Goal: Participate in discussion: Engage in conversation with other users on a specific topic

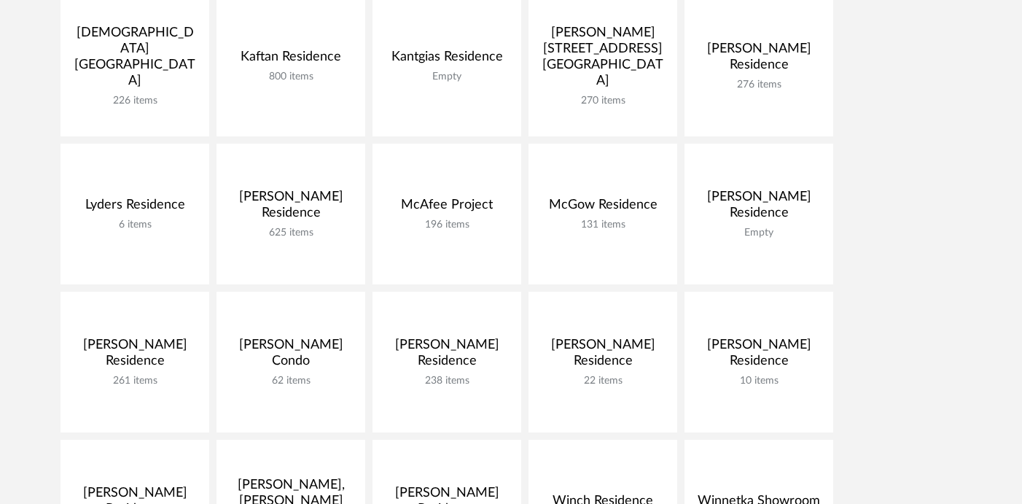
scroll to position [808, 0]
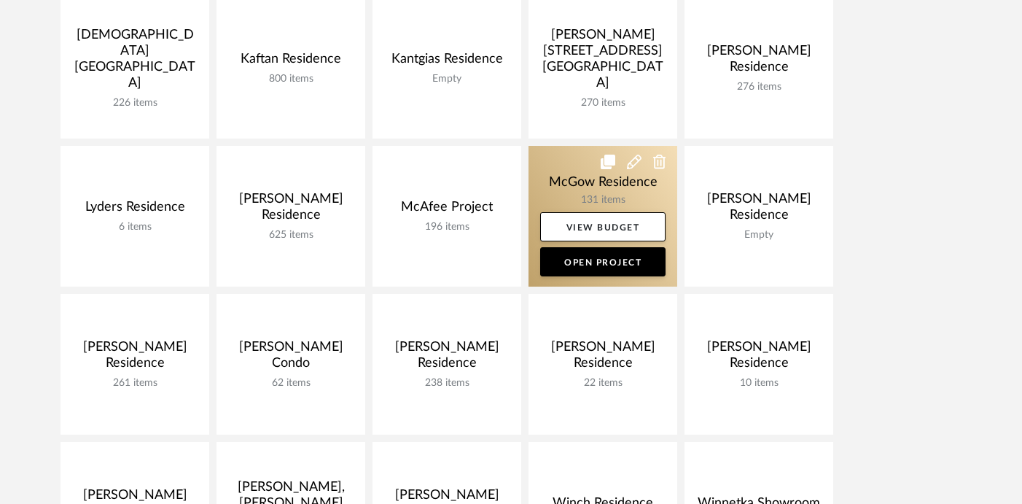
click at [553, 175] on link at bounding box center [603, 216] width 149 height 141
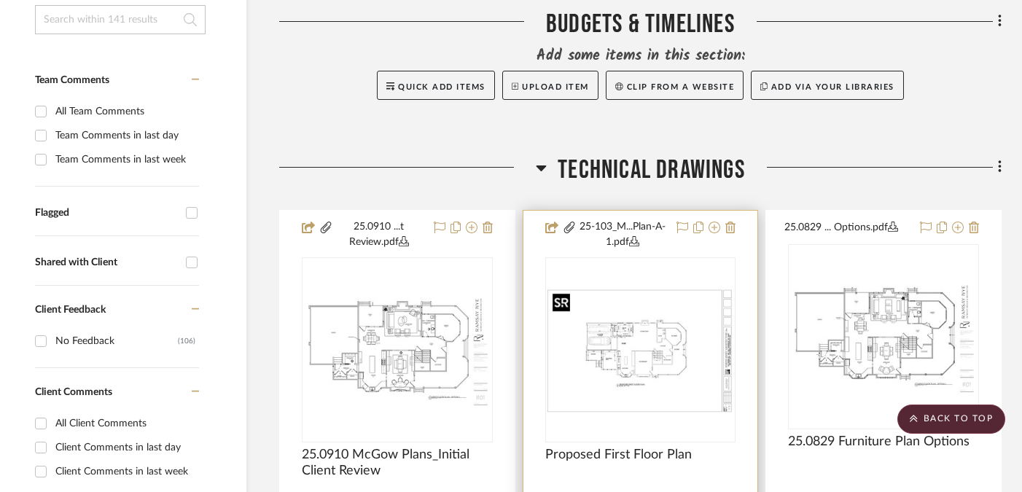
scroll to position [0, 28]
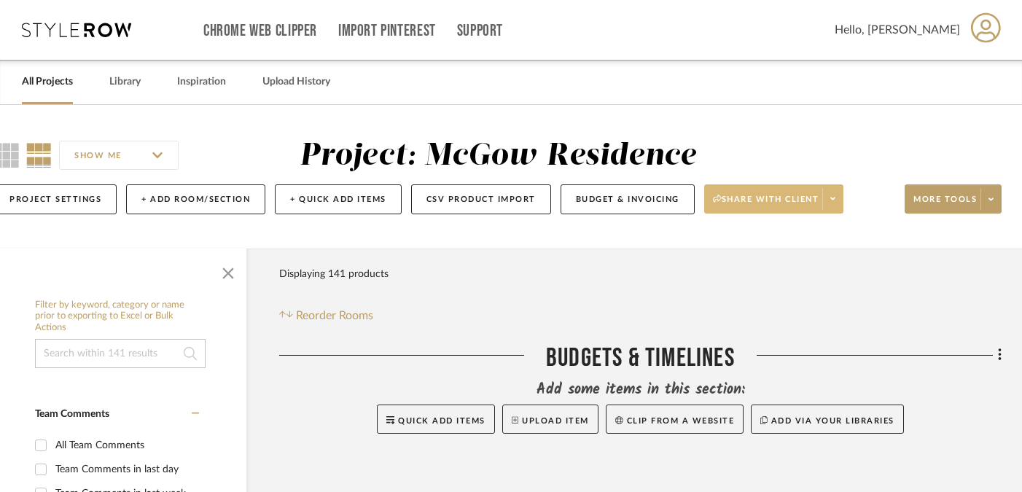
click at [835, 209] on span at bounding box center [832, 199] width 20 height 22
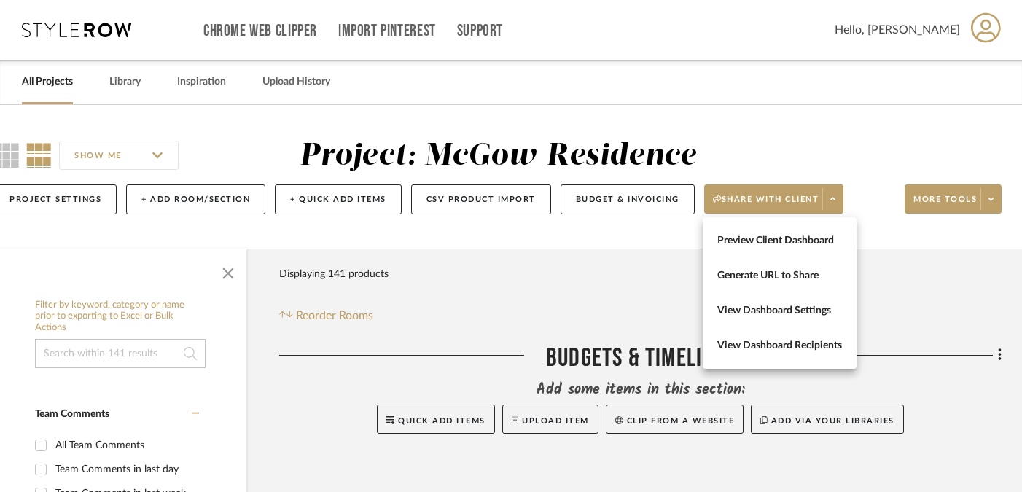
drag, startPoint x: 804, startPoint y: 241, endPoint x: 804, endPoint y: 252, distance: 11.7
click at [804, 246] on span "Preview Client Dashboard" at bounding box center [779, 241] width 125 height 12
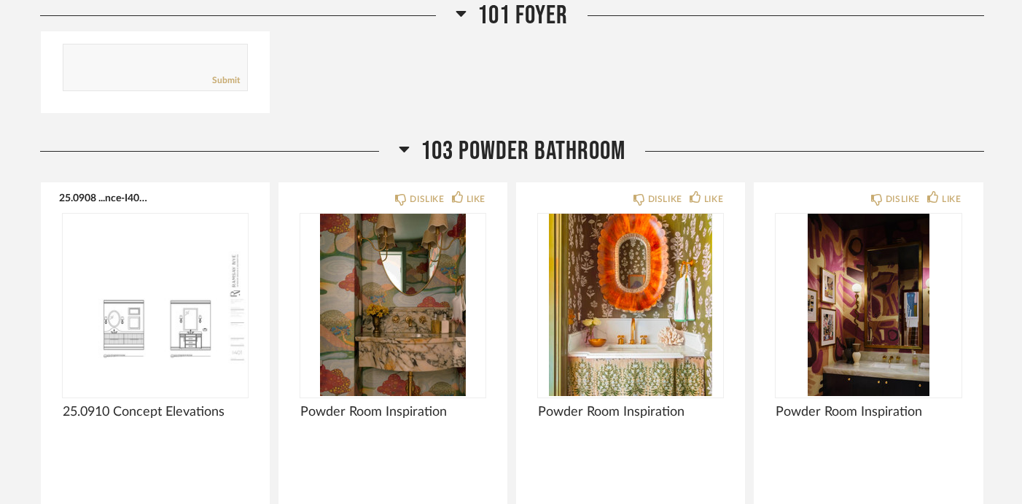
scroll to position [2852, 0]
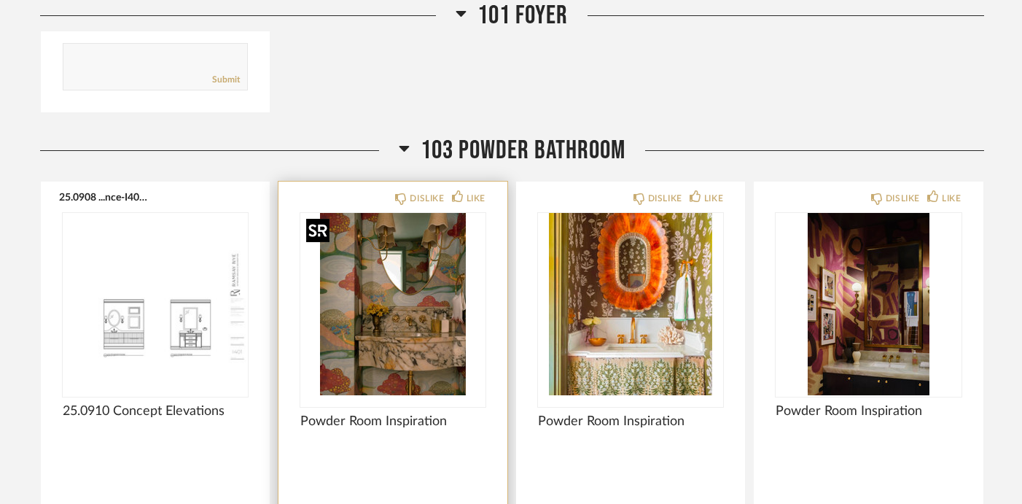
click at [0, 0] on img at bounding box center [0, 0] width 0 height 0
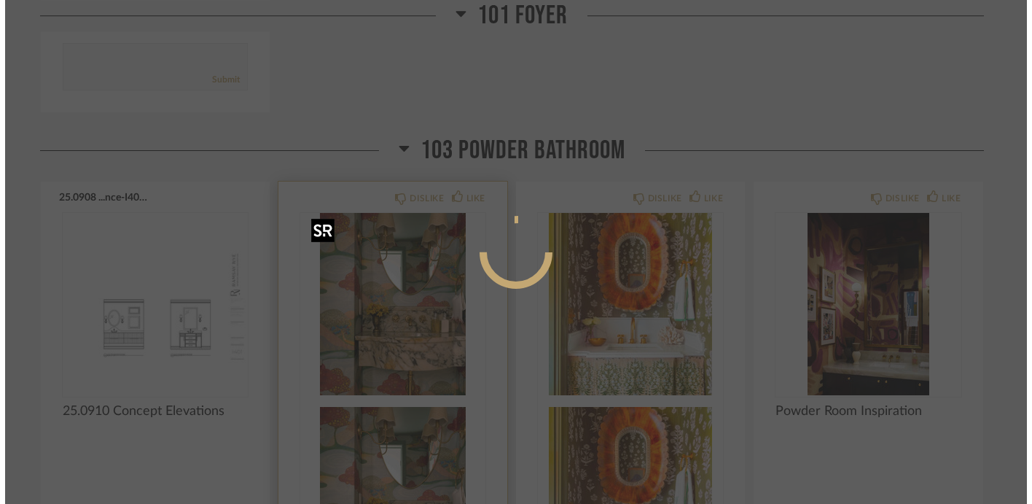
scroll to position [0, 0]
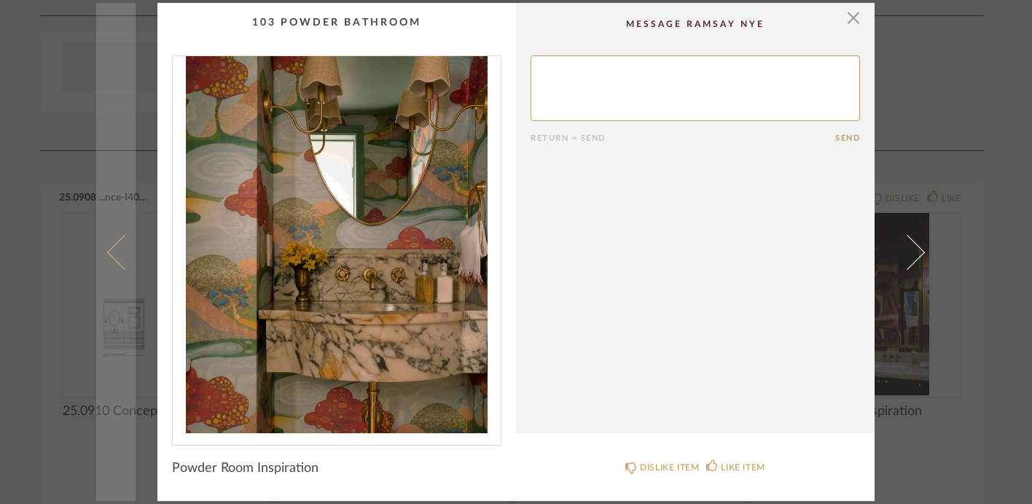
click at [107, 255] on span at bounding box center [124, 251] width 35 height 35
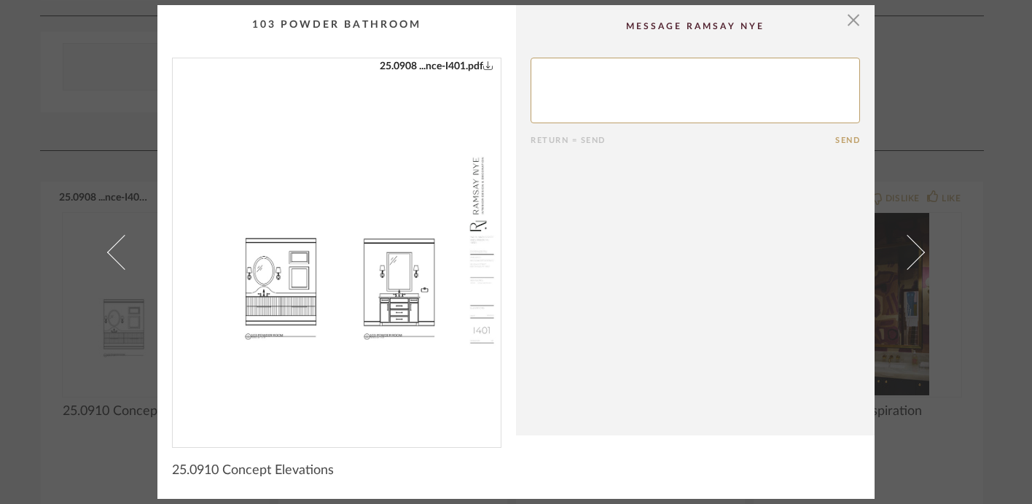
click at [107, 256] on span at bounding box center [124, 251] width 35 height 35
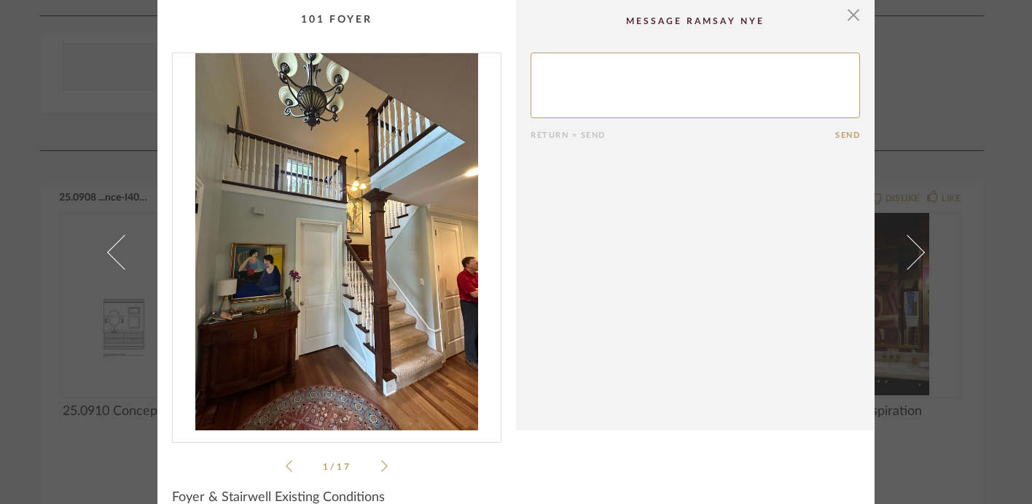
click at [965, 78] on div "× 1 / 17 Return = Send Send Foyer & Stairwell Existing Conditions" at bounding box center [516, 252] width 1032 height 504
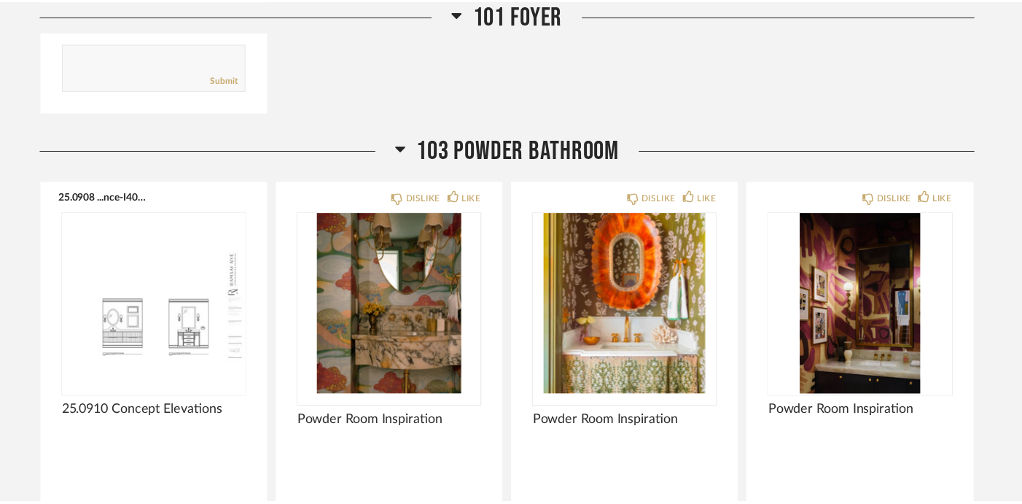
scroll to position [2852, 0]
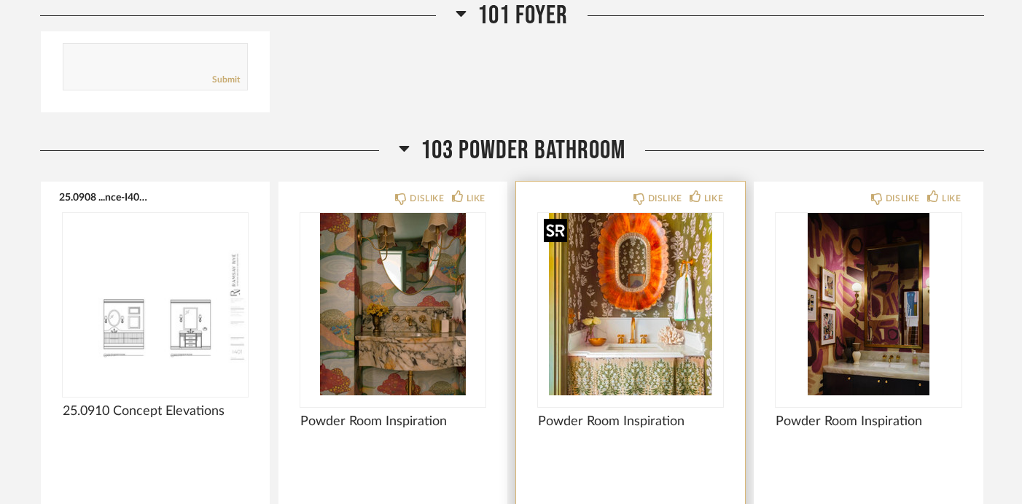
click at [688, 295] on img "0" at bounding box center [630, 304] width 185 height 182
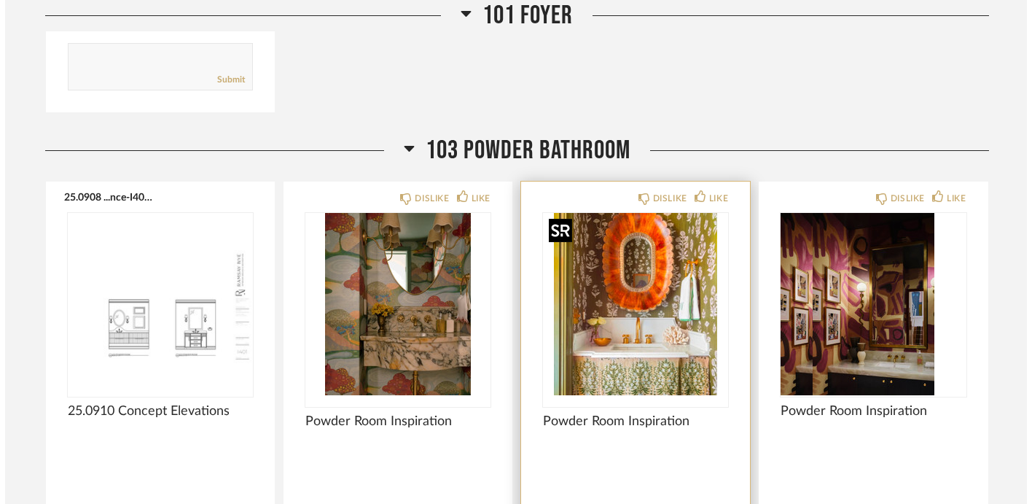
scroll to position [0, 0]
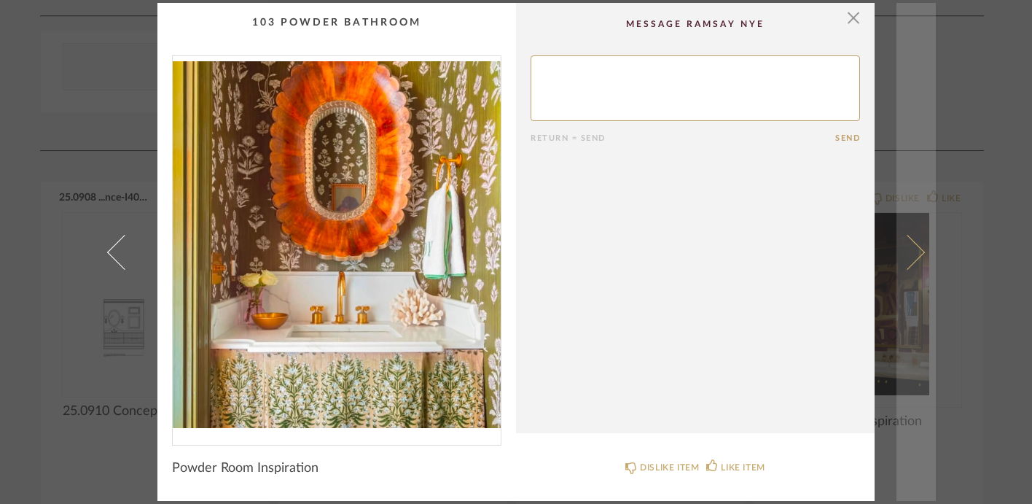
click at [912, 249] on span at bounding box center [907, 251] width 35 height 35
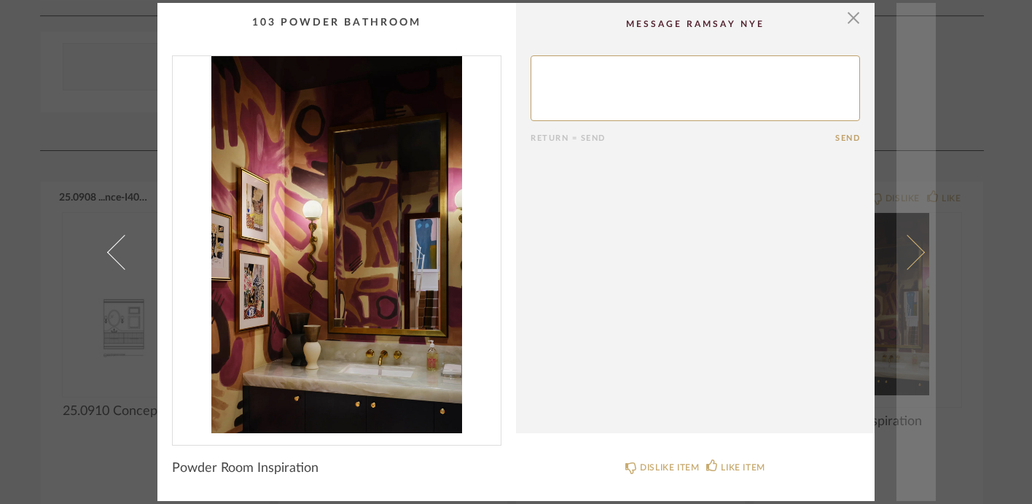
click at [912, 249] on span at bounding box center [907, 251] width 35 height 35
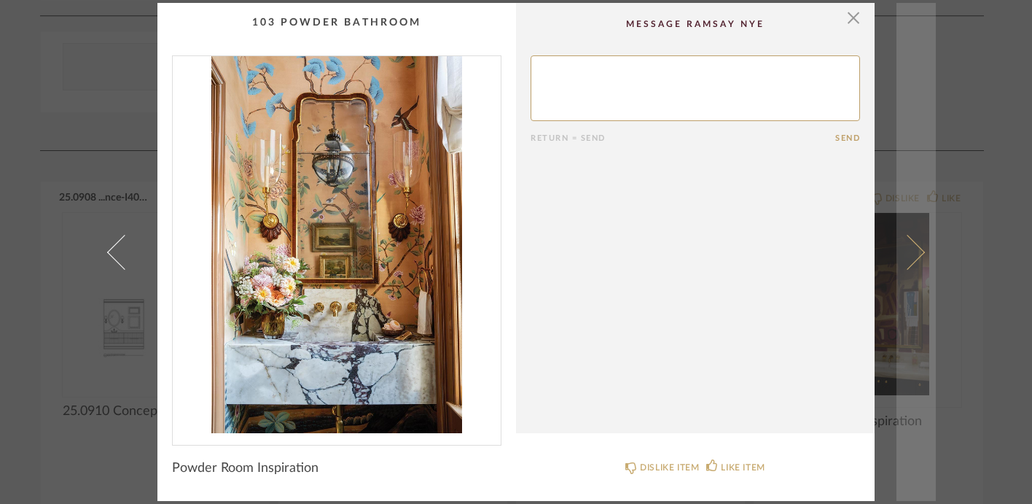
click at [912, 250] on span at bounding box center [907, 251] width 35 height 35
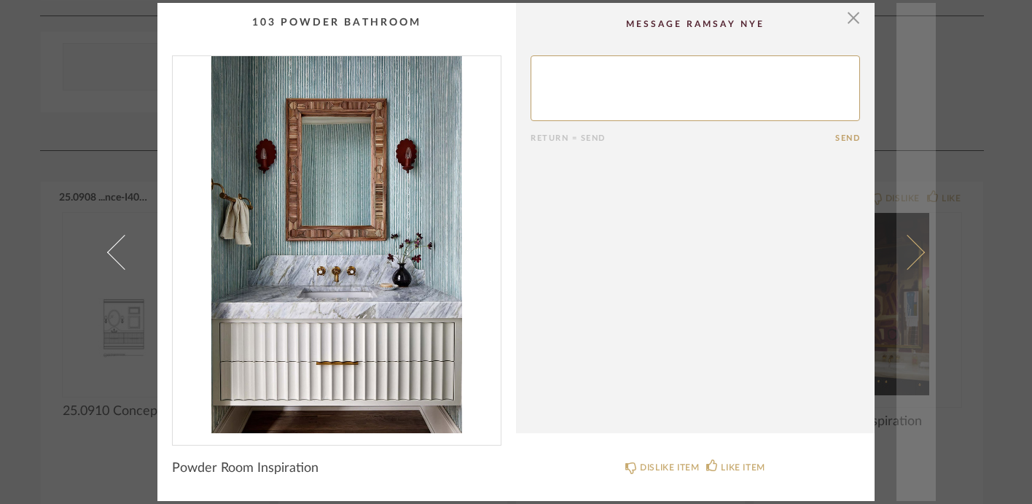
click at [913, 251] on span at bounding box center [907, 251] width 35 height 35
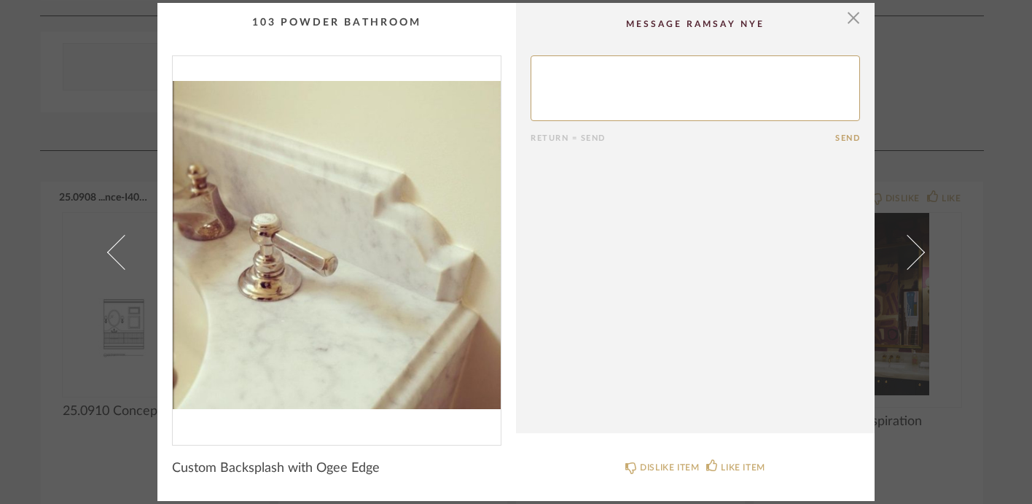
click at [960, 96] on div "× Return = Send Send Custom Backsplash with Ogee Edge DISLIKE ITEM LIKE ITEM" at bounding box center [516, 252] width 1032 height 504
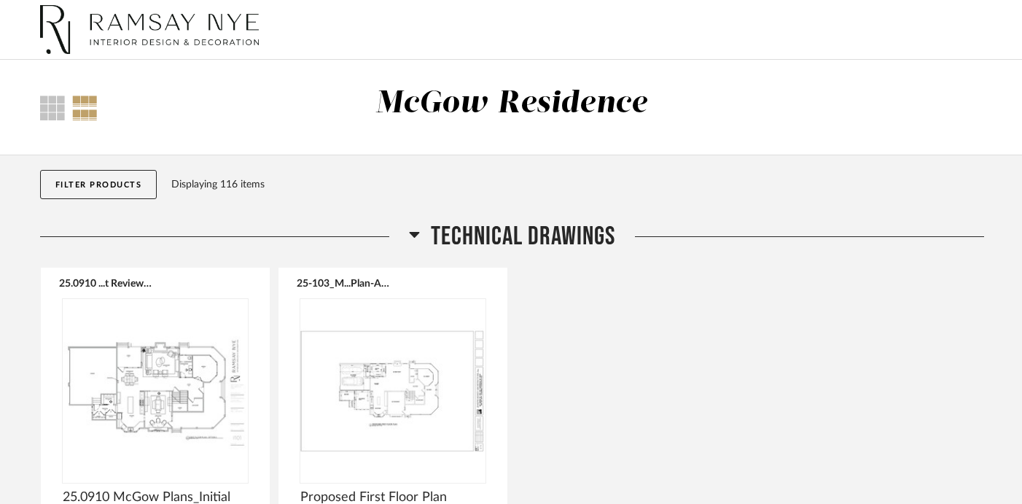
click at [517, 233] on span "Technical Drawings" at bounding box center [523, 236] width 184 height 31
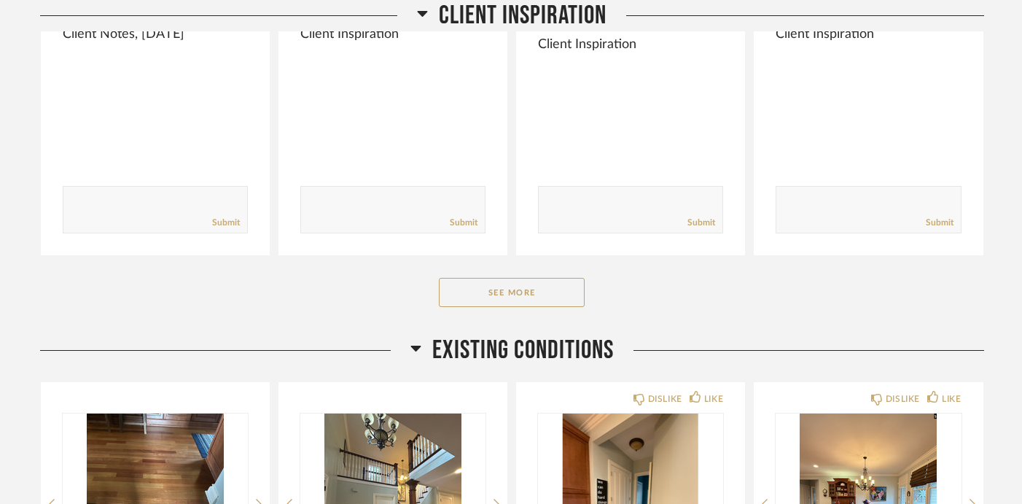
scroll to position [510, 0]
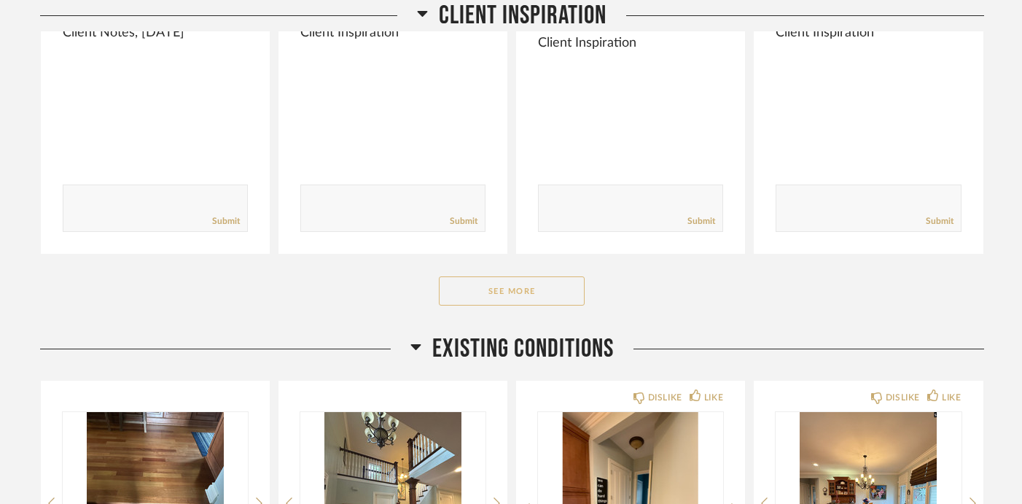
click at [479, 290] on button "See More" at bounding box center [512, 290] width 146 height 29
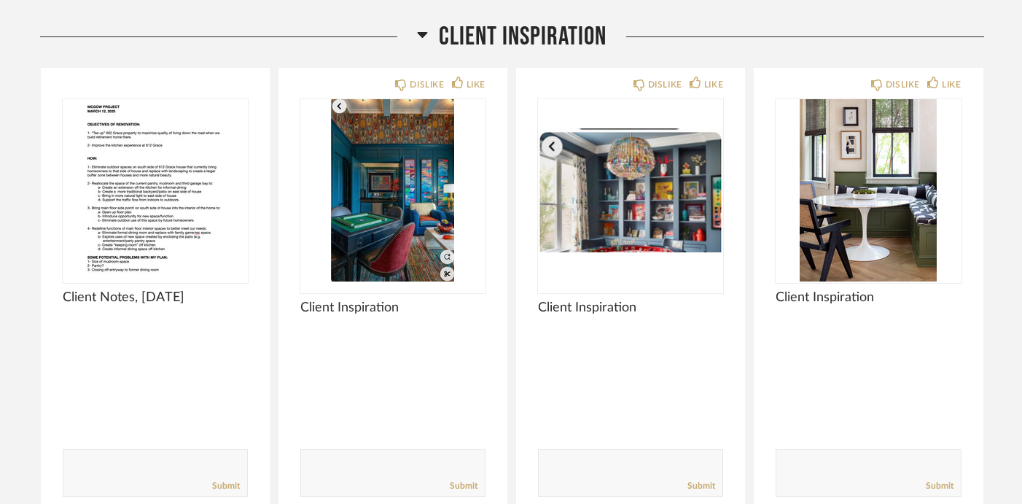
scroll to position [248, 0]
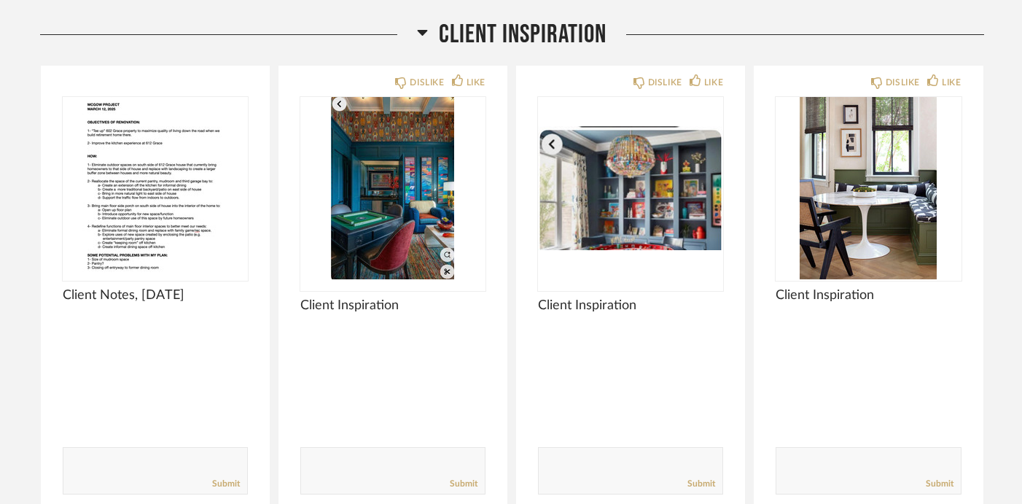
click at [494, 30] on span "Client Inspiration" at bounding box center [523, 34] width 168 height 31
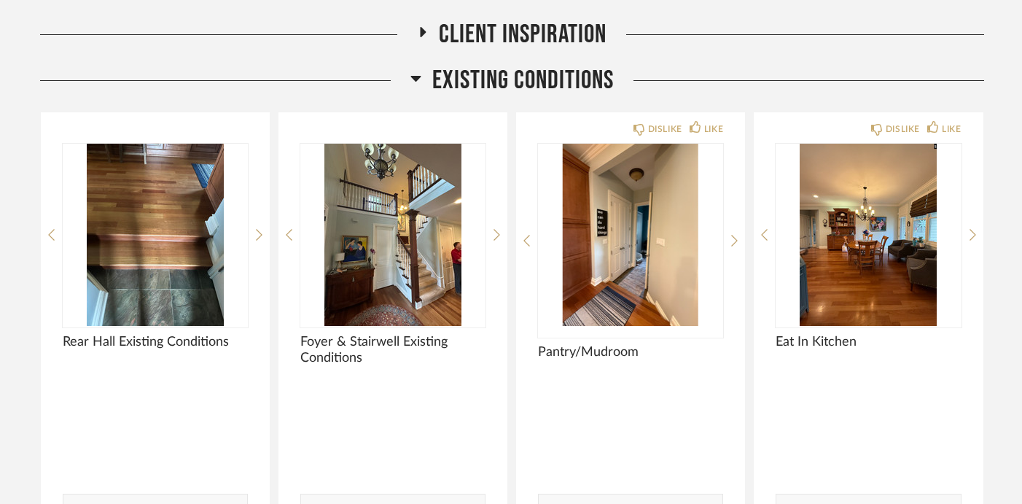
click at [600, 76] on span "Existing Conditions" at bounding box center [523, 80] width 182 height 31
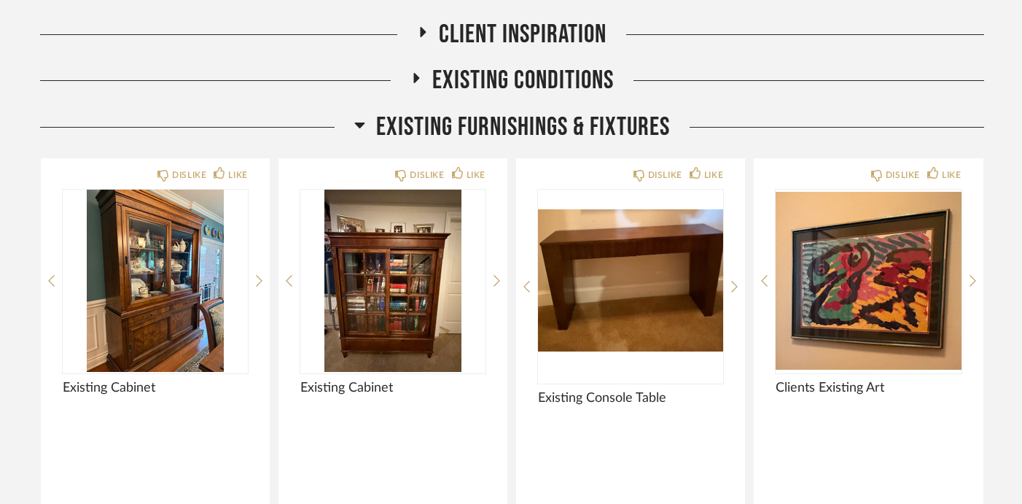
click at [559, 122] on span "Existing Furnishings & Fixtures" at bounding box center [523, 127] width 294 height 31
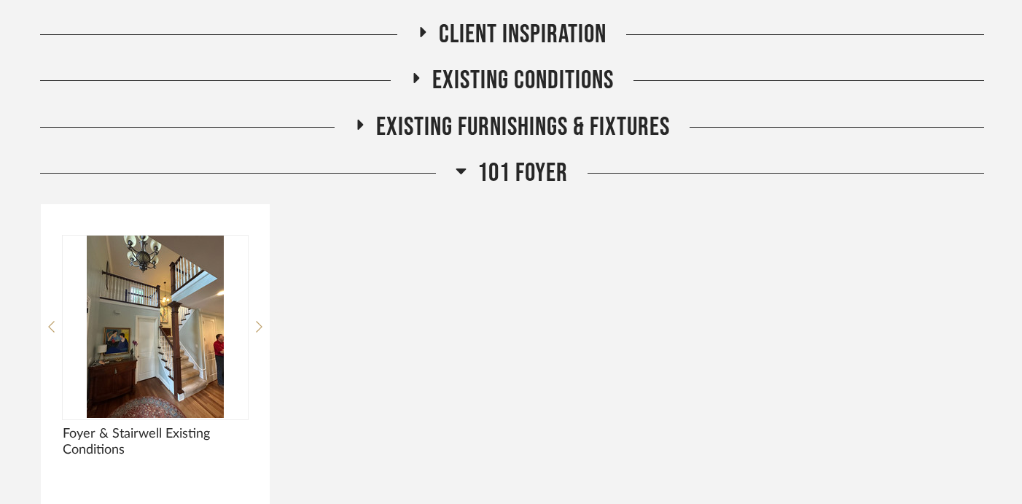
click at [526, 173] on span "101 Foyer" at bounding box center [523, 172] width 90 height 31
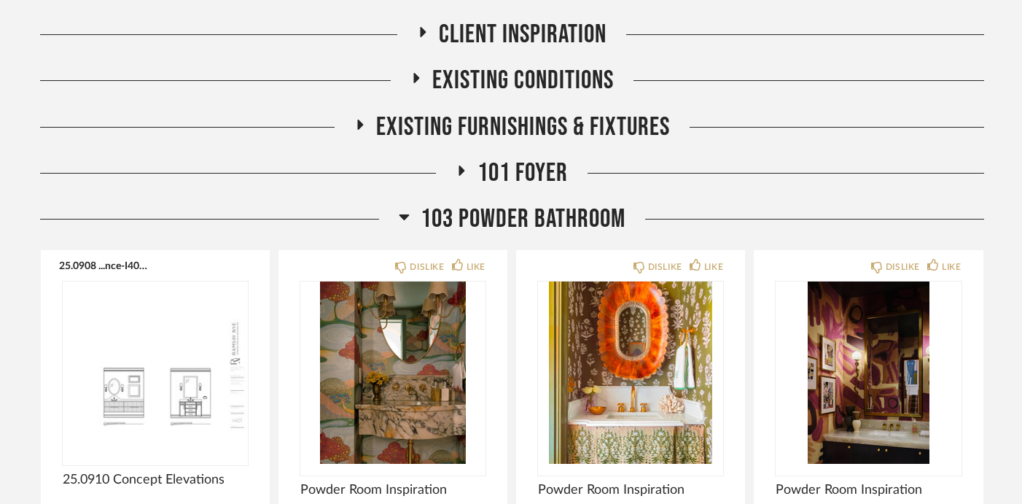
click at [525, 220] on span "103 Powder Bathroom" at bounding box center [523, 218] width 205 height 31
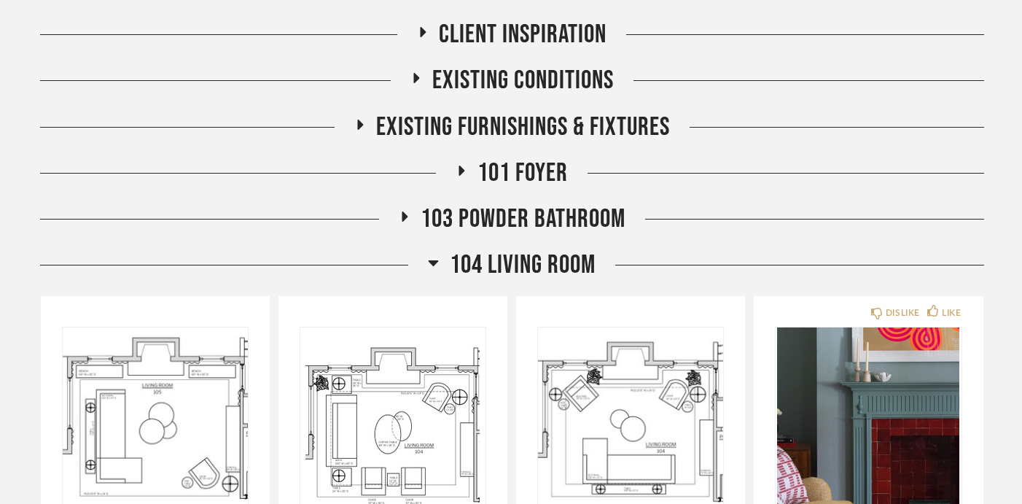
click at [520, 279] on span "104 Living Room" at bounding box center [523, 264] width 146 height 31
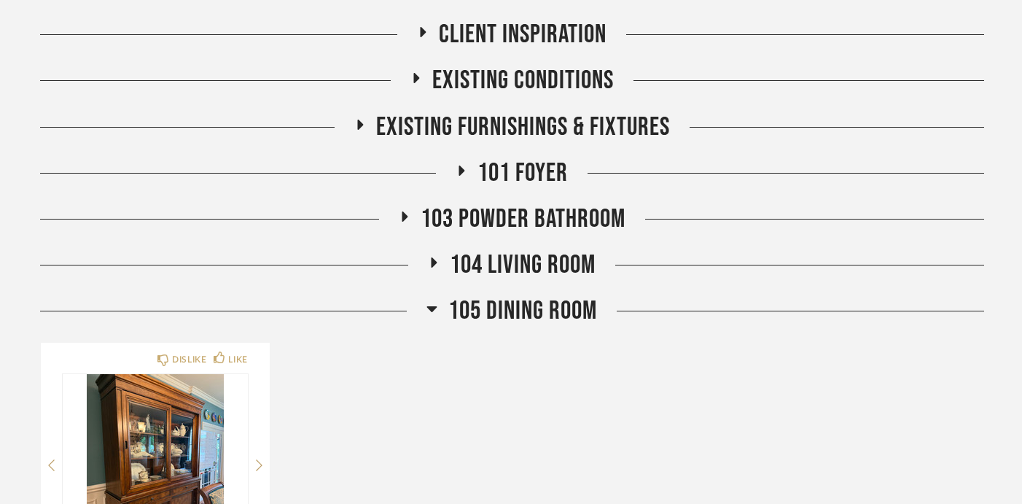
click at [515, 322] on span "105 Dining Room" at bounding box center [522, 310] width 149 height 31
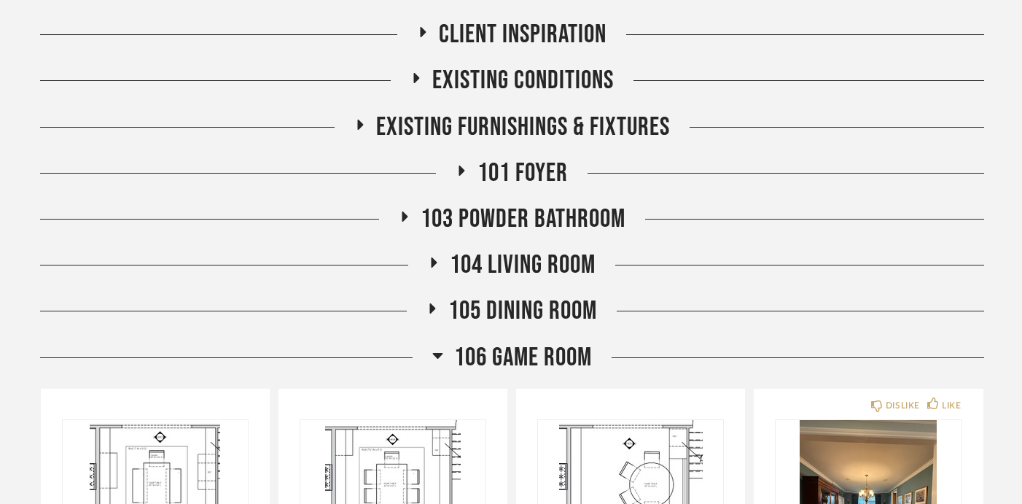
scroll to position [411, 0]
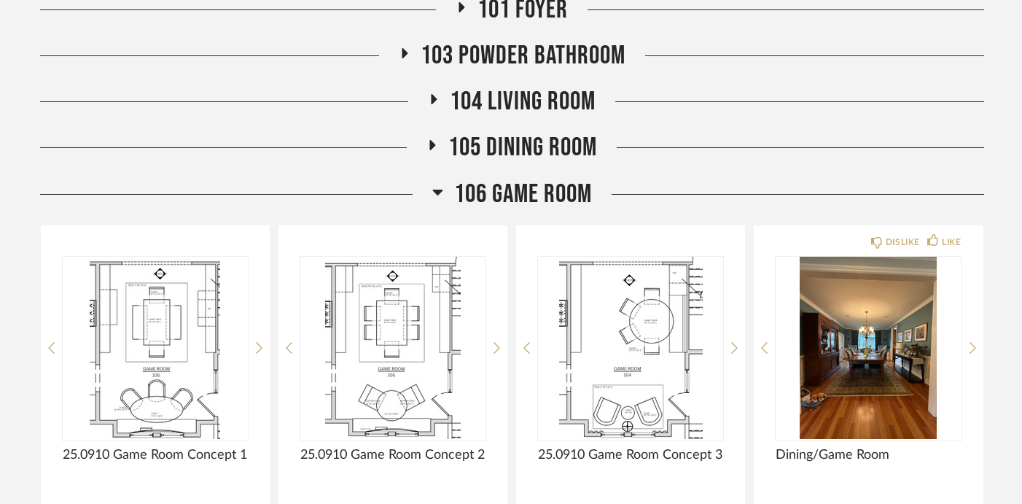
click at [532, 195] on span "106 Game Room" at bounding box center [523, 194] width 138 height 31
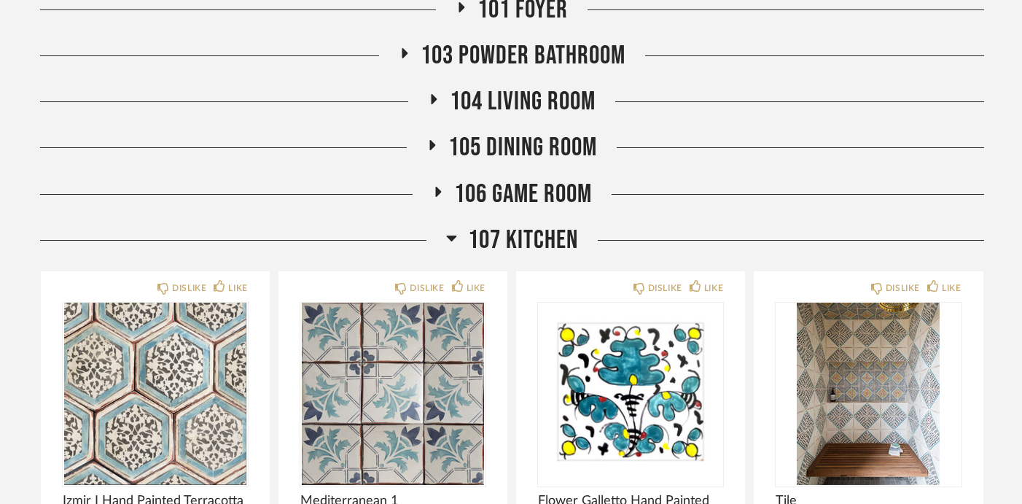
click at [526, 246] on span "107 Kitchen" at bounding box center [523, 240] width 110 height 31
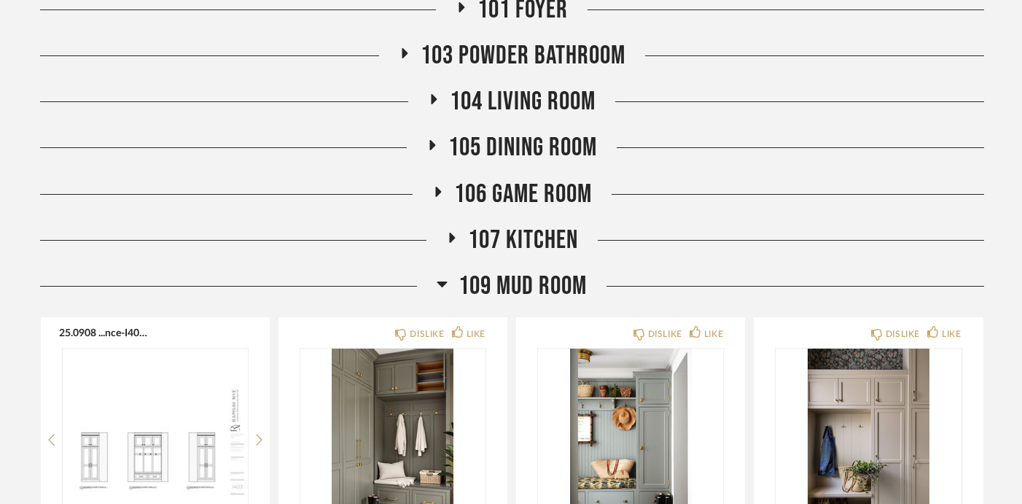
scroll to position [480, 0]
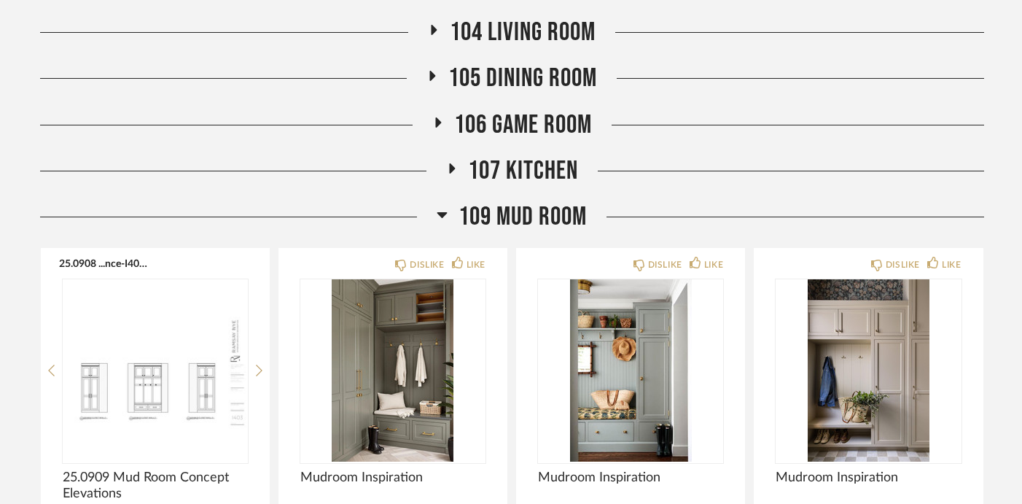
click at [534, 200] on div "107 Kitchen" at bounding box center [512, 178] width 944 height 46
click at [528, 227] on span "109 Mud Room" at bounding box center [523, 216] width 128 height 31
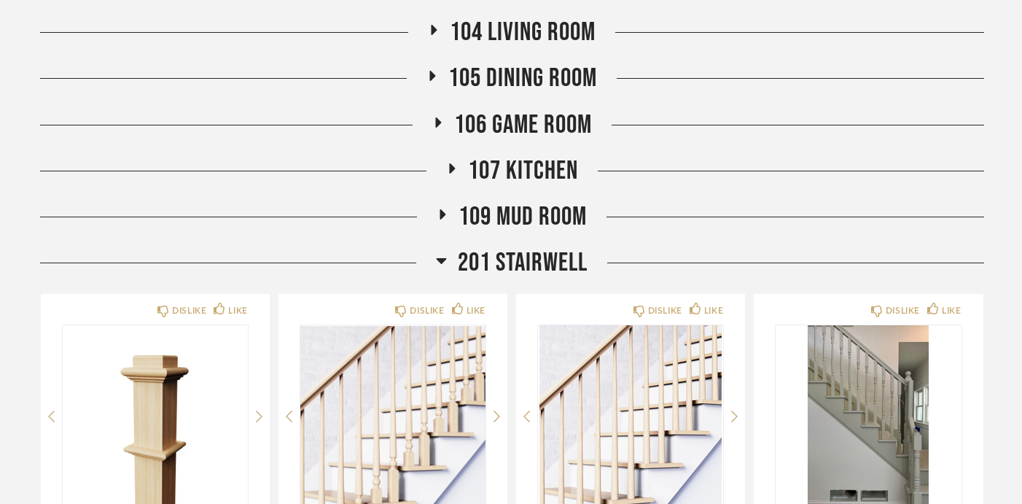
scroll to position [847, 0]
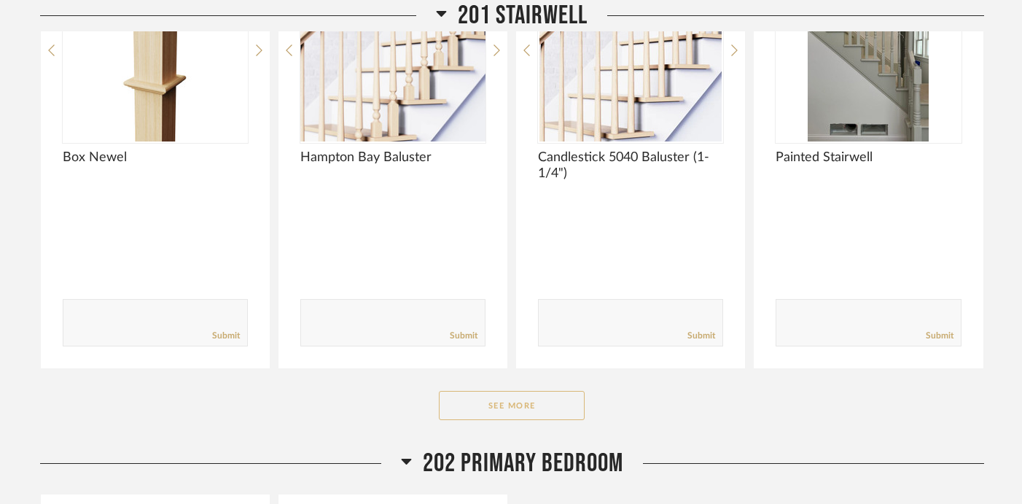
click at [526, 406] on button "See More" at bounding box center [512, 405] width 146 height 29
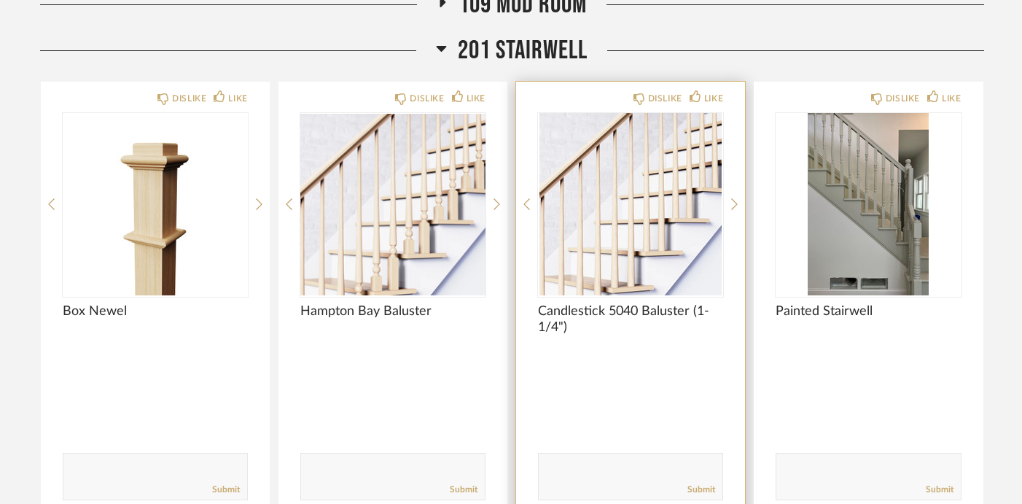
scroll to position [688, 0]
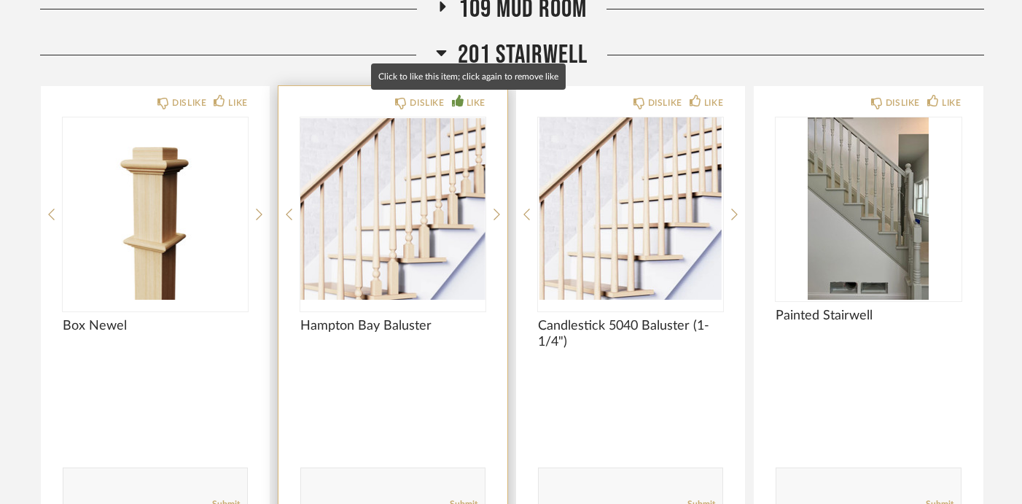
click at [464, 104] on div "LIKE" at bounding box center [469, 103] width 34 height 15
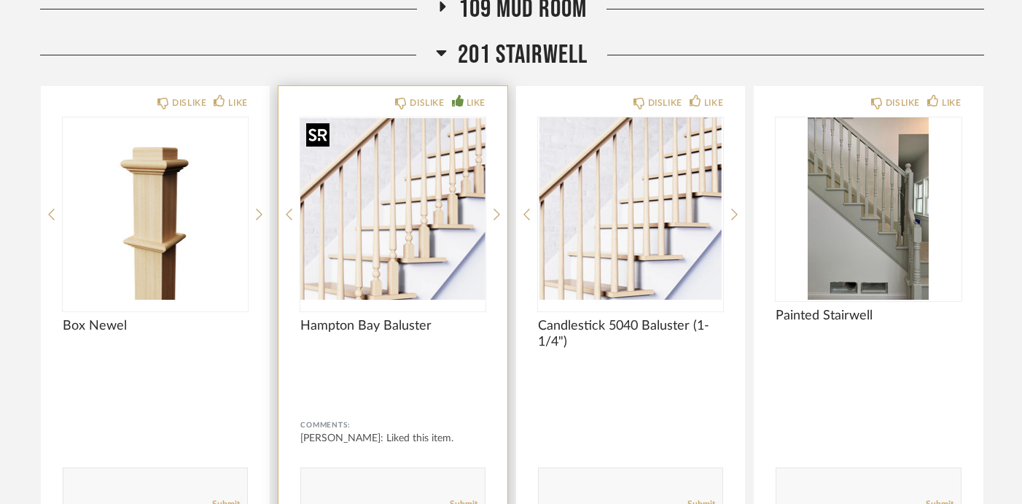
click at [356, 217] on img "0" at bounding box center [392, 208] width 185 height 182
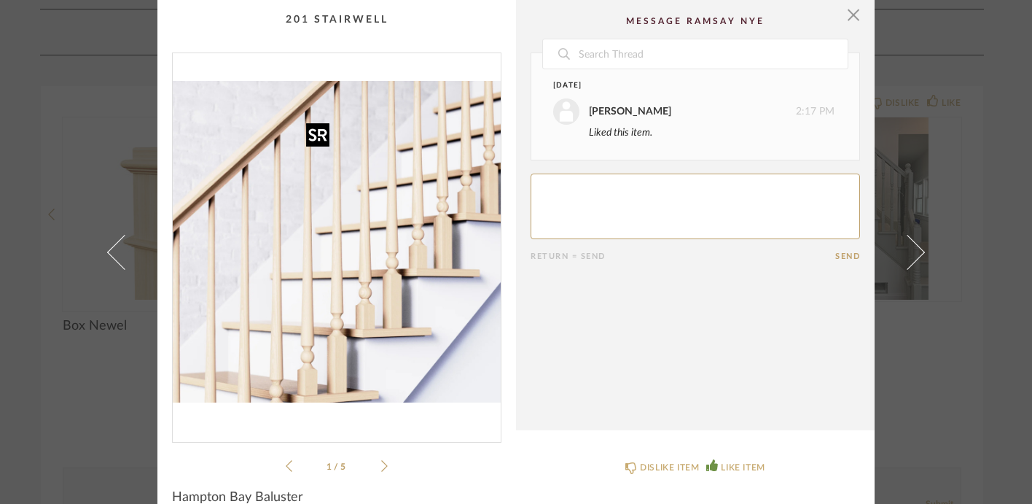
scroll to position [22, 0]
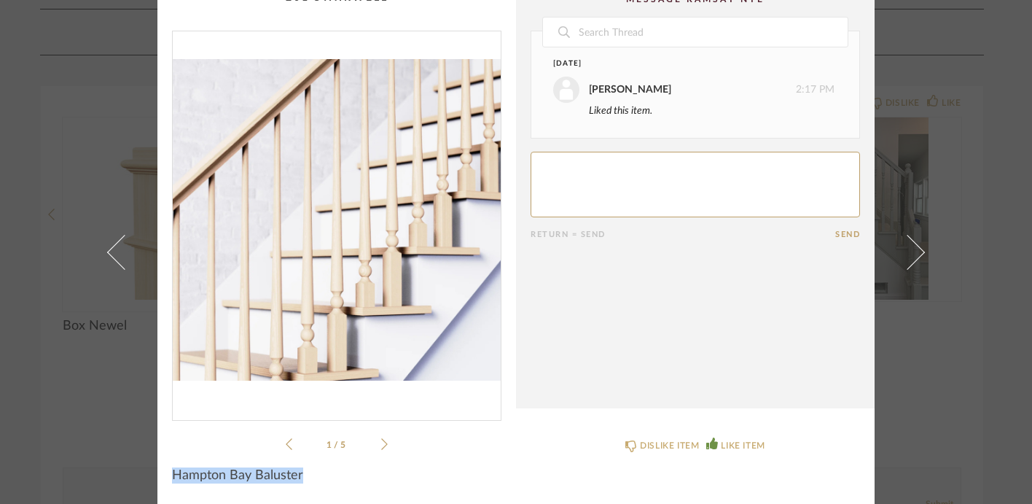
drag, startPoint x: 314, startPoint y: 477, endPoint x: 163, endPoint y: 473, distance: 151.0
click at [161, 472] on cpp-summary-info "Hampton Bay Baluster" at bounding box center [336, 471] width 359 height 36
copy span "Hampton Bay Baluster"
click at [486, 497] on div "× 1 / 5 Date Today Lydia Karpack 2:17 PM Liked this item. Return = Send Send Ha…" at bounding box center [515, 241] width 717 height 526
click at [381, 438] on icon at bounding box center [384, 443] width 7 height 13
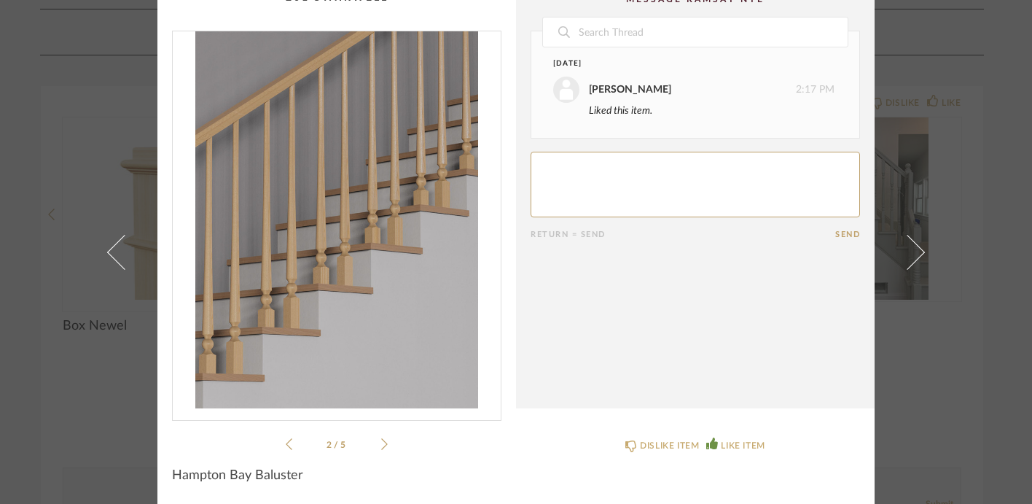
click at [67, 178] on div "× 2 / 5 Date Today Lydia Karpack 2:17 PM Liked this item. Return = Send Send Ha…" at bounding box center [516, 252] width 1032 height 504
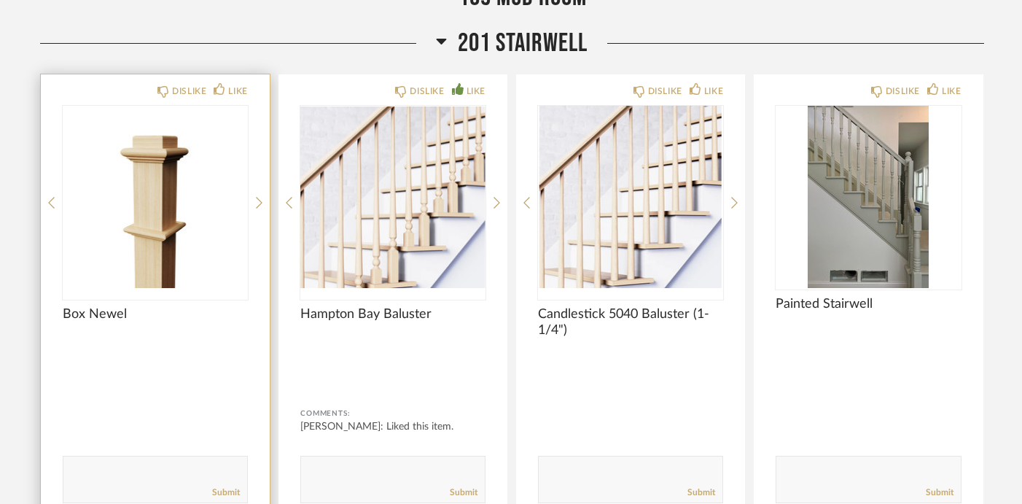
scroll to position [693, 0]
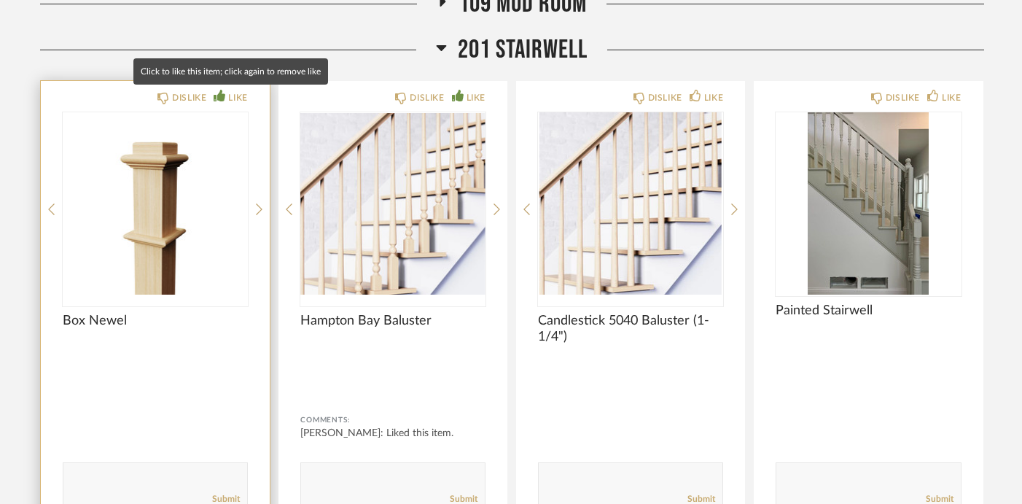
click at [227, 91] on div "LIKE" at bounding box center [231, 97] width 34 height 15
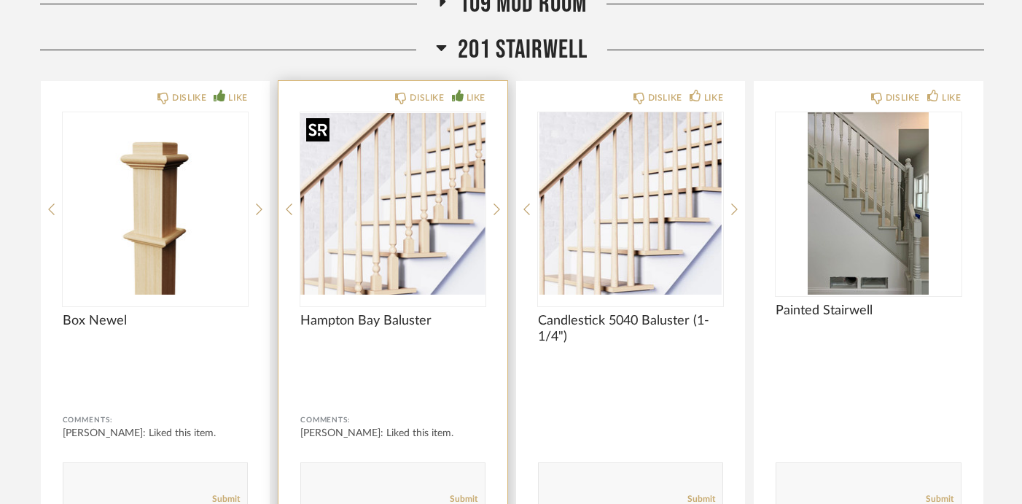
click at [483, 177] on img "0" at bounding box center [392, 203] width 185 height 182
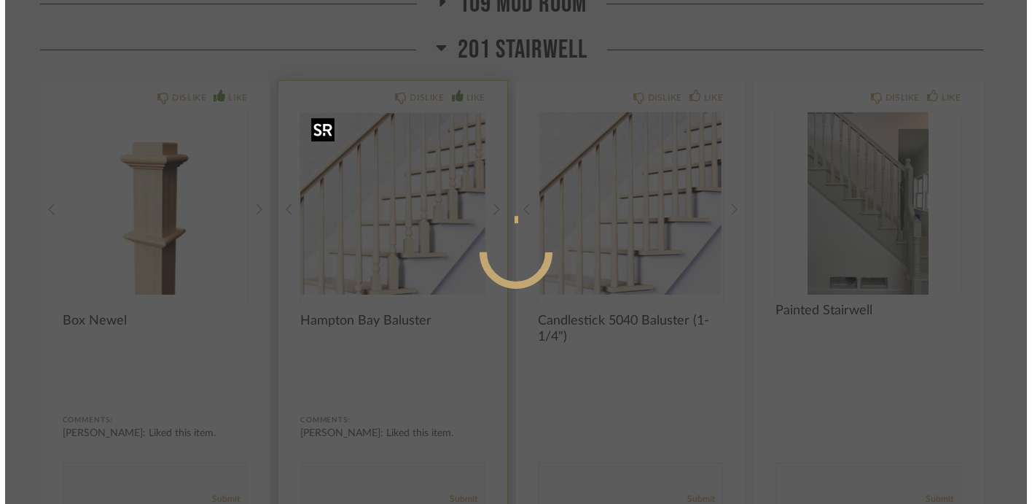
scroll to position [0, 0]
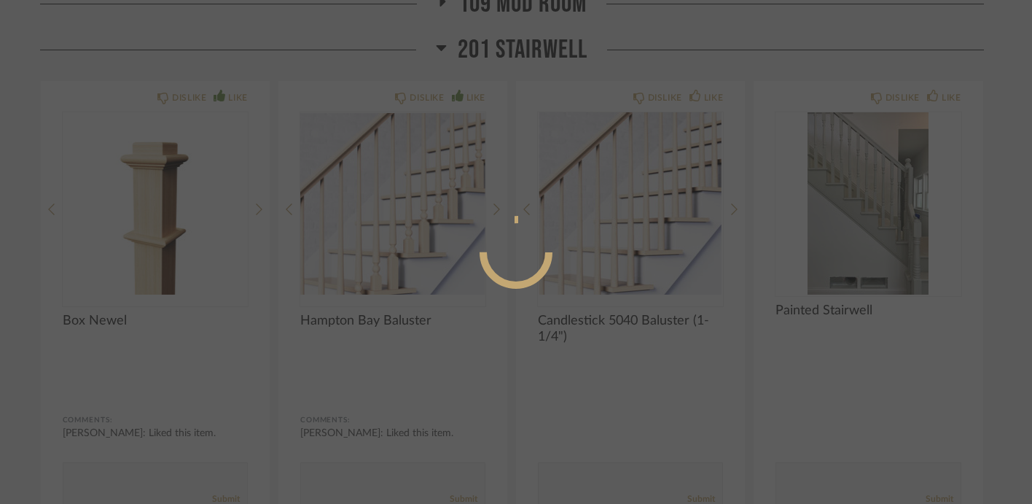
click at [486, 28] on div at bounding box center [516, 252] width 1032 height 504
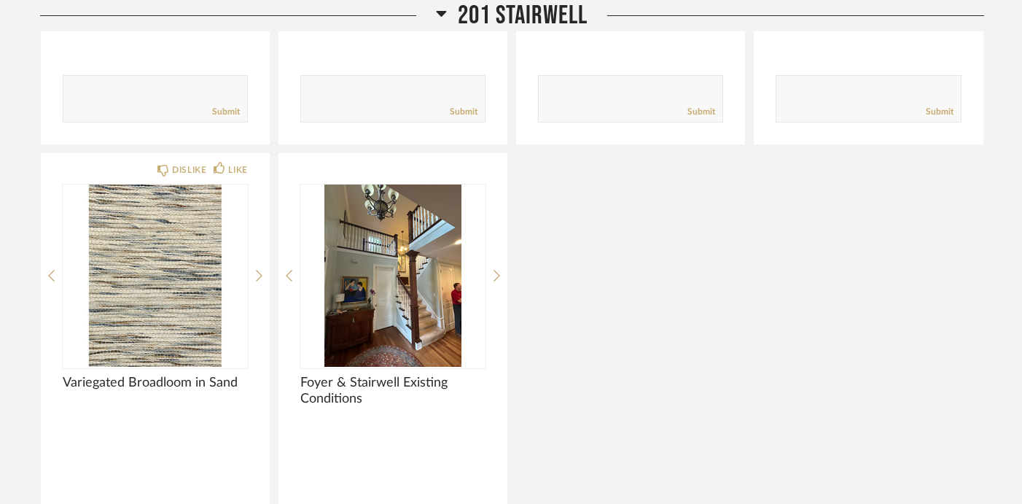
scroll to position [2497, 0]
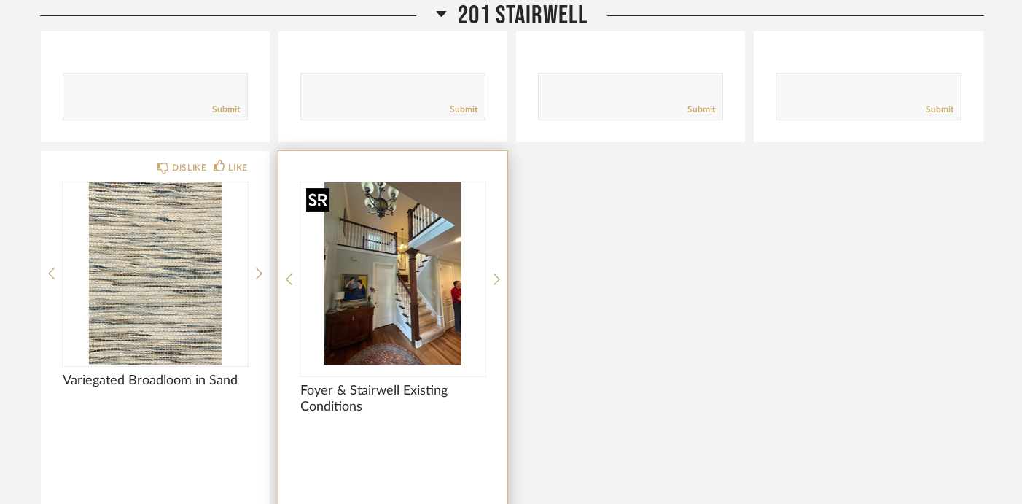
click at [0, 0] on img at bounding box center [0, 0] width 0 height 0
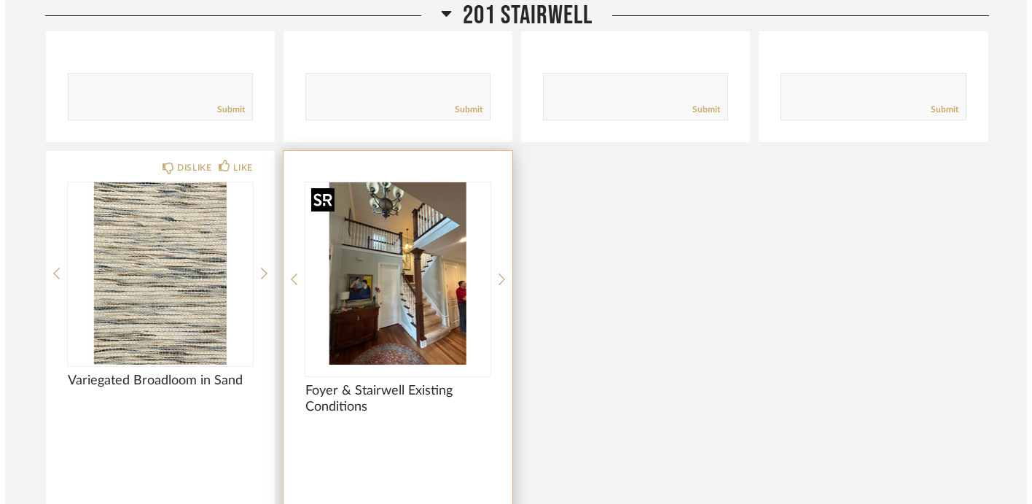
scroll to position [0, 0]
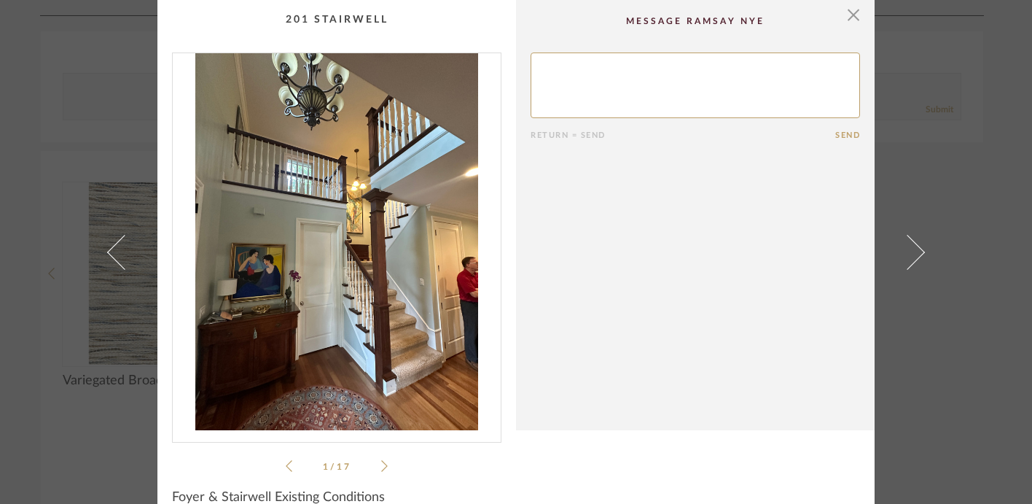
click at [983, 92] on div "× 1 / 17 Return = Send Send Foyer & Stairwell Existing Conditions" at bounding box center [516, 252] width 1032 height 504
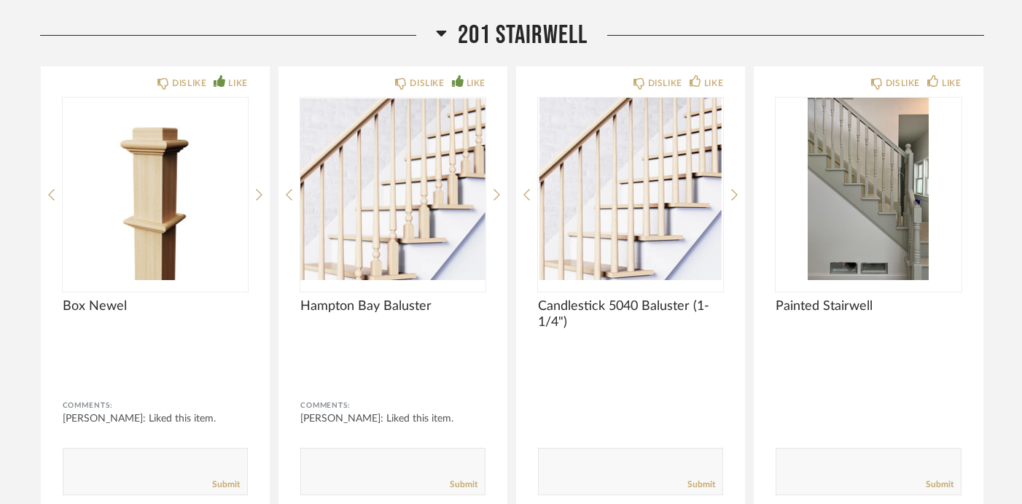
scroll to position [691, 0]
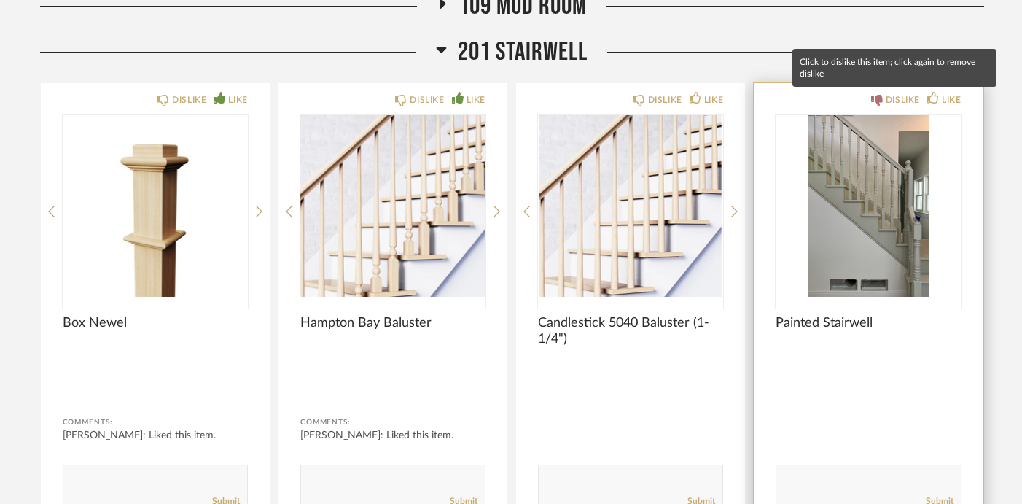
click at [879, 103] on icon at bounding box center [877, 101] width 12 height 12
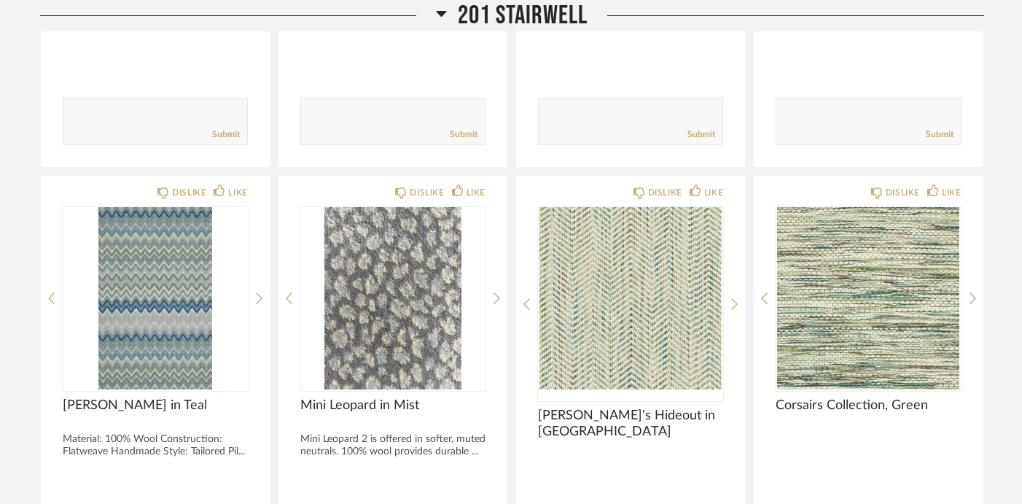
scroll to position [1993, 0]
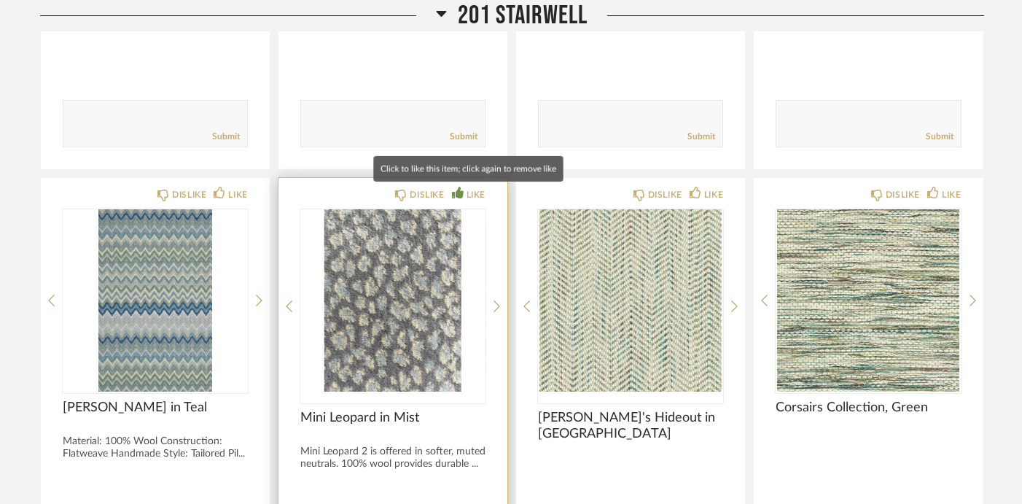
click at [482, 190] on div "LIKE" at bounding box center [476, 194] width 19 height 15
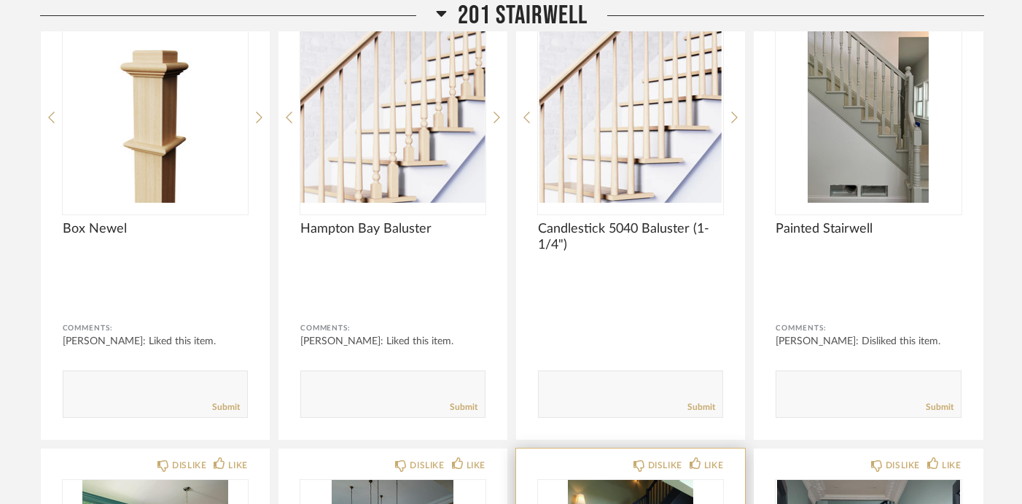
scroll to position [0, 0]
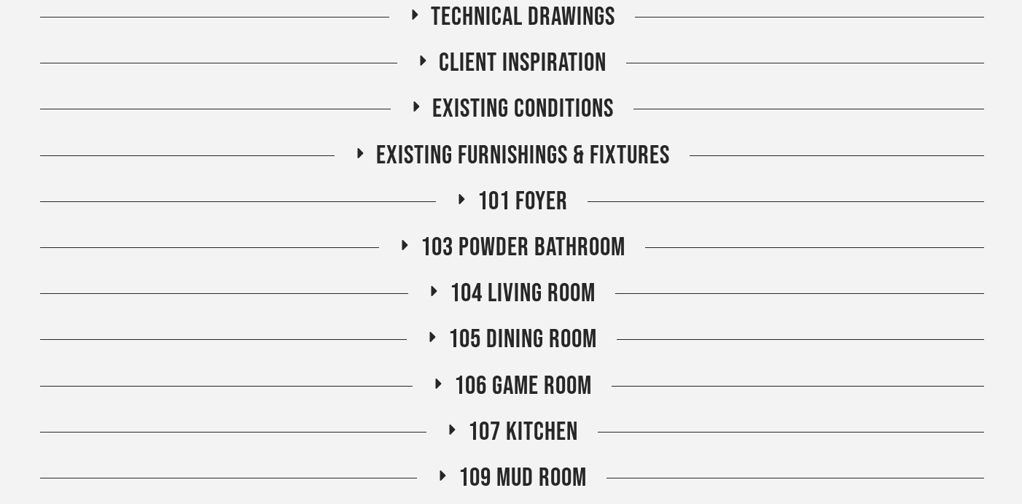
click at [529, 289] on span "104 Living Room" at bounding box center [523, 293] width 146 height 31
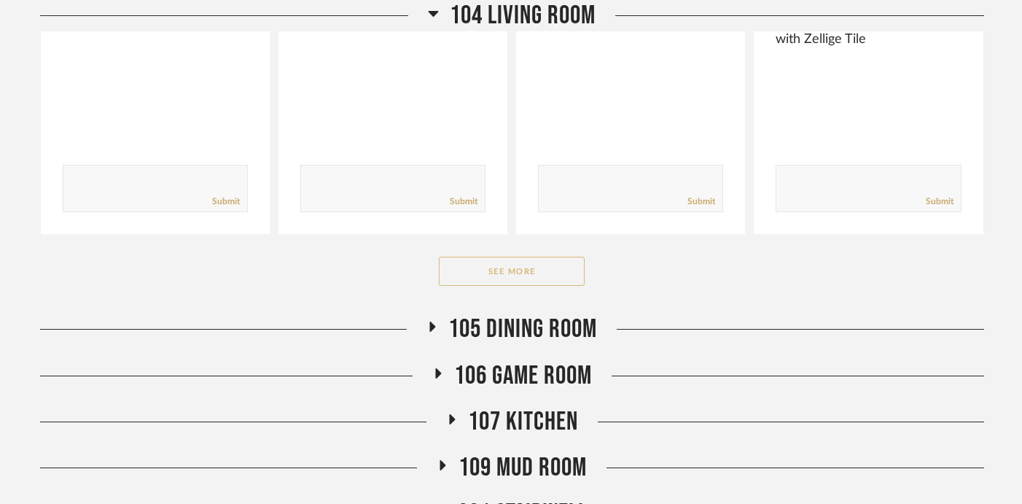
click at [502, 275] on button "See More" at bounding box center [512, 271] width 146 height 29
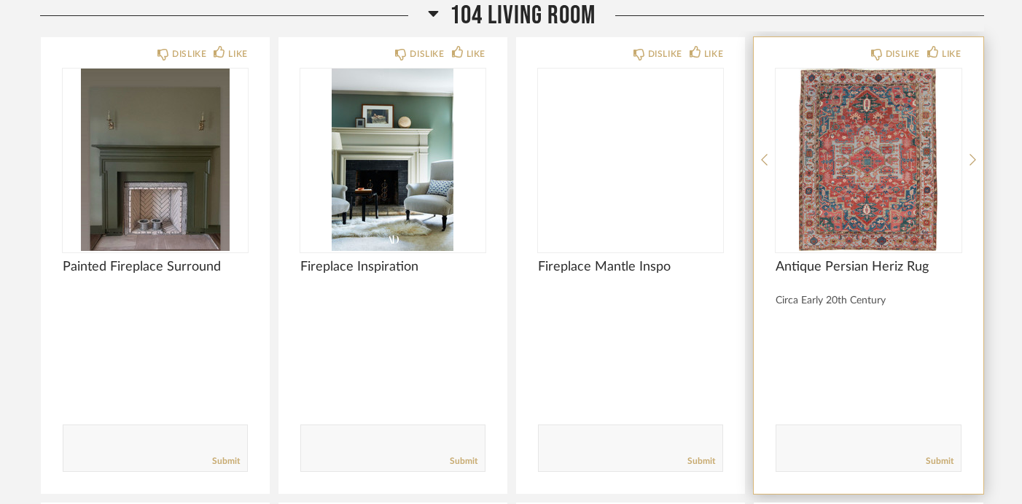
scroll to position [945, 0]
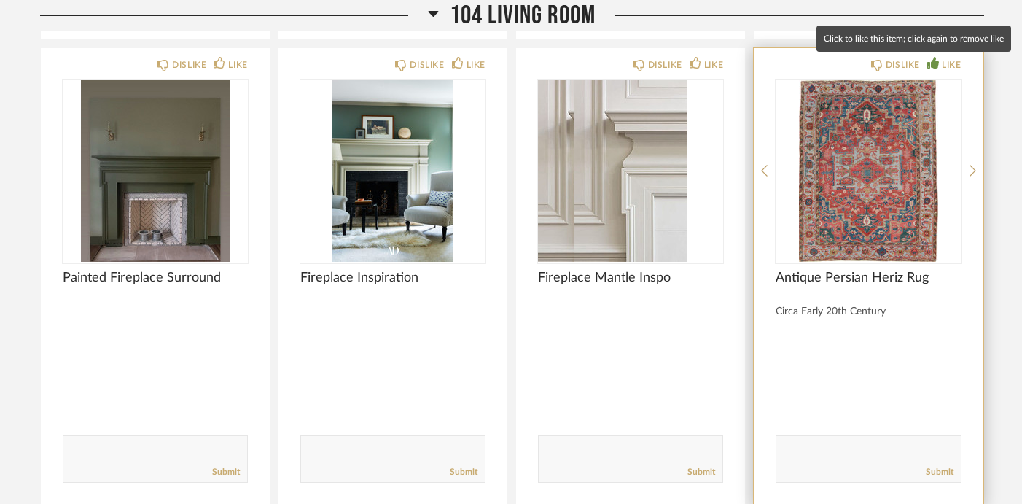
click at [947, 62] on div "LIKE" at bounding box center [951, 65] width 19 height 15
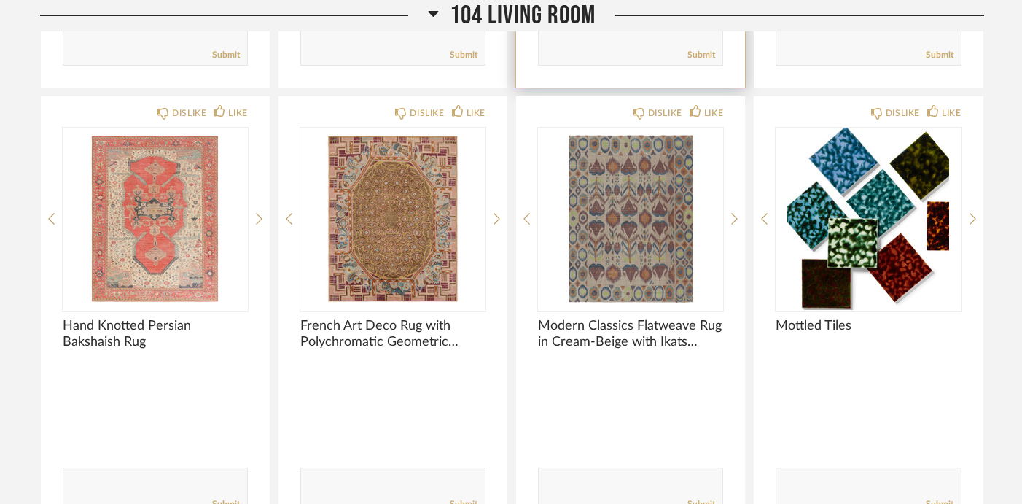
scroll to position [1369, 0]
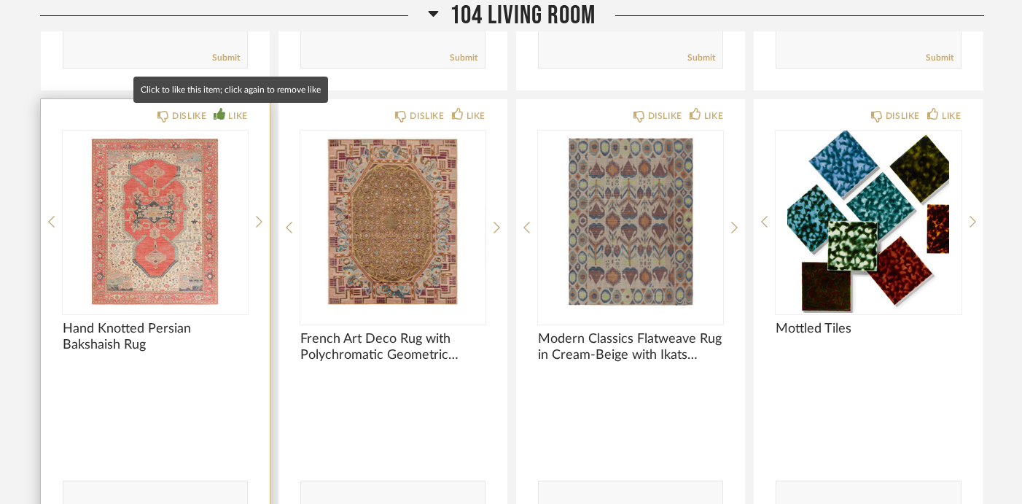
click at [221, 119] on icon at bounding box center [220, 114] width 12 height 12
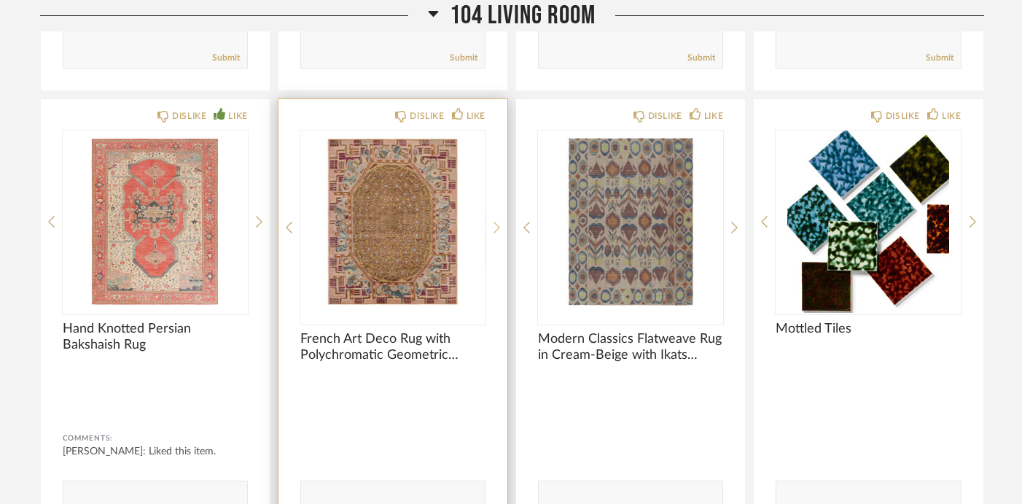
click at [497, 231] on icon at bounding box center [497, 227] width 7 height 13
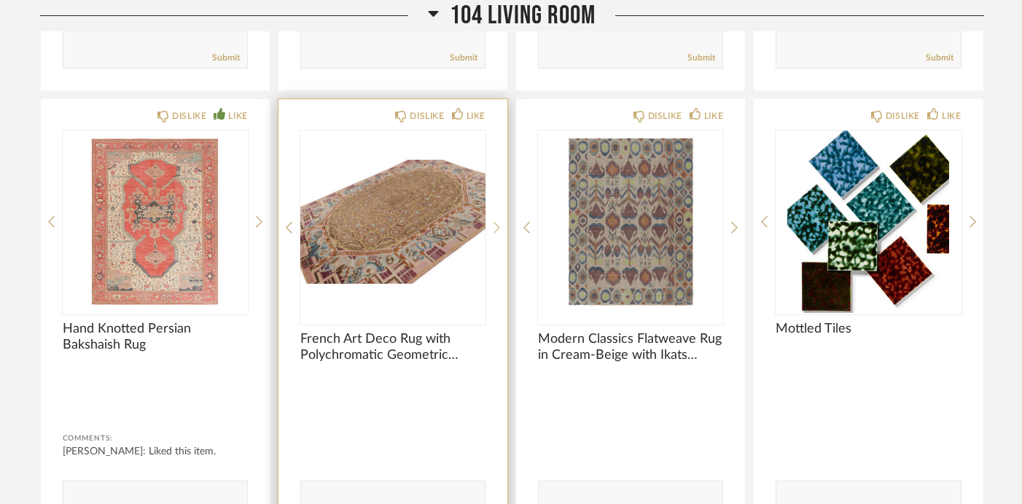
click at [497, 231] on icon at bounding box center [497, 227] width 7 height 13
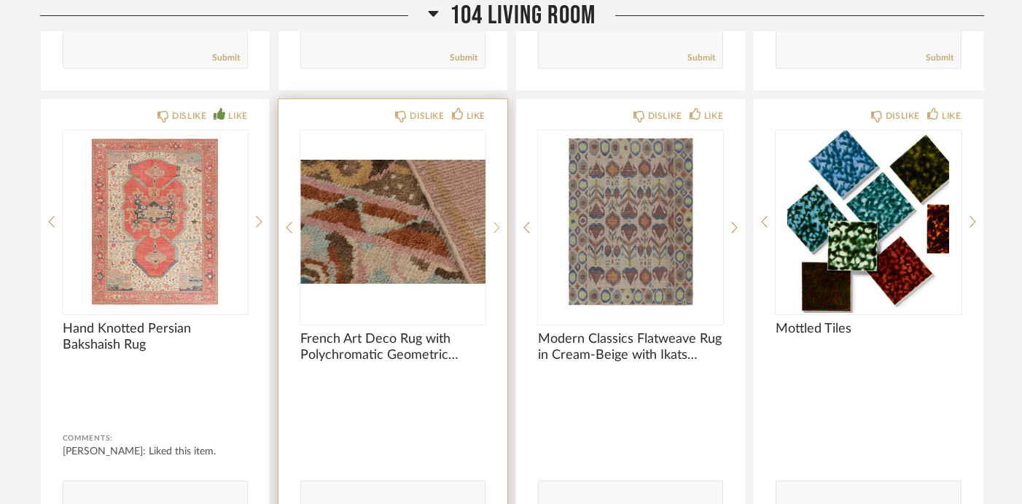
click at [497, 231] on icon at bounding box center [497, 227] width 7 height 13
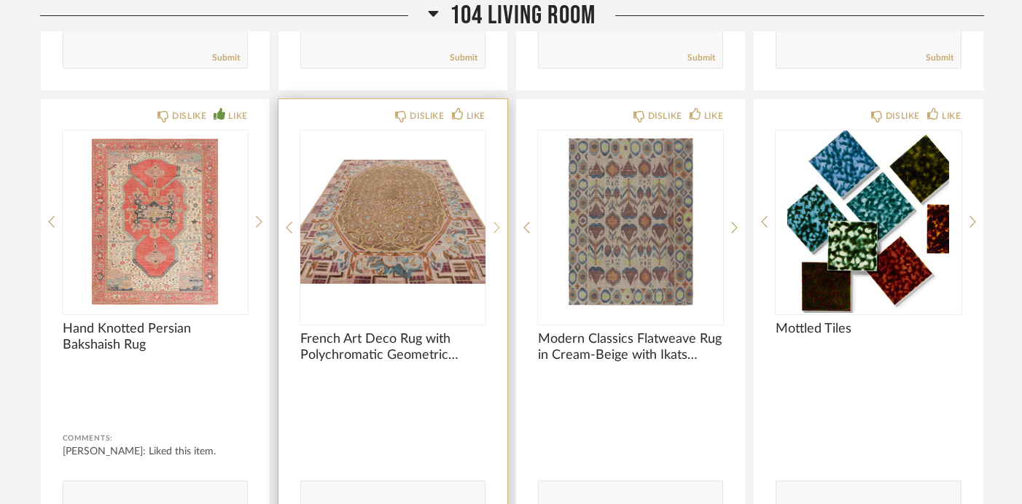
click at [497, 231] on icon at bounding box center [497, 227] width 7 height 13
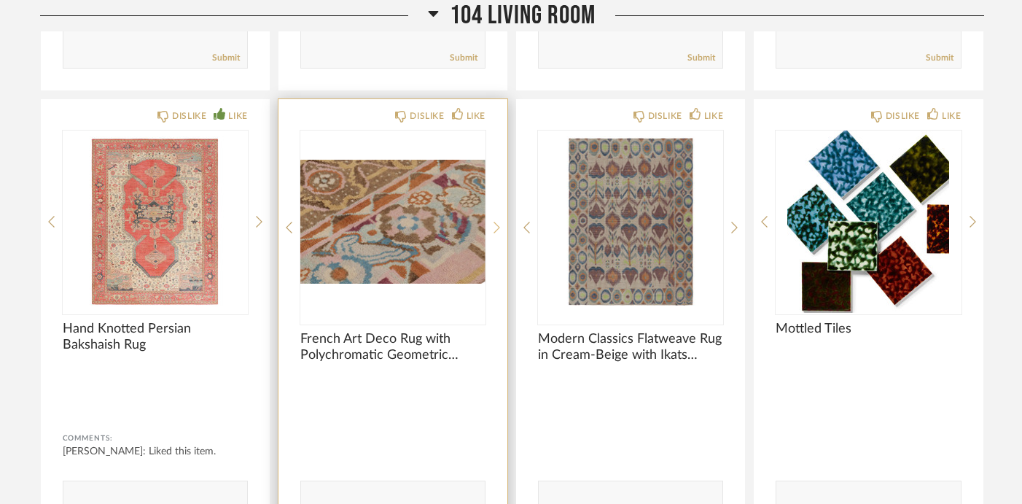
click at [497, 231] on icon at bounding box center [497, 227] width 7 height 13
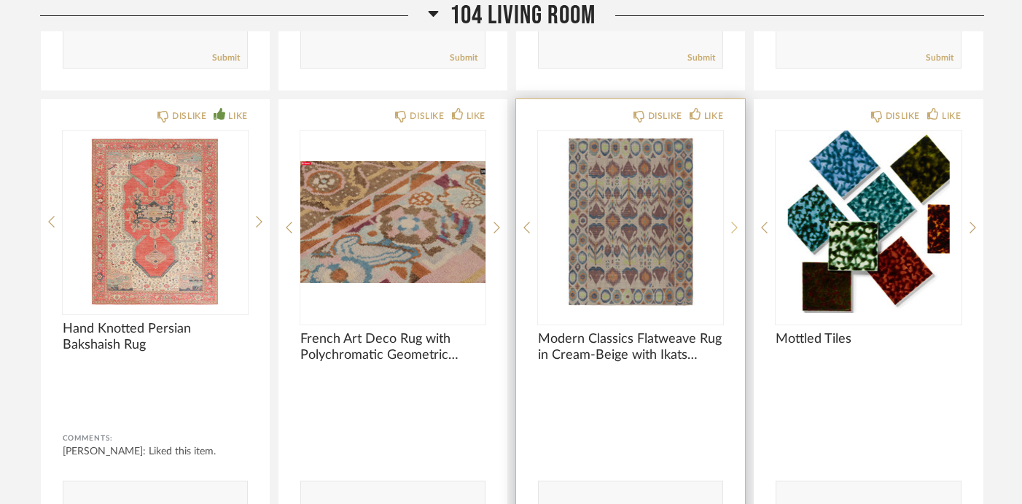
click at [732, 226] on icon at bounding box center [734, 227] width 7 height 13
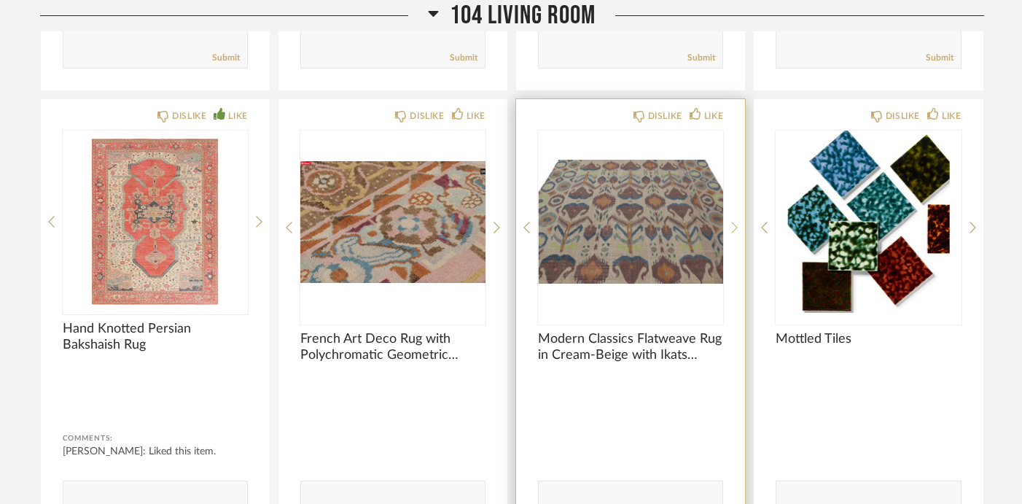
click at [733, 227] on icon at bounding box center [734, 227] width 7 height 13
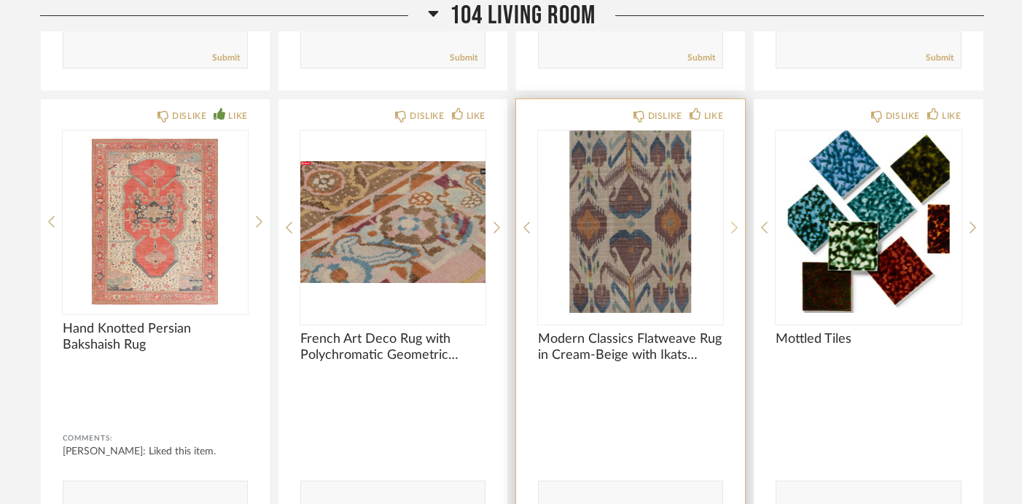
click at [734, 227] on icon at bounding box center [734, 227] width 7 height 13
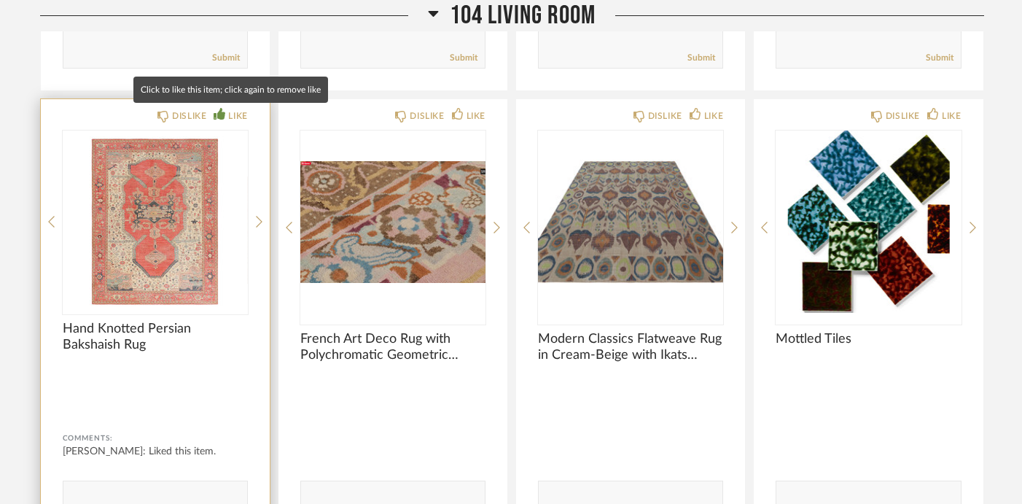
click at [215, 116] on icon at bounding box center [220, 114] width 12 height 12
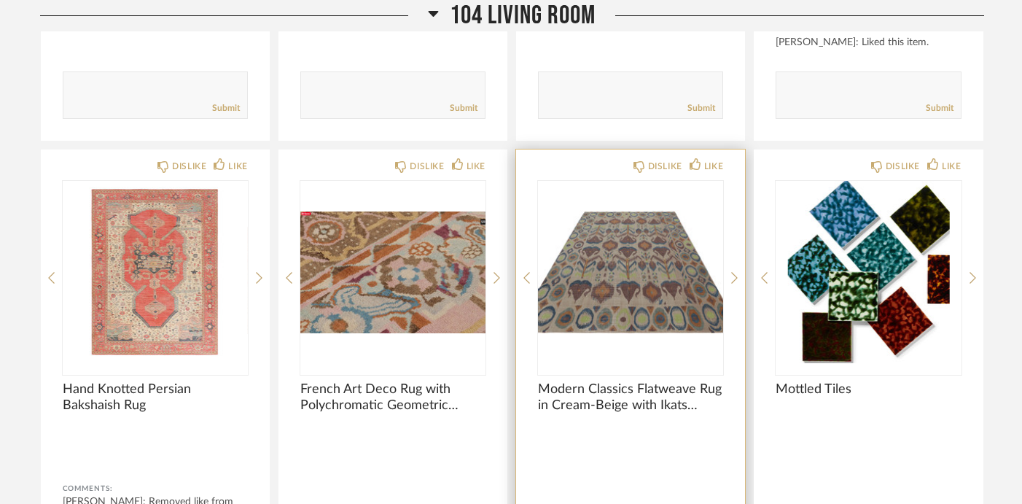
scroll to position [1328, 0]
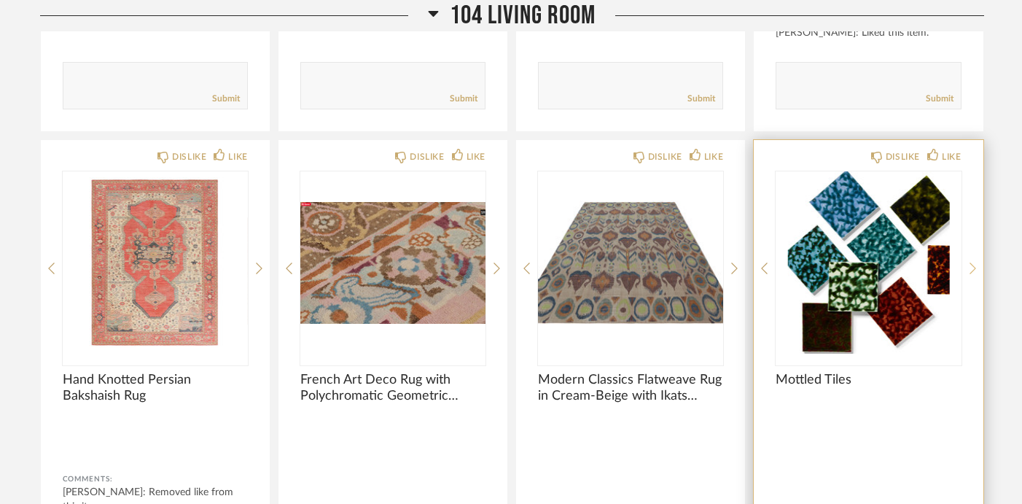
click at [970, 271] on icon at bounding box center [973, 268] width 7 height 13
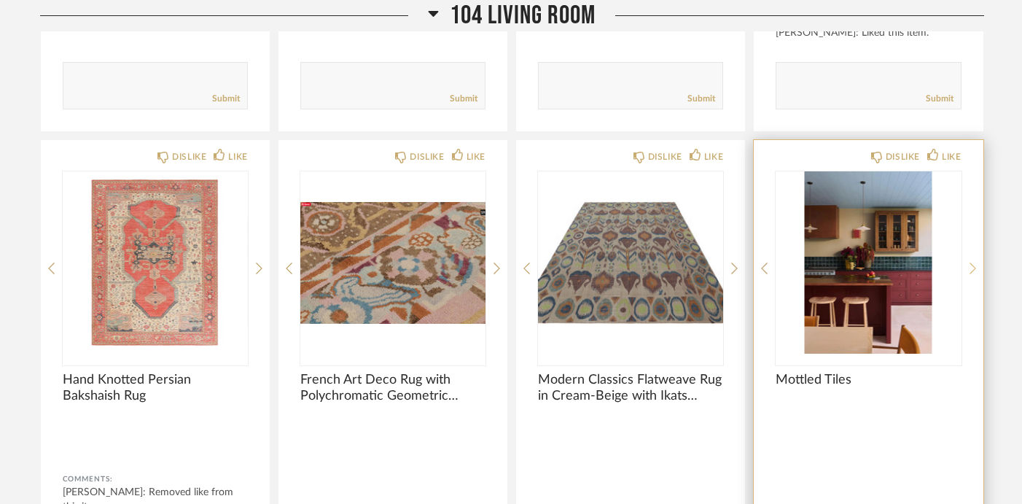
click at [970, 271] on icon at bounding box center [973, 268] width 7 height 13
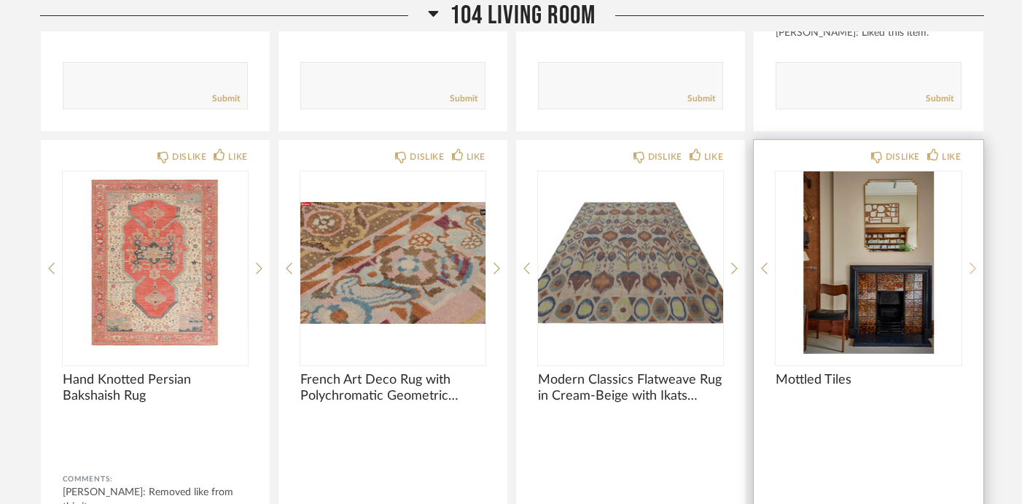
click at [970, 271] on icon at bounding box center [973, 268] width 7 height 13
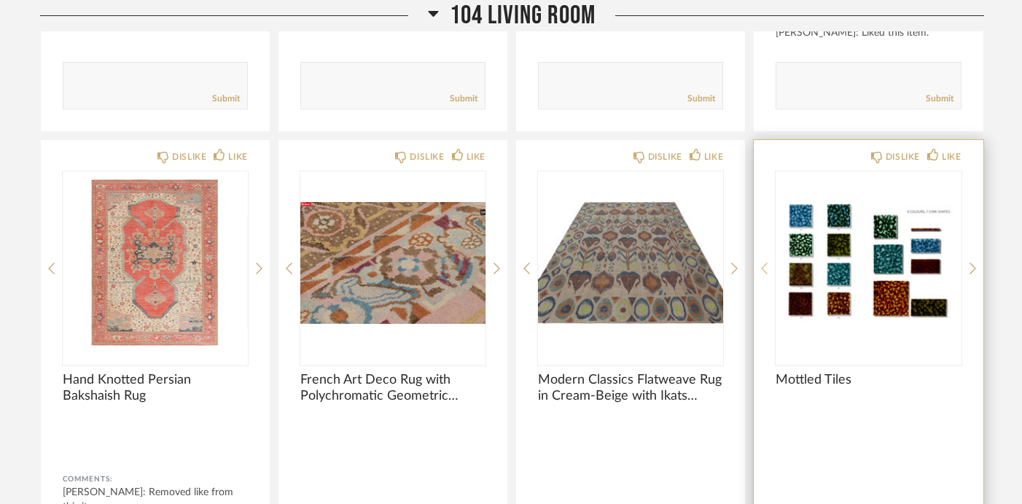
click at [763, 264] on icon at bounding box center [764, 268] width 7 height 13
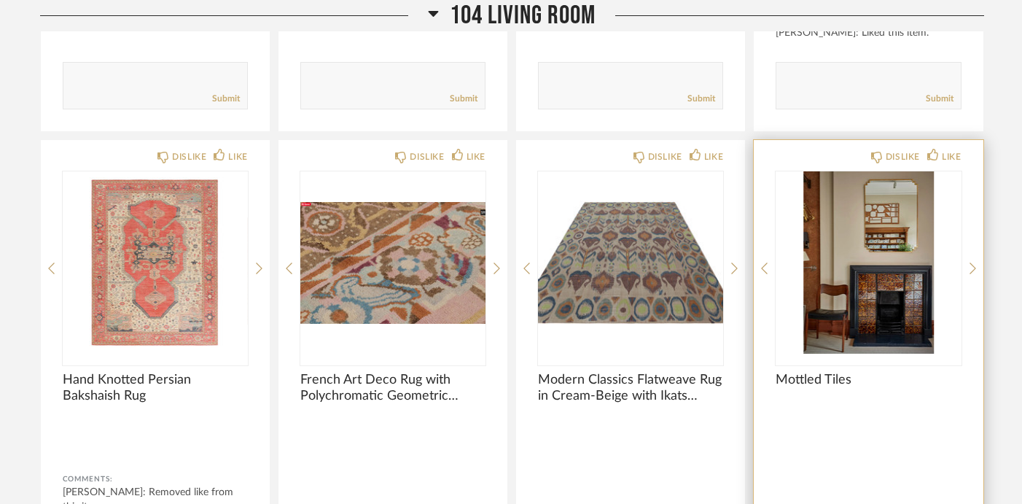
click at [966, 268] on div "DISLIKE LIKE Mottled Tiles Comments: Submit" at bounding box center [868, 365] width 229 height 451
click at [970, 268] on icon at bounding box center [973, 268] width 7 height 13
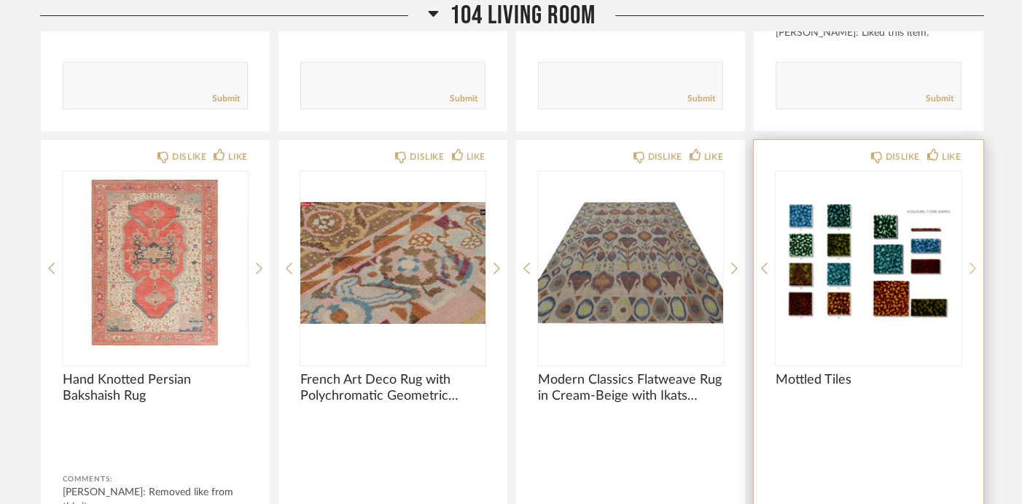
click at [970, 268] on icon at bounding box center [973, 268] width 7 height 13
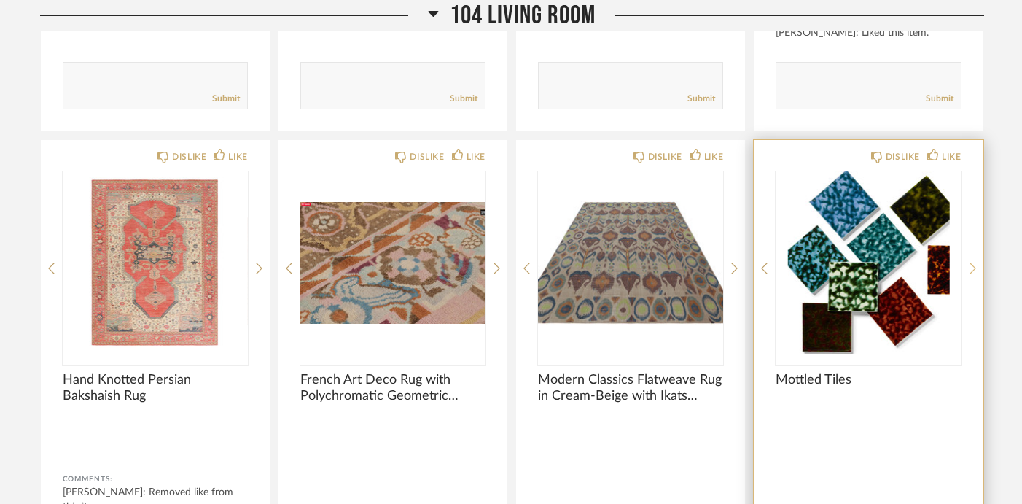
click at [970, 268] on icon at bounding box center [973, 268] width 7 height 13
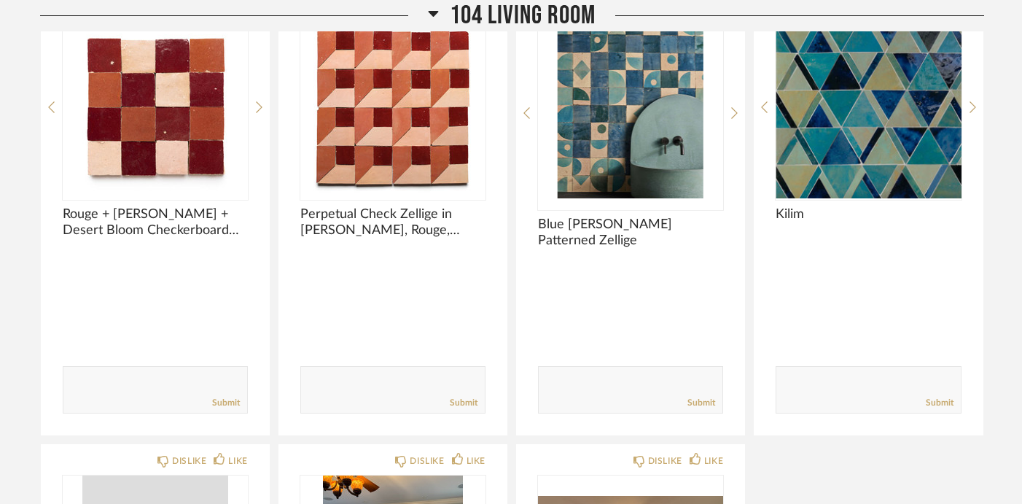
scroll to position [1824, 0]
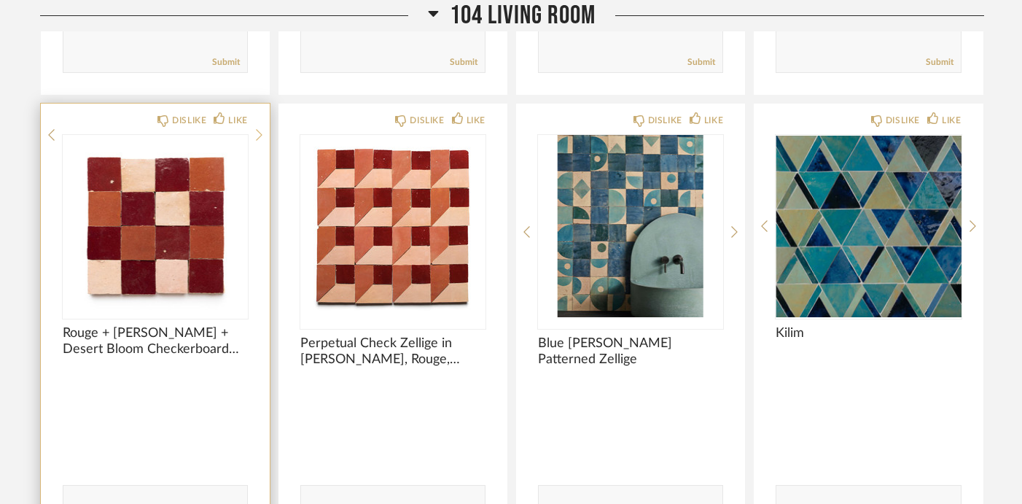
click at [262, 141] on icon at bounding box center [259, 134] width 7 height 13
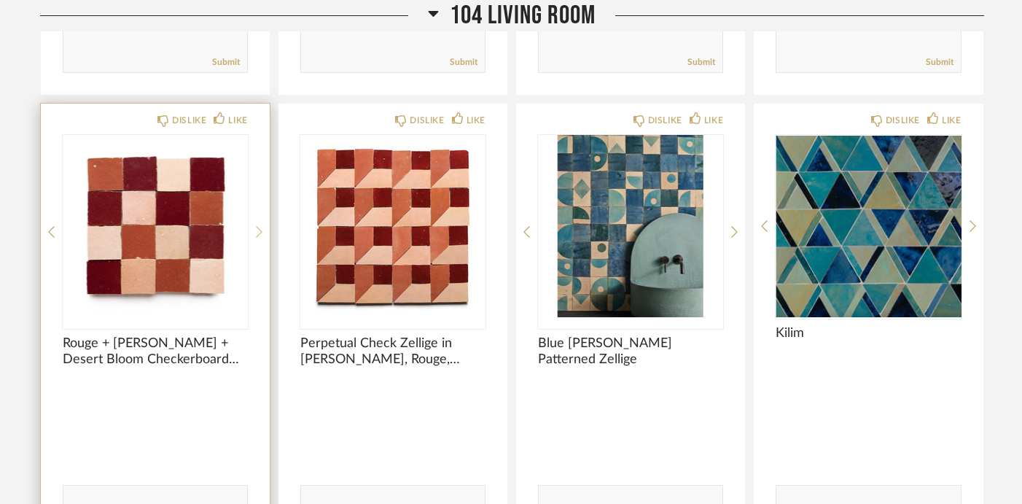
click at [262, 227] on icon at bounding box center [259, 231] width 7 height 13
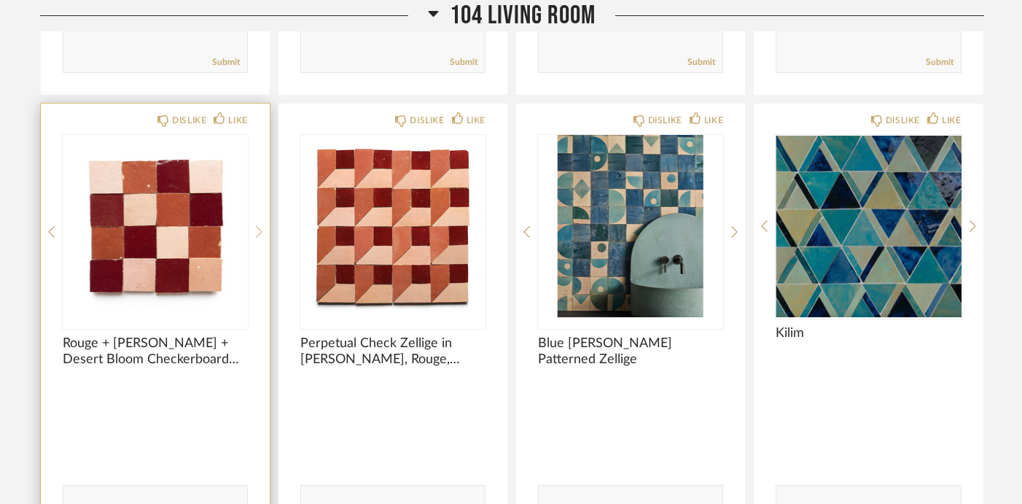
click at [262, 227] on icon at bounding box center [259, 231] width 7 height 13
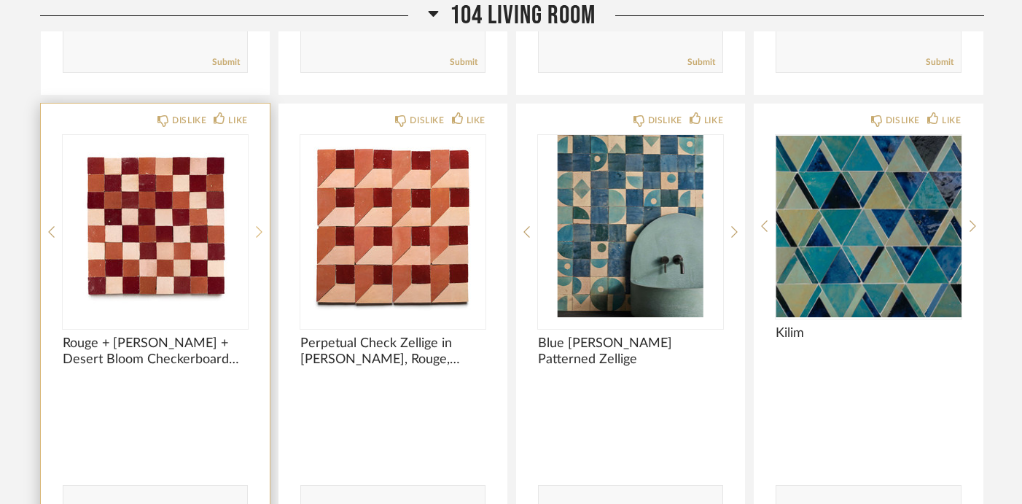
click at [262, 227] on icon at bounding box center [259, 231] width 7 height 13
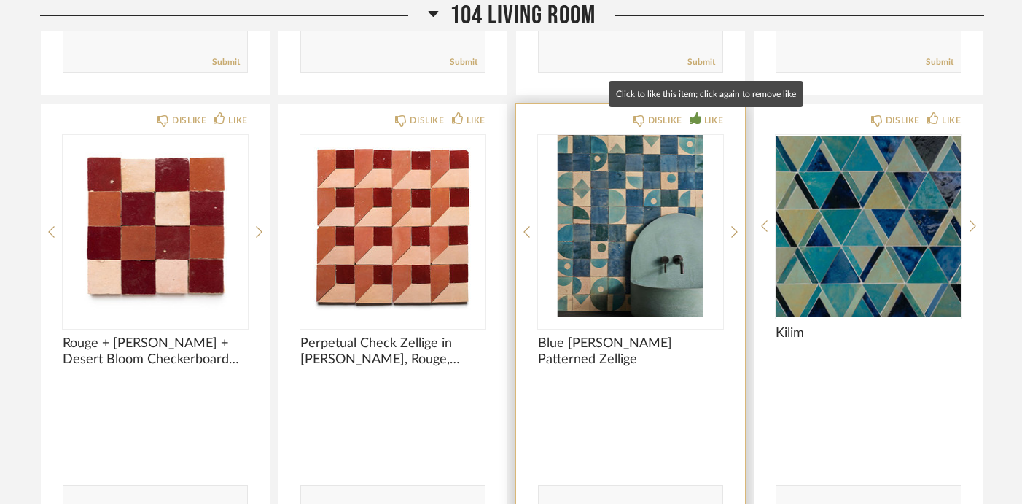
click at [704, 122] on div "LIKE" at bounding box center [713, 120] width 19 height 15
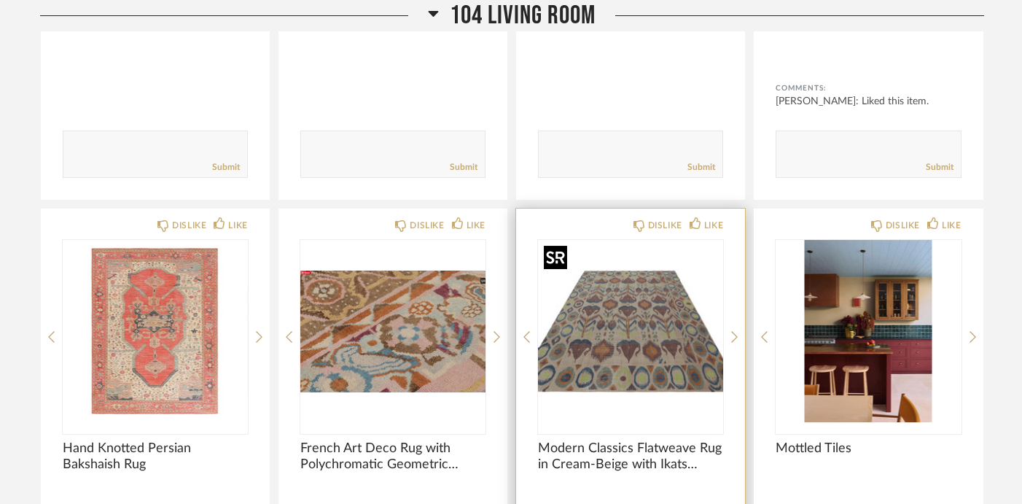
scroll to position [1257, 0]
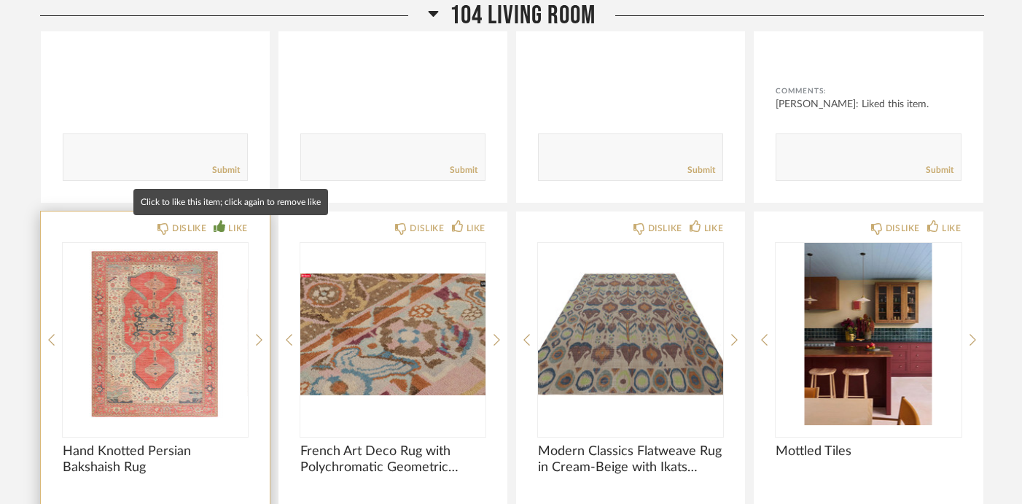
click at [236, 230] on div "LIKE" at bounding box center [237, 228] width 19 height 15
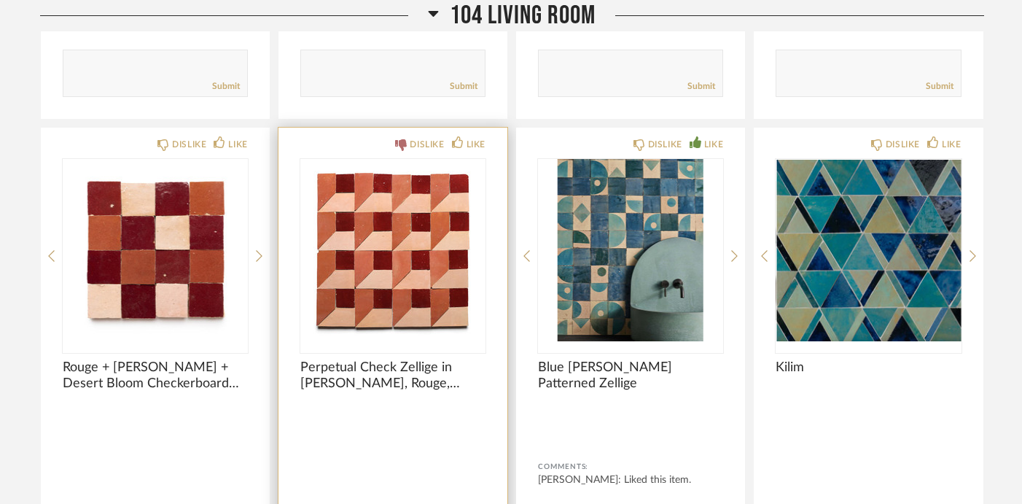
scroll to position [1775, 0]
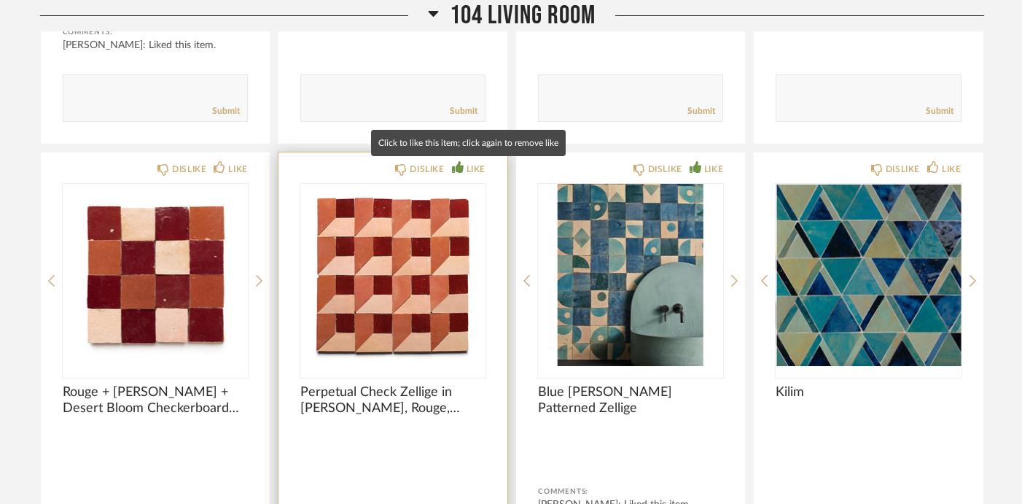
click at [463, 171] on div "LIKE" at bounding box center [469, 169] width 34 height 15
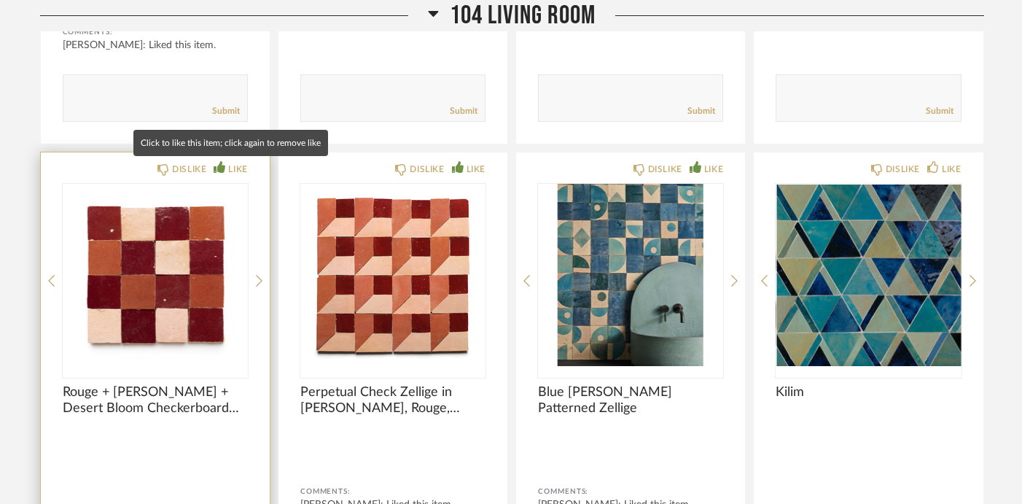
click at [226, 176] on div "LIKE" at bounding box center [231, 169] width 34 height 15
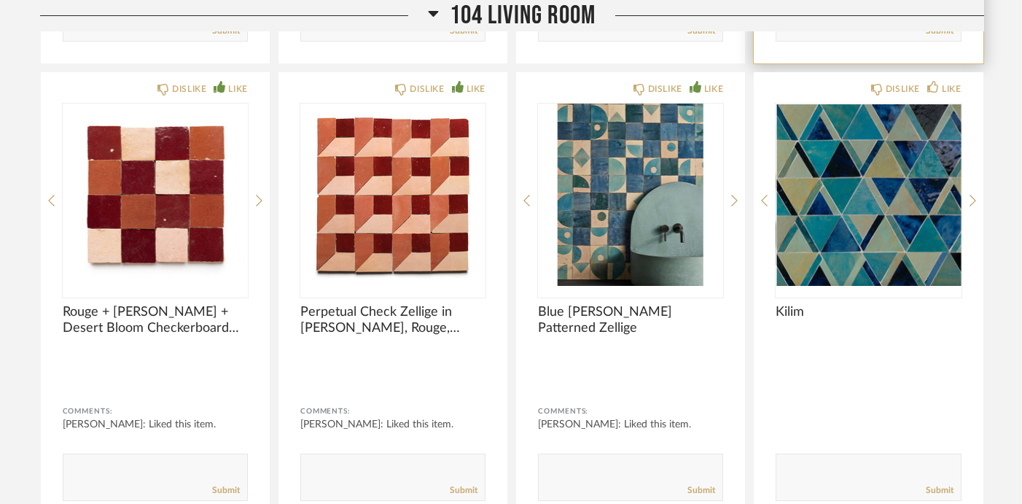
scroll to position [1853, 0]
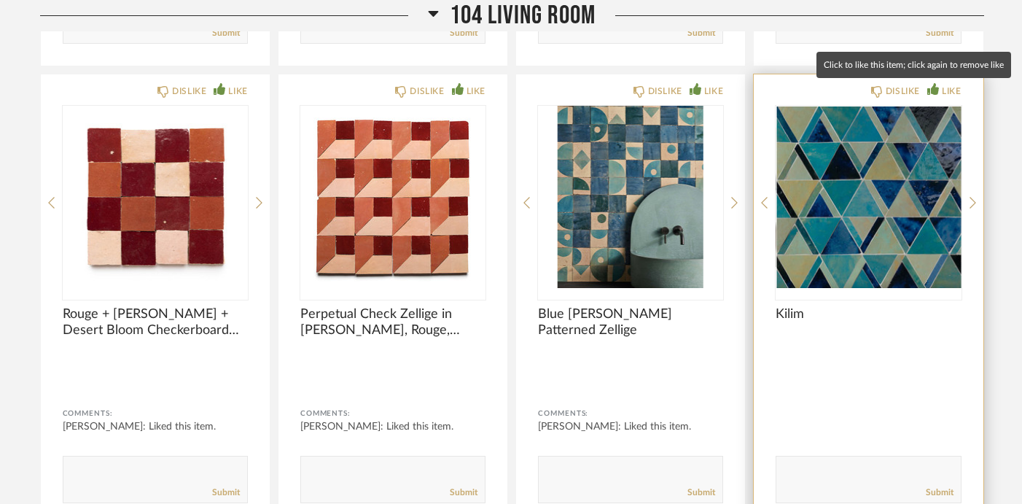
click at [931, 93] on icon at bounding box center [933, 89] width 12 height 12
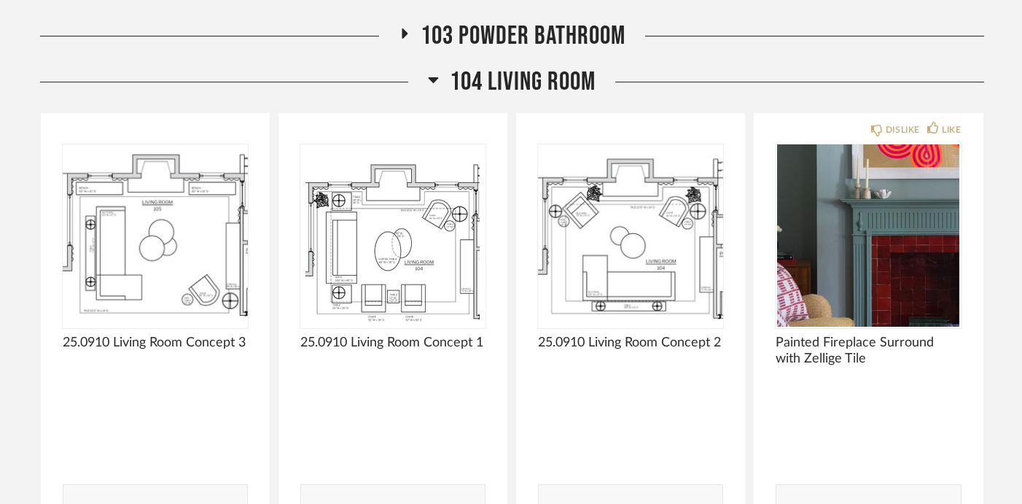
scroll to position [433, 0]
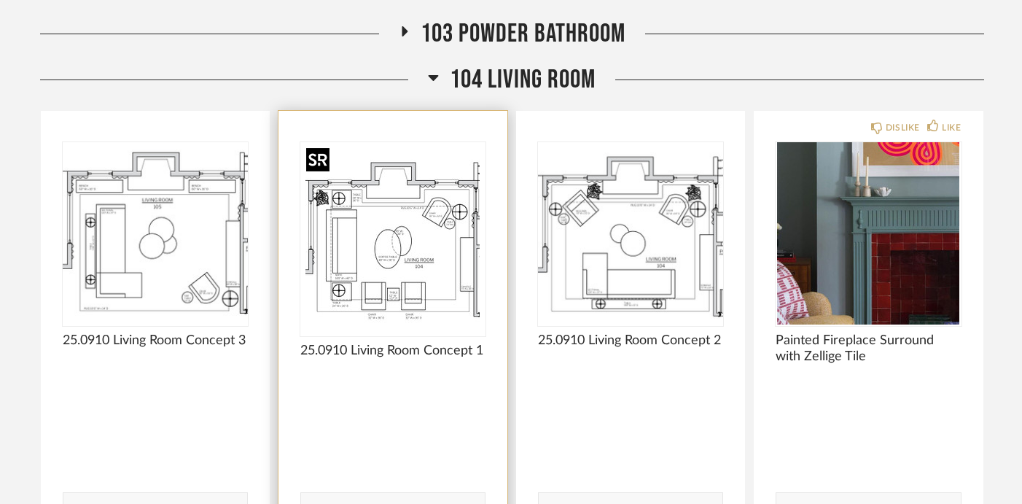
click at [397, 259] on img "0" at bounding box center [392, 233] width 185 height 182
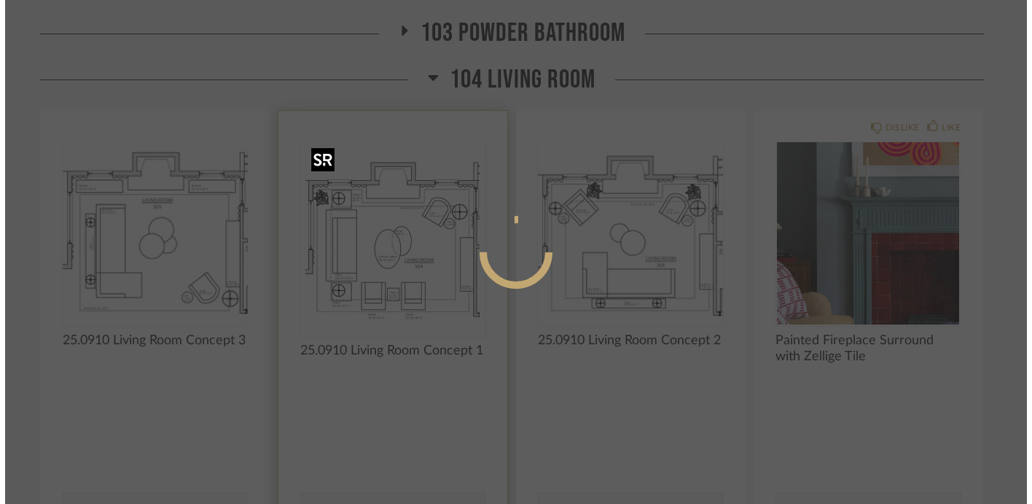
scroll to position [0, 0]
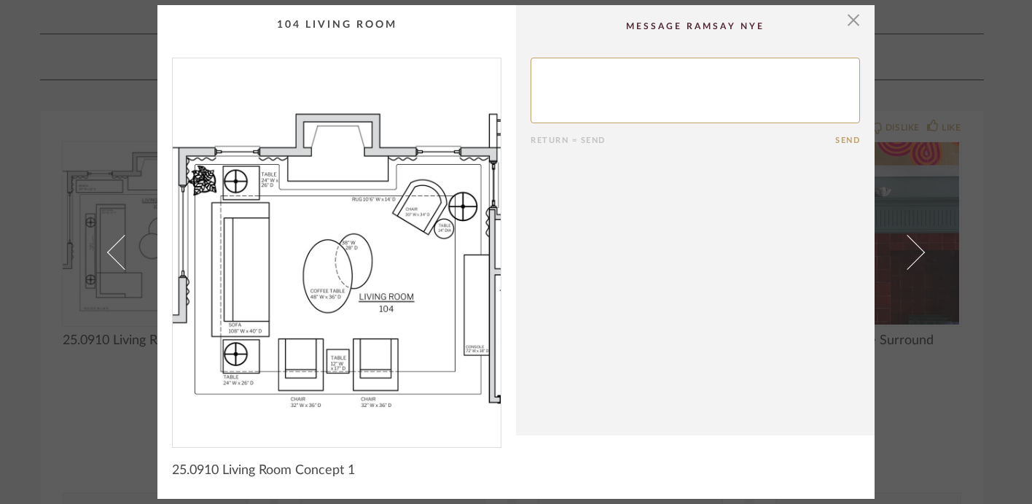
click at [607, 80] on textarea at bounding box center [696, 91] width 330 height 66
type textarea "L"
click at [978, 74] on div "× Return = Send Send 25.0910 Living Room Concept 1" at bounding box center [516, 252] width 1032 height 504
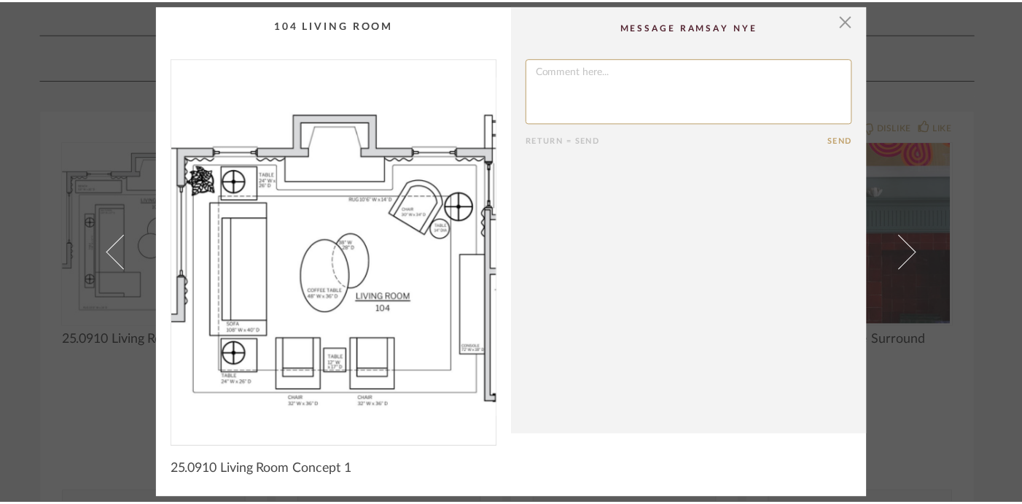
scroll to position [433, 0]
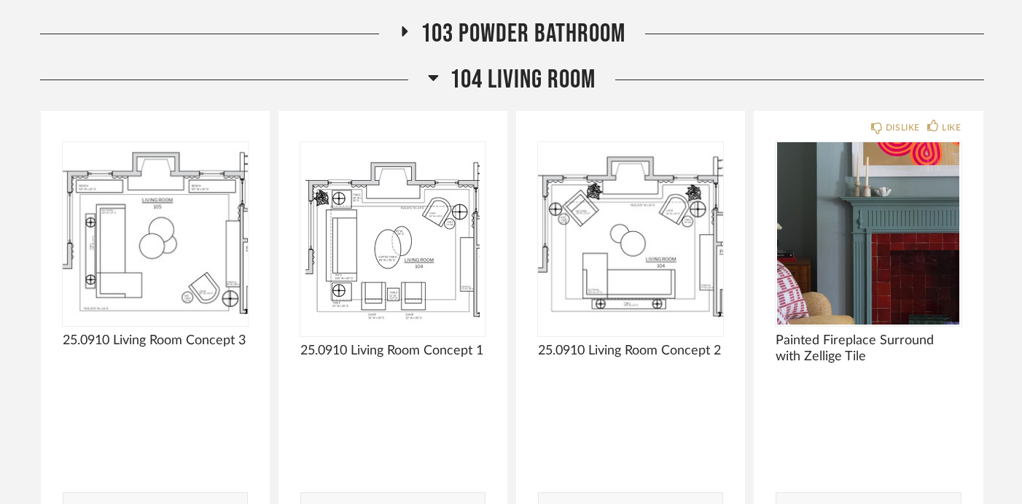
click at [525, 58] on div "103 Powder Bathroom" at bounding box center [512, 41] width 944 height 46
click at [525, 69] on span "104 Living Room" at bounding box center [523, 79] width 146 height 31
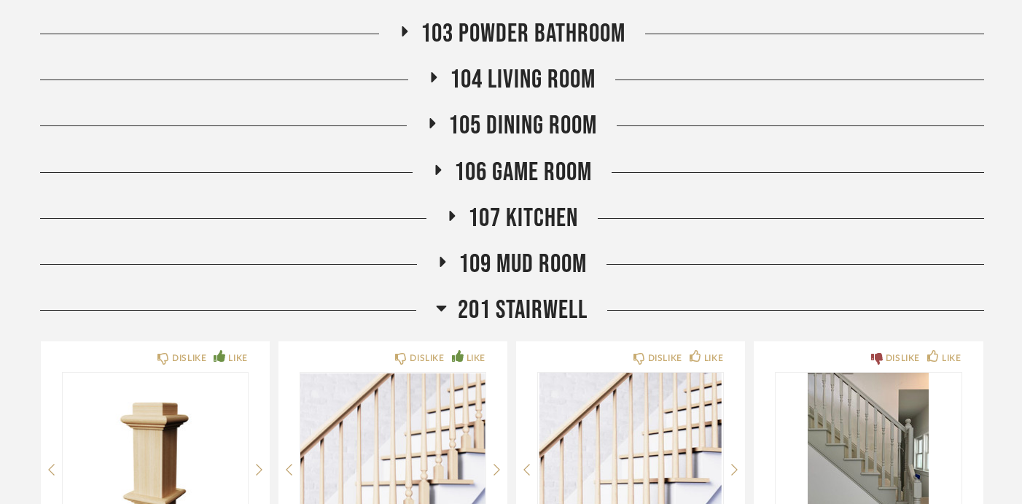
click at [513, 174] on span "106 Game Room" at bounding box center [523, 172] width 138 height 31
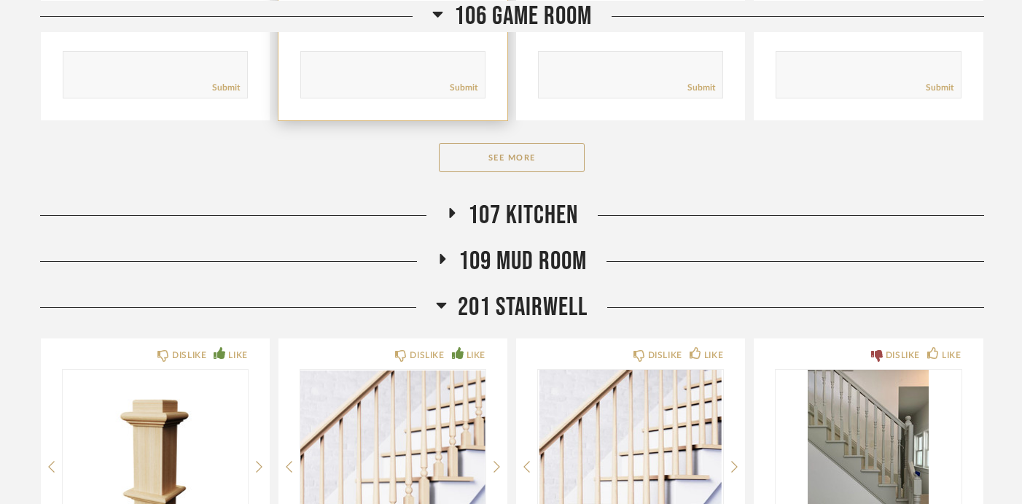
scroll to position [969, 0]
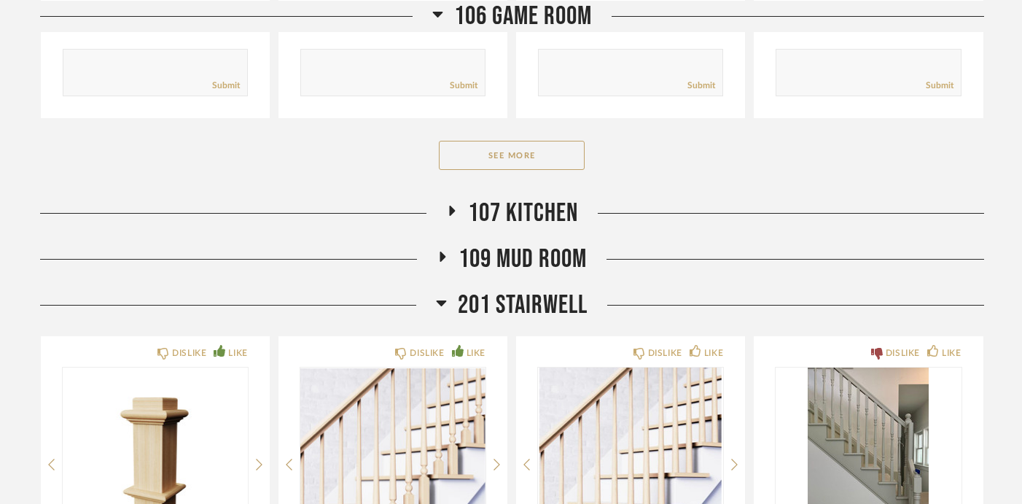
click at [540, 213] on span "107 Kitchen" at bounding box center [523, 213] width 110 height 31
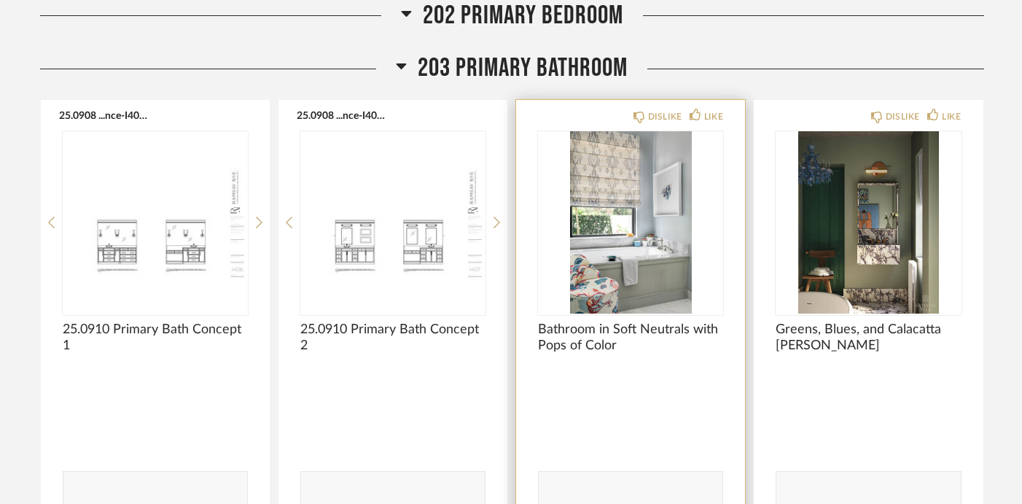
scroll to position [4906, 0]
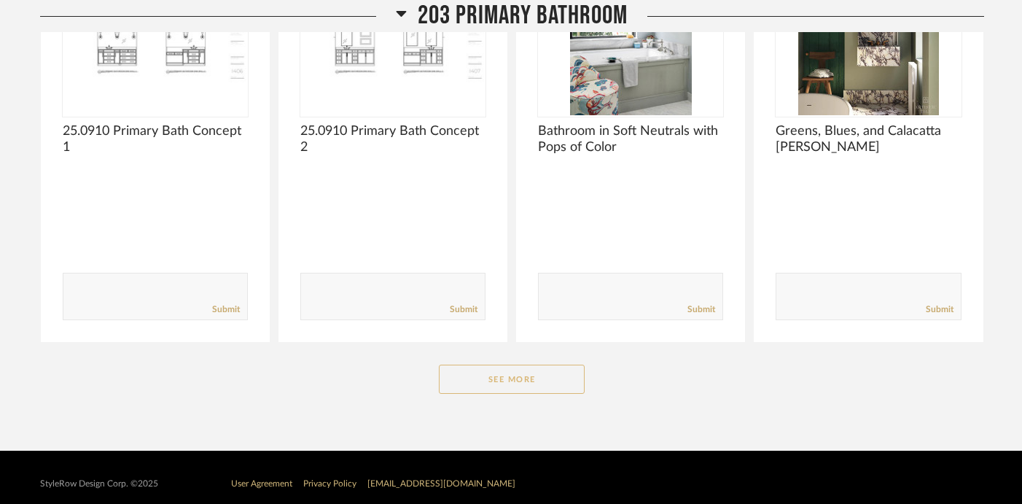
click at [526, 392] on button "See More" at bounding box center [512, 379] width 146 height 29
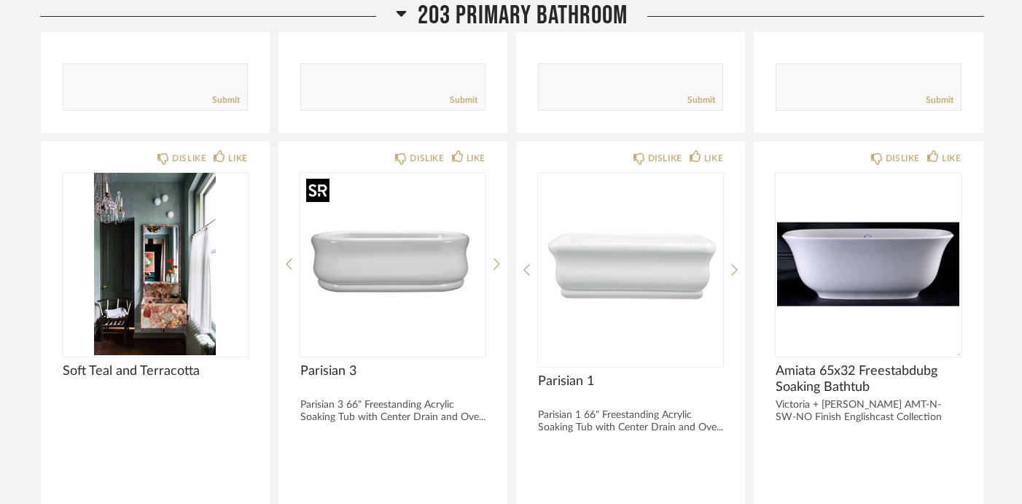
scroll to position [5116, 0]
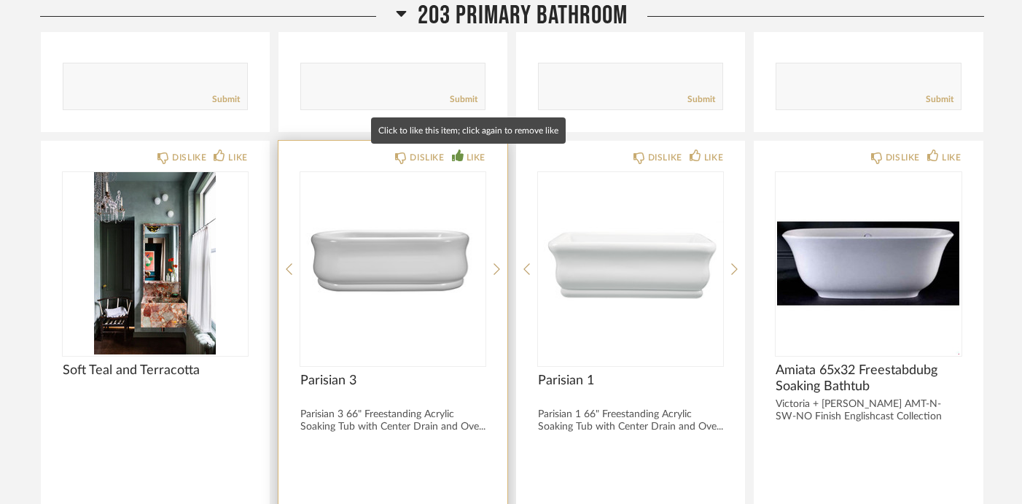
click at [463, 151] on div "LIKE" at bounding box center [469, 157] width 34 height 15
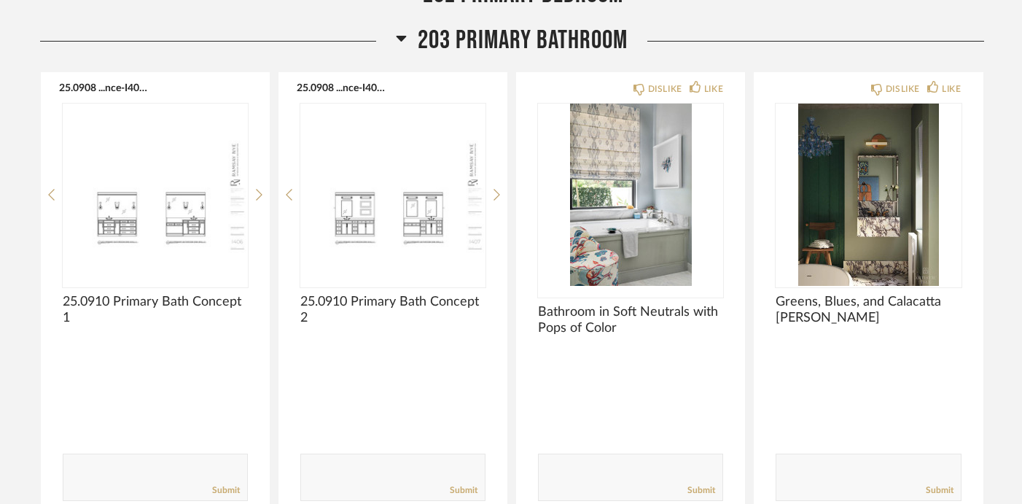
scroll to position [4694, 0]
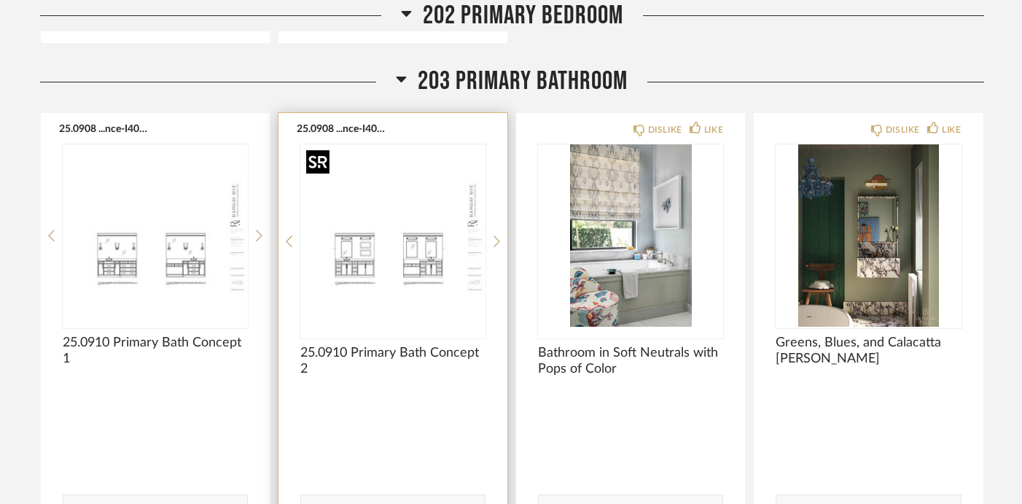
click at [430, 190] on img "0" at bounding box center [392, 235] width 185 height 182
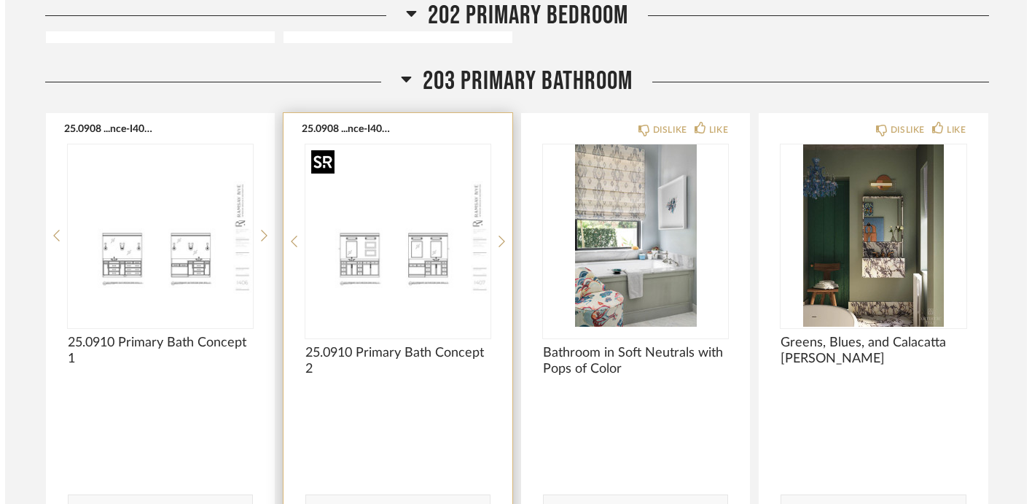
scroll to position [0, 0]
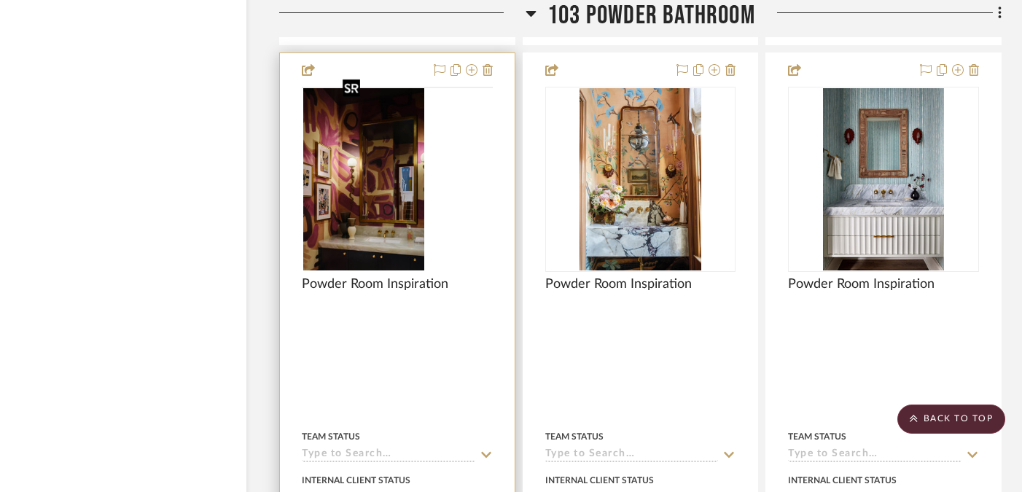
click at [0, 0] on img at bounding box center [0, 0] width 0 height 0
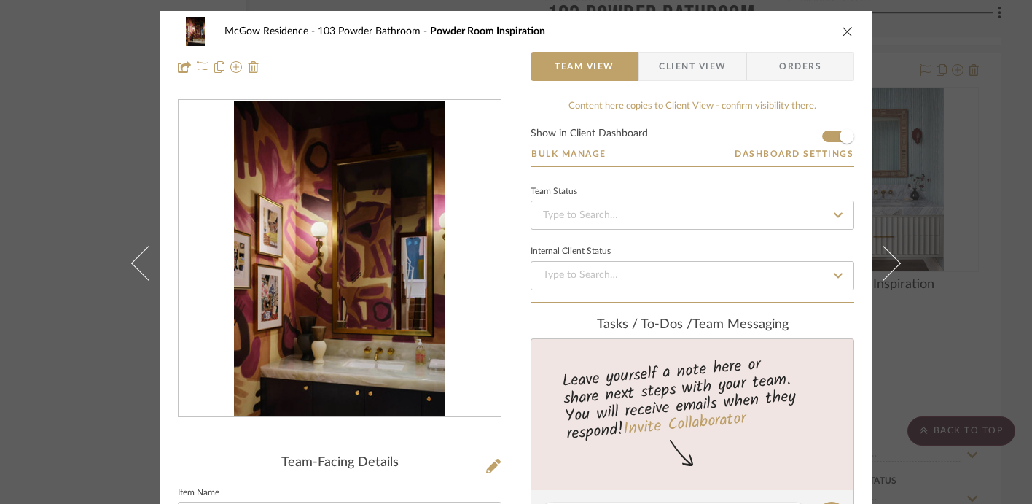
click at [359, 204] on img "0" at bounding box center [339, 259] width 211 height 316
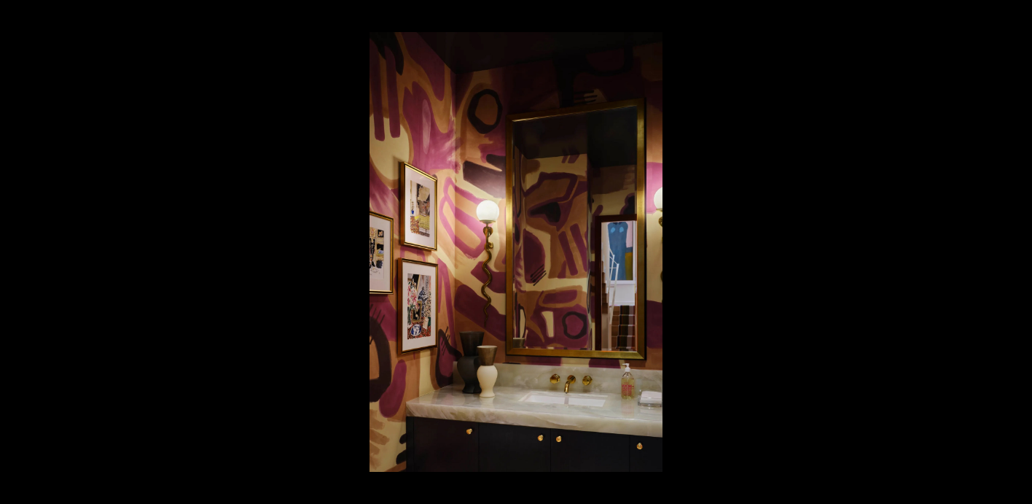
click at [190, 227] on div at bounding box center [516, 252] width 1032 height 504
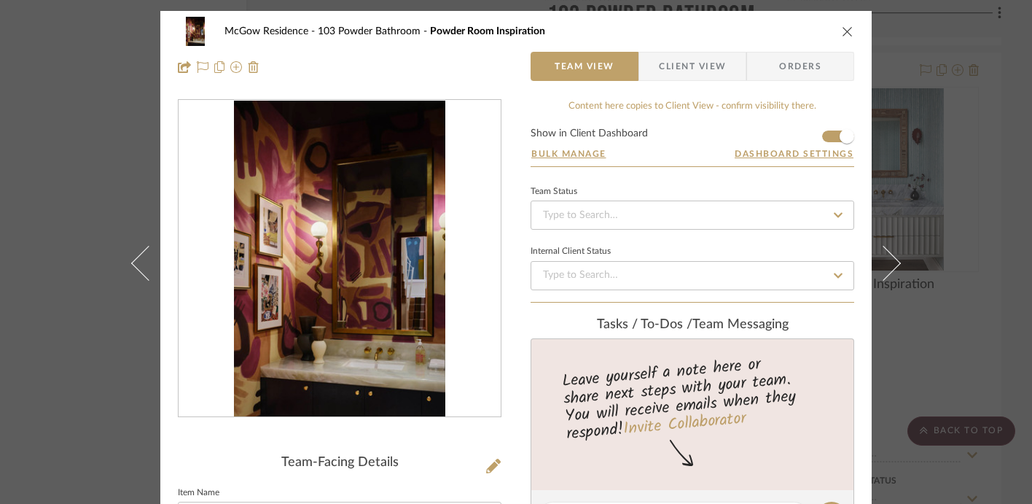
click at [71, 206] on div "McGow Residence 103 Powder Bathroom Powder Room Inspiration Team View Client Vi…" at bounding box center [516, 252] width 1032 height 504
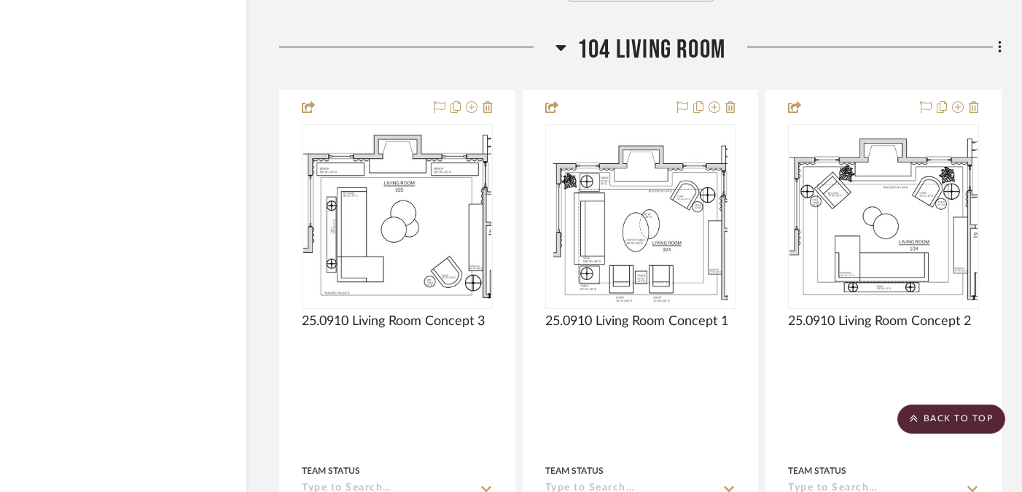
scroll to position [10981, 28]
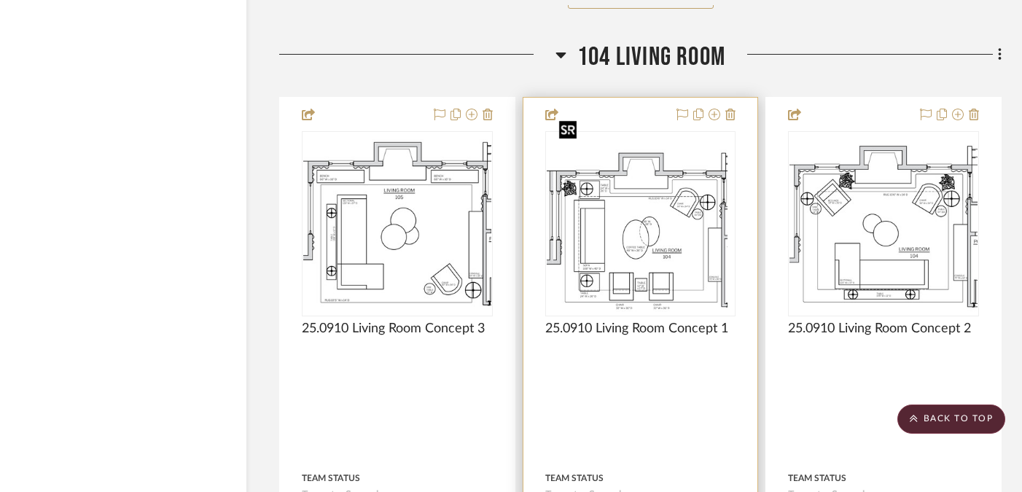
click at [638, 230] on div at bounding box center [640, 223] width 191 height 185
click at [664, 254] on img "0" at bounding box center [640, 224] width 174 height 182
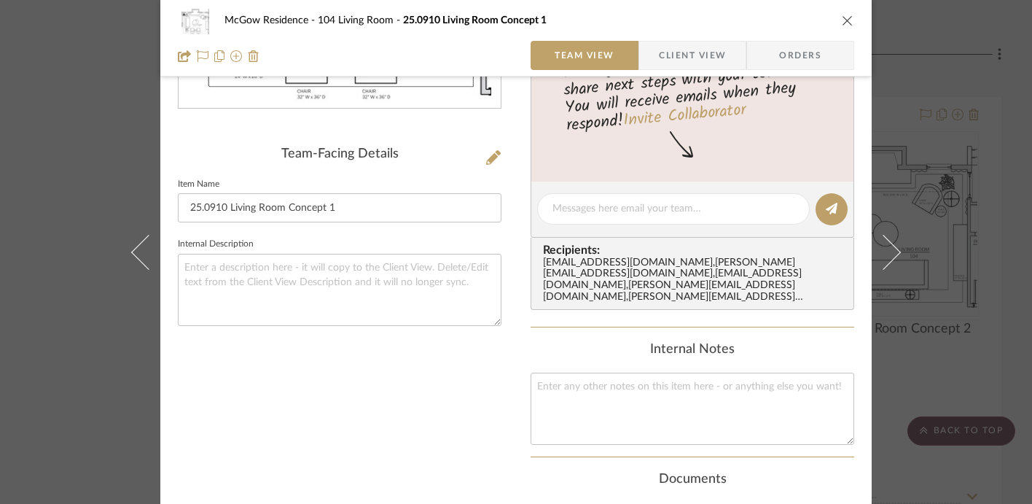
scroll to position [329, 0]
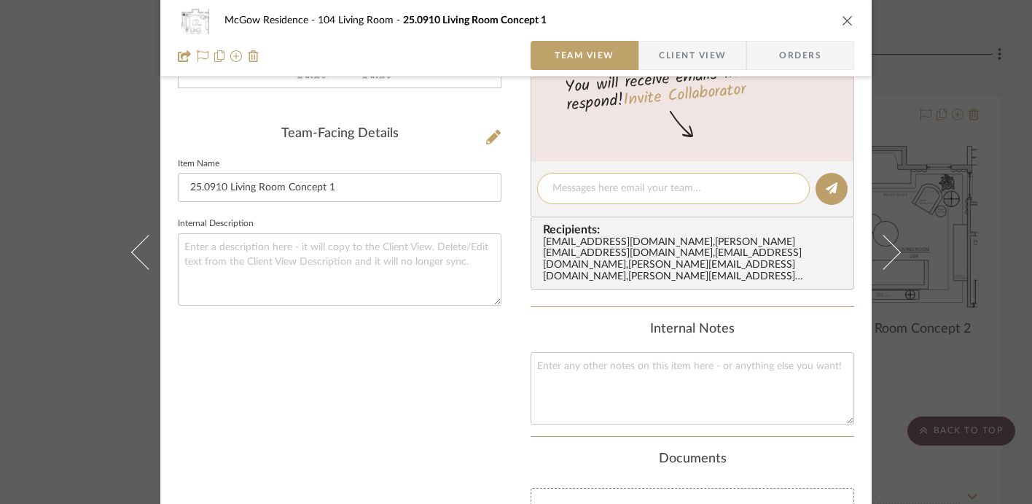
click at [615, 190] on textarea at bounding box center [674, 188] width 242 height 15
type textarea "Likes this concept the most!"
click at [826, 184] on icon at bounding box center [832, 188] width 12 height 12
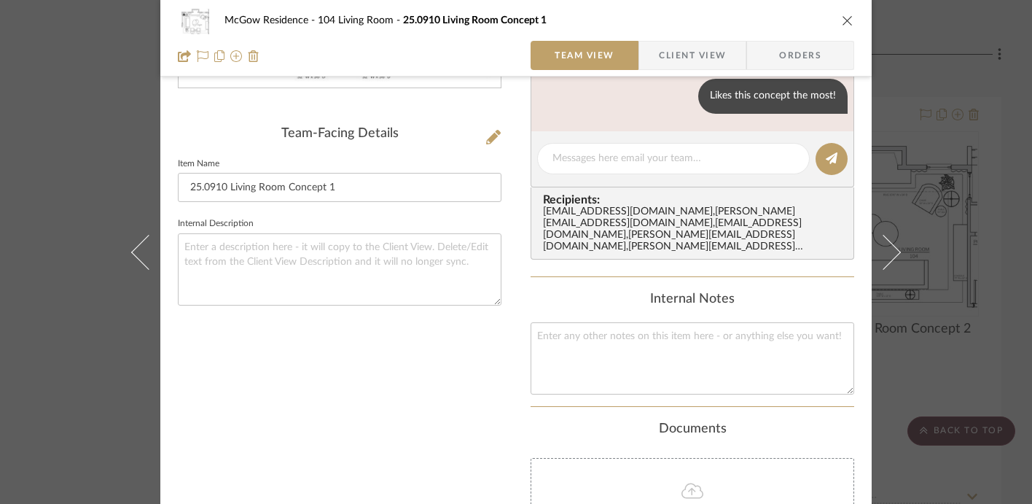
scroll to position [0, 0]
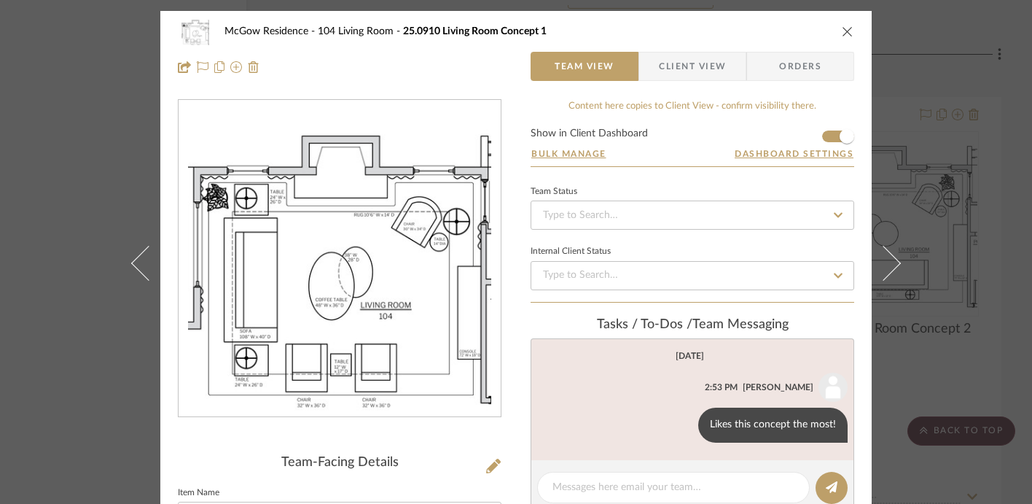
click at [79, 163] on div "McGow Residence 104 Living Room 25.0910 Living Room Concept 1 Team View Client …" at bounding box center [516, 252] width 1032 height 504
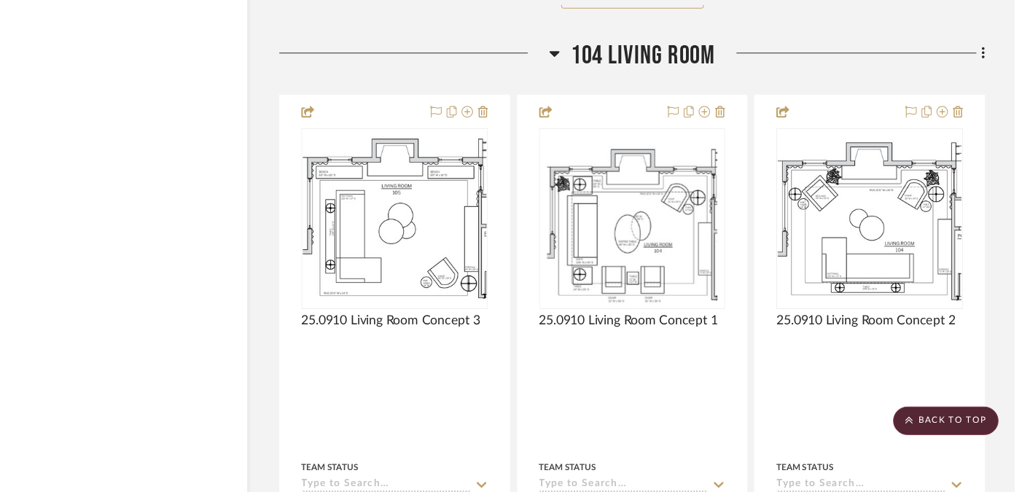
scroll to position [10981, 28]
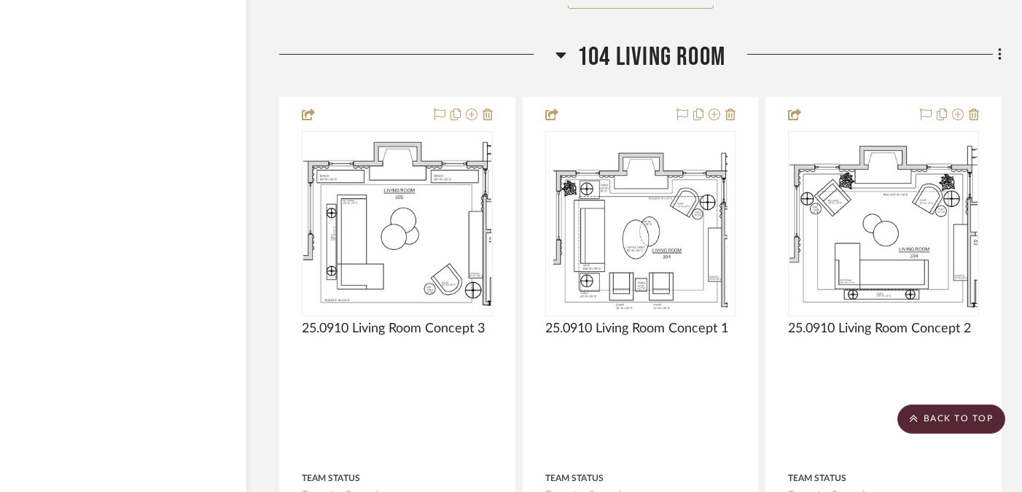
click at [627, 53] on span "104 Living Room" at bounding box center [651, 57] width 148 height 31
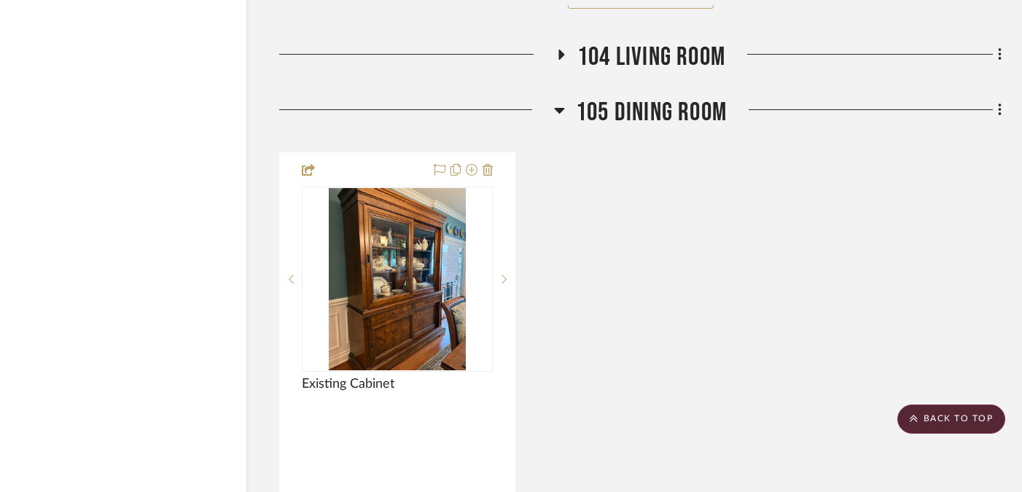
click at [628, 97] on span "105 Dining Room" at bounding box center [651, 112] width 151 height 31
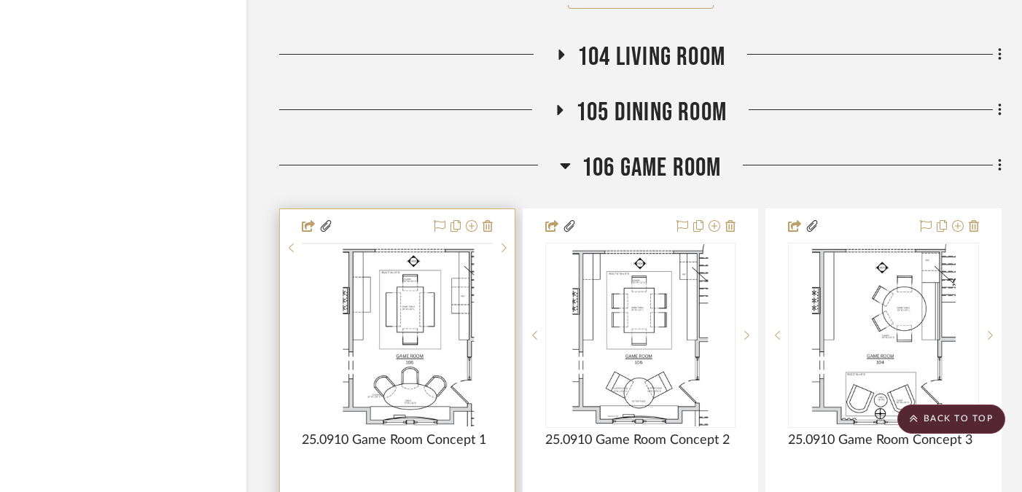
click at [0, 0] on div at bounding box center [0, 0] width 0 height 0
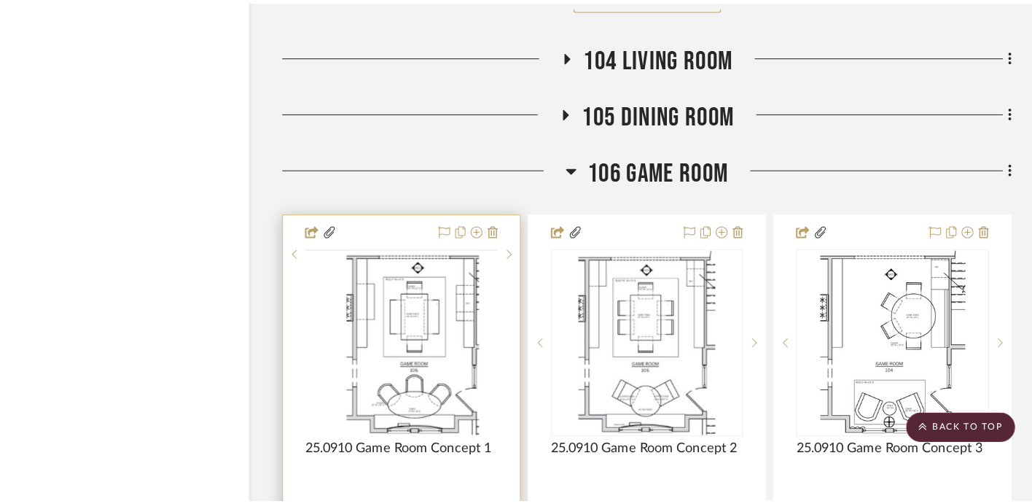
scroll to position [0, 0]
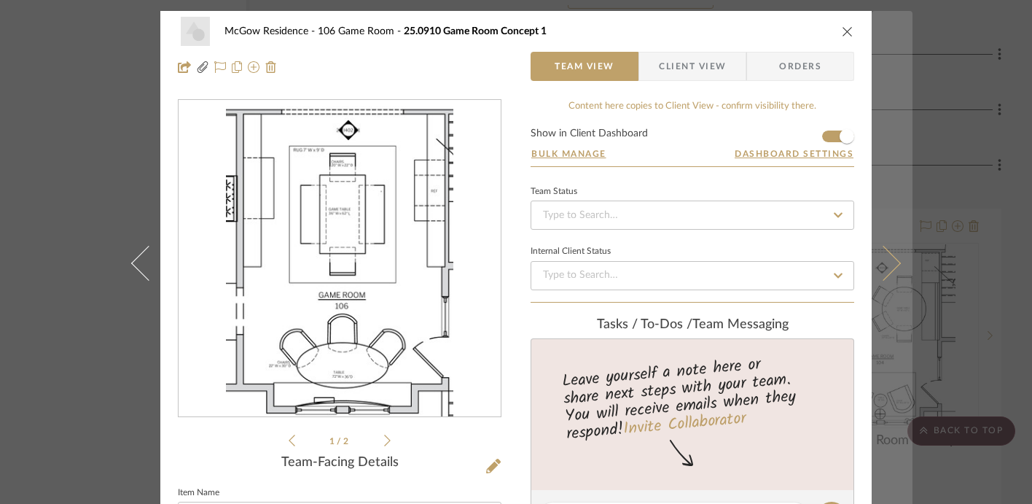
click at [898, 113] on button at bounding box center [892, 263] width 41 height 504
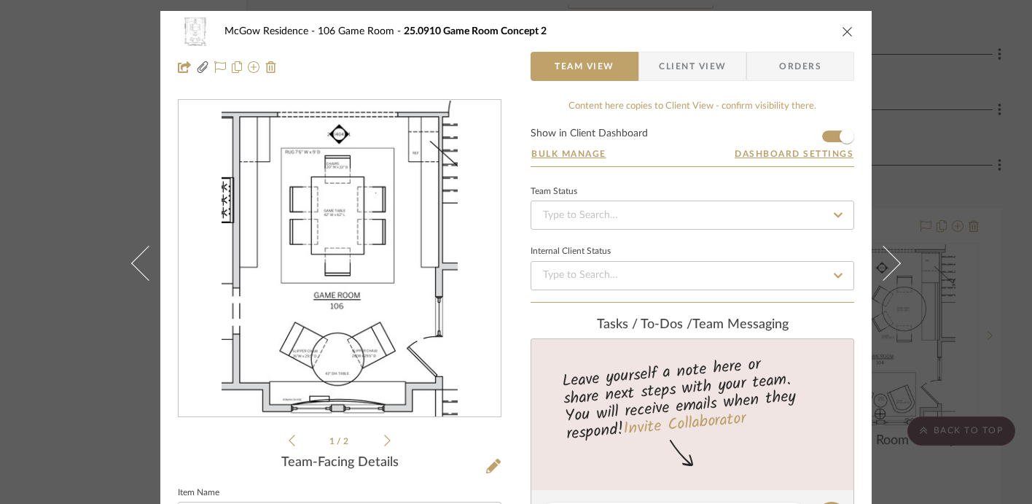
click at [942, 169] on div "McGow Residence 106 Game Room 25.0910 Game Room Concept 2 Team View Client View…" at bounding box center [516, 252] width 1032 height 504
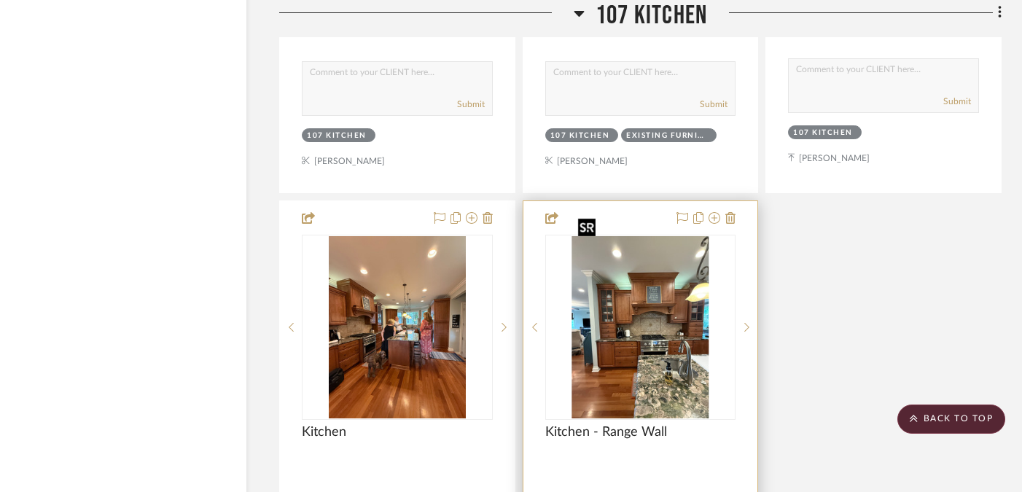
click at [664, 297] on img "0" at bounding box center [640, 327] width 137 height 182
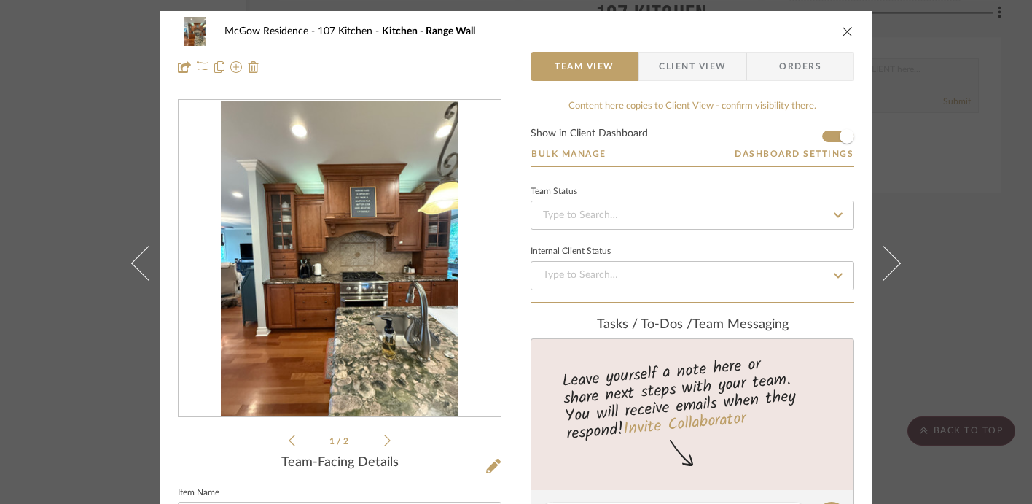
click at [424, 289] on img "0" at bounding box center [339, 259] width 237 height 316
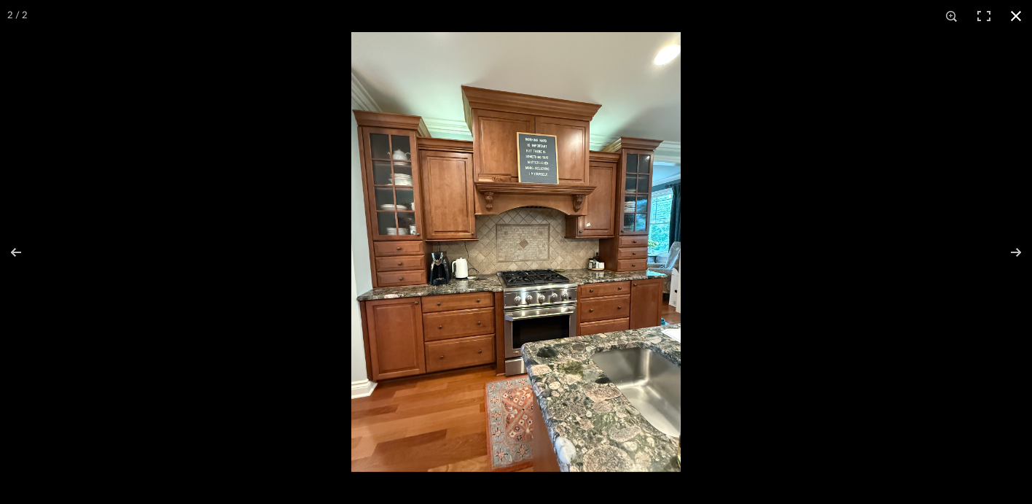
click at [166, 211] on div at bounding box center [516, 252] width 1032 height 504
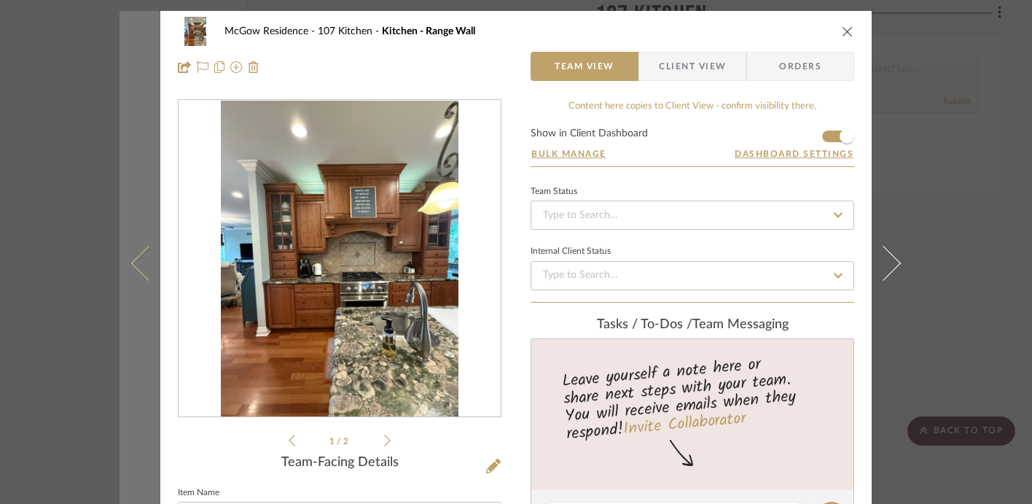
click at [120, 179] on button at bounding box center [140, 263] width 41 height 504
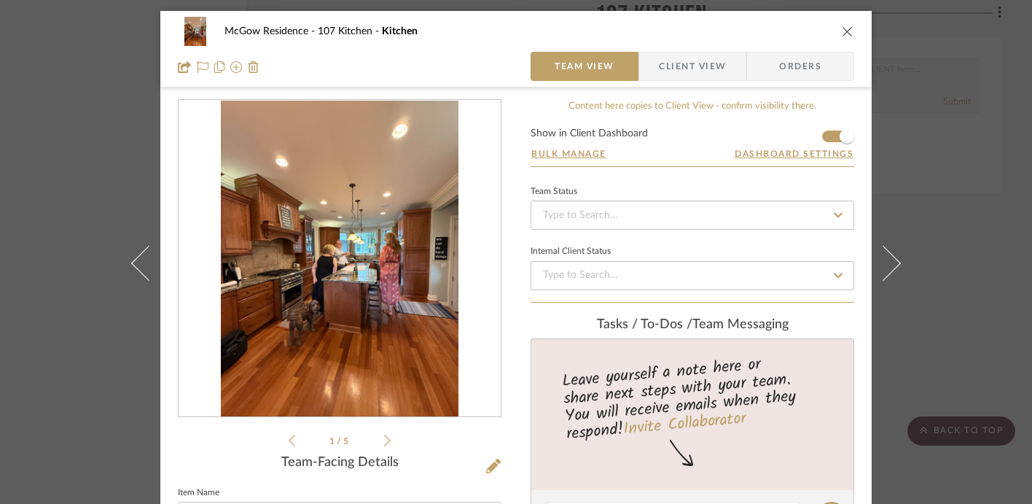
scroll to position [111, 0]
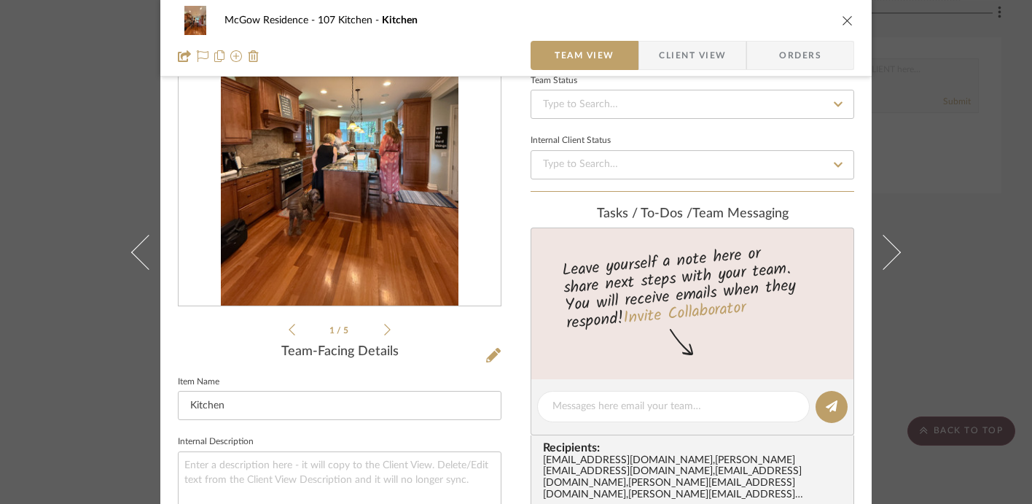
click at [384, 324] on icon at bounding box center [387, 329] width 7 height 13
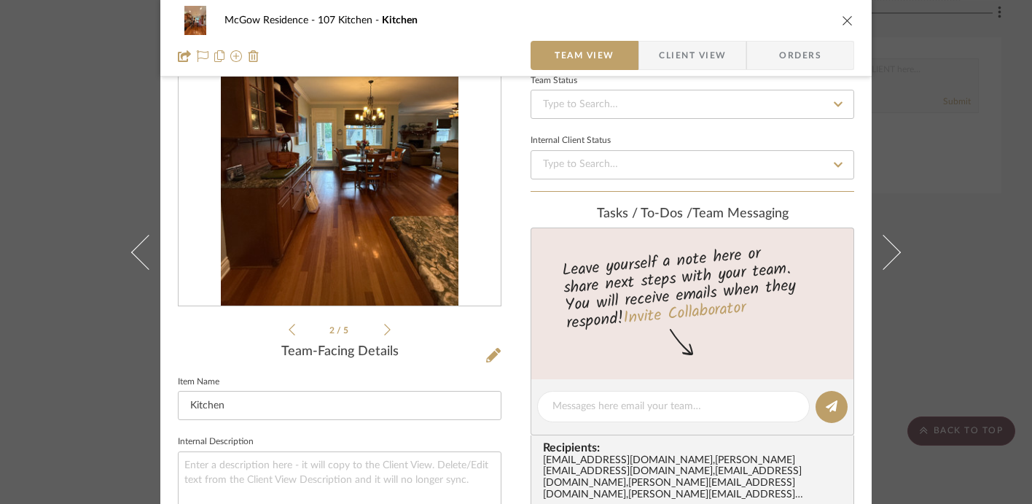
click at [384, 327] on icon at bounding box center [387, 329] width 7 height 13
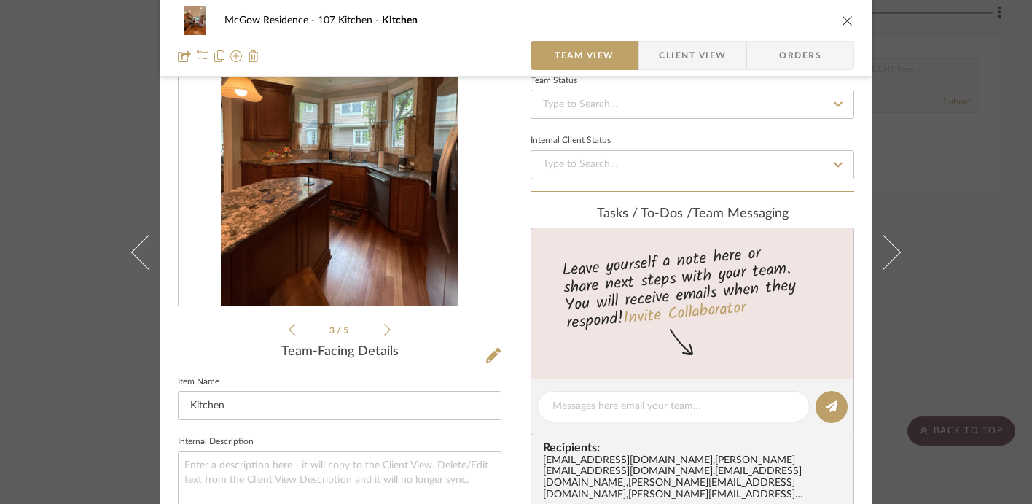
click at [384, 327] on icon at bounding box center [387, 329] width 7 height 13
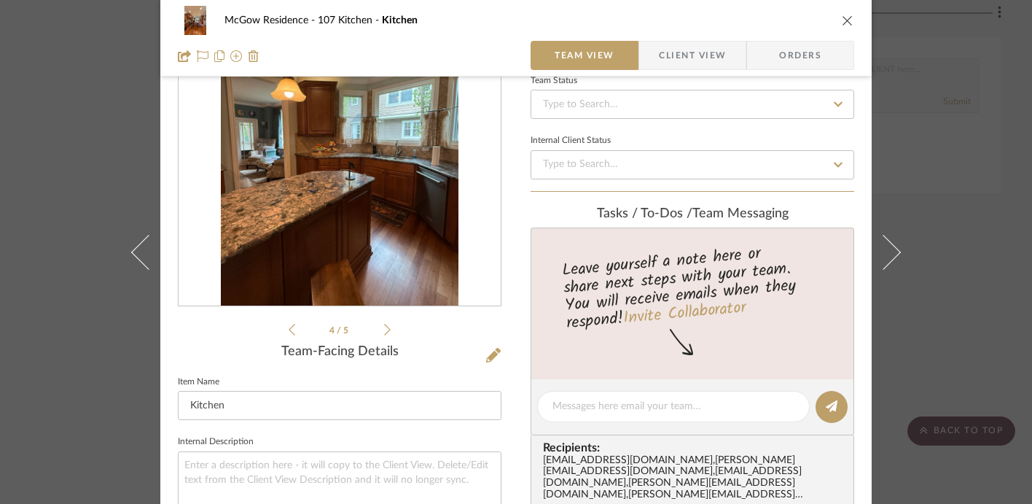
click at [279, 131] on img "3" at bounding box center [339, 148] width 237 height 316
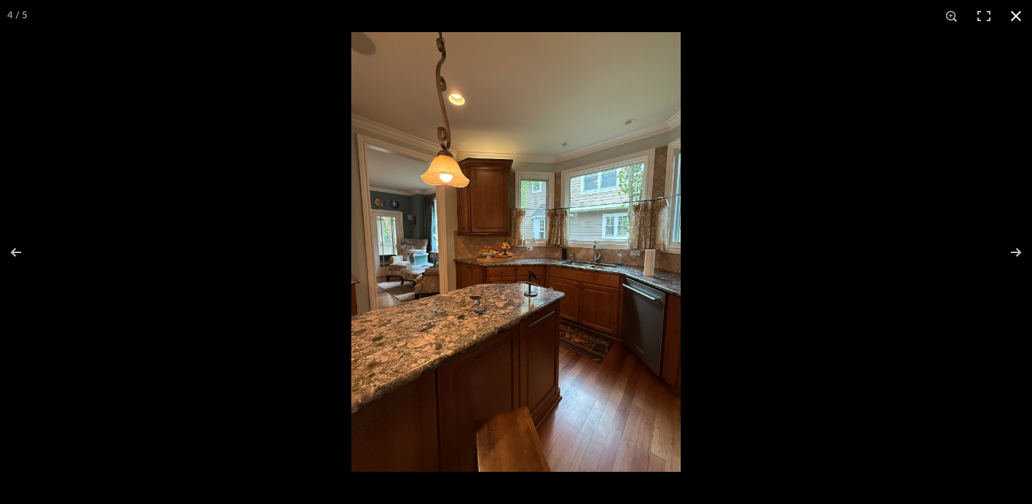
click at [308, 228] on div at bounding box center [516, 252] width 1032 height 504
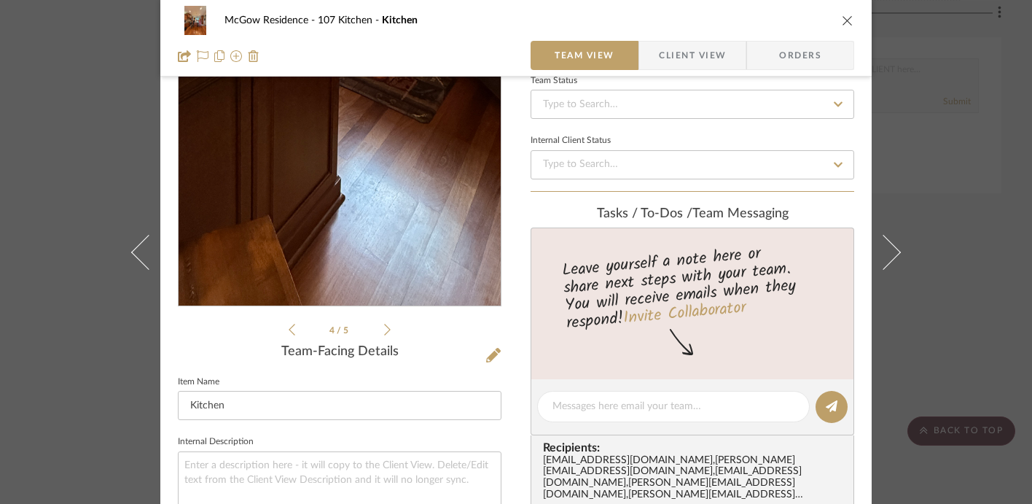
click at [366, 236] on img "3" at bounding box center [339, 148] width 237 height 316
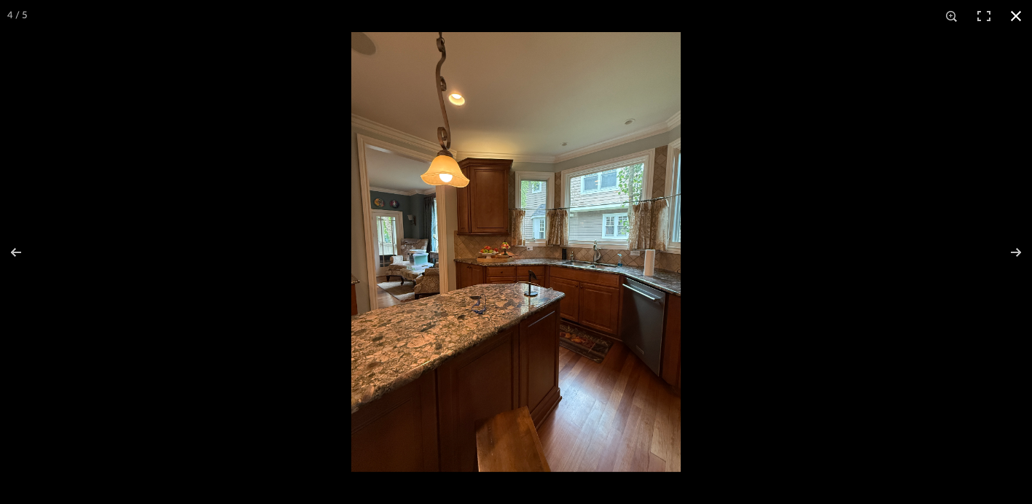
click at [164, 147] on div at bounding box center [516, 252] width 1032 height 504
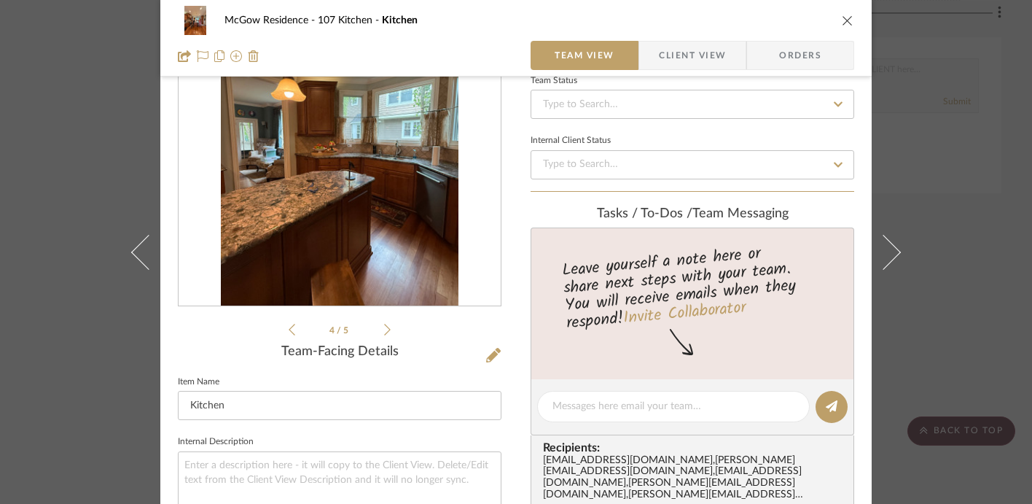
click at [103, 128] on div "McGow Residence 107 Kitchen Kitchen Team View Client View Orders 4 / 5 Team-Fac…" at bounding box center [516, 252] width 1032 height 504
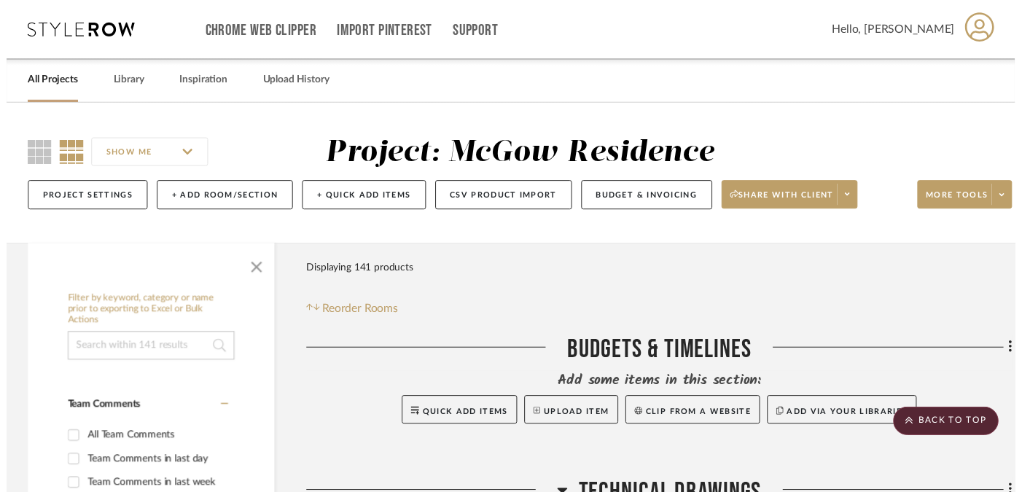
scroll to position [14356, 28]
